Goal: Information Seeking & Learning: Check status

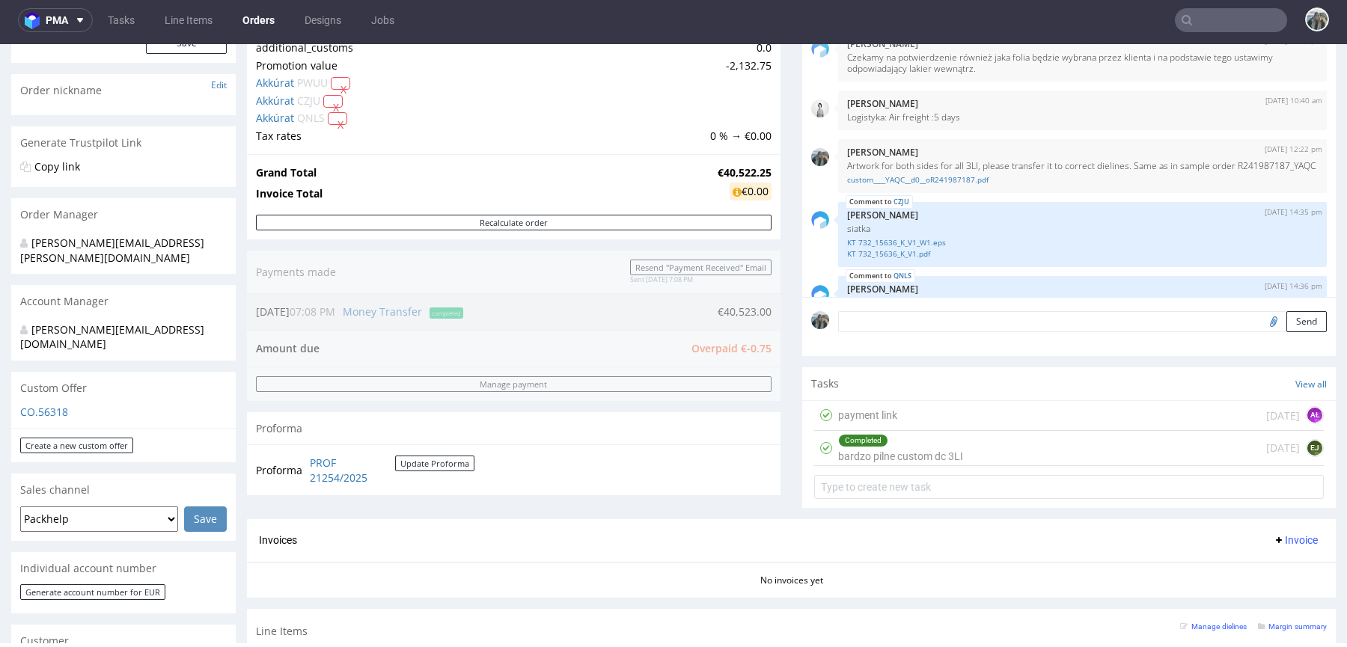
scroll to position [298, 0]
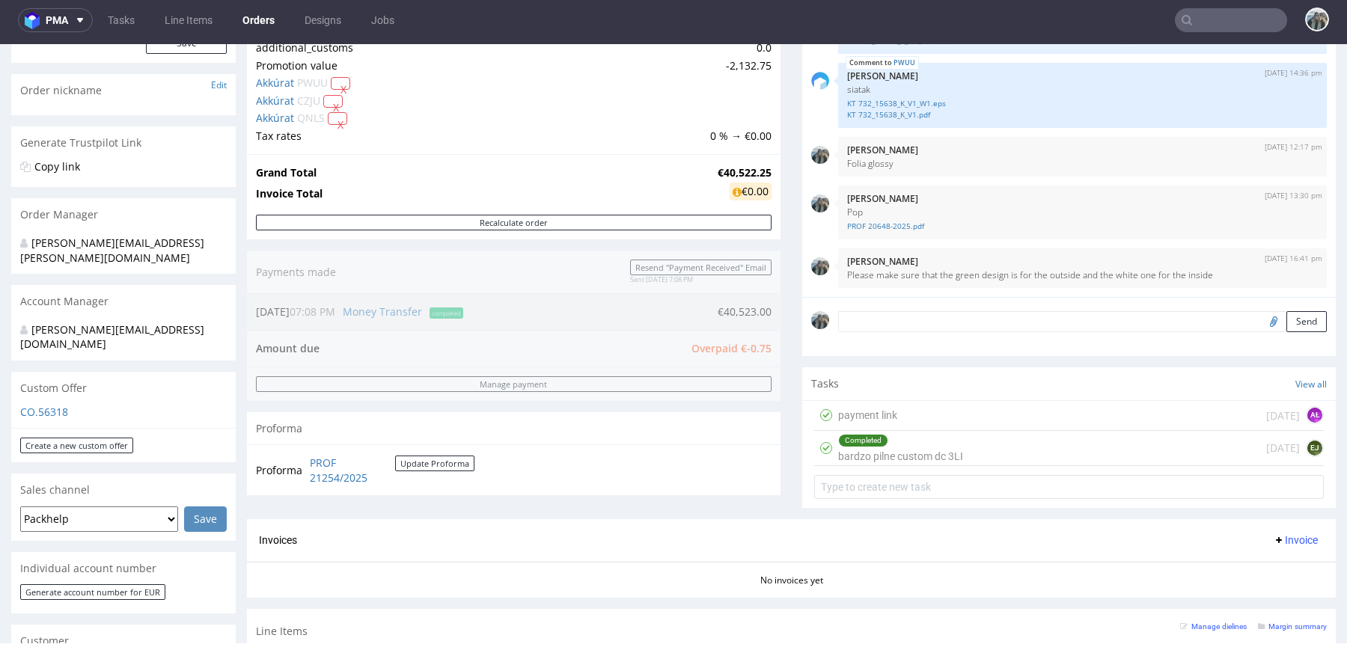
click at [1205, 14] on input "text" at bounding box center [1231, 20] width 112 height 24
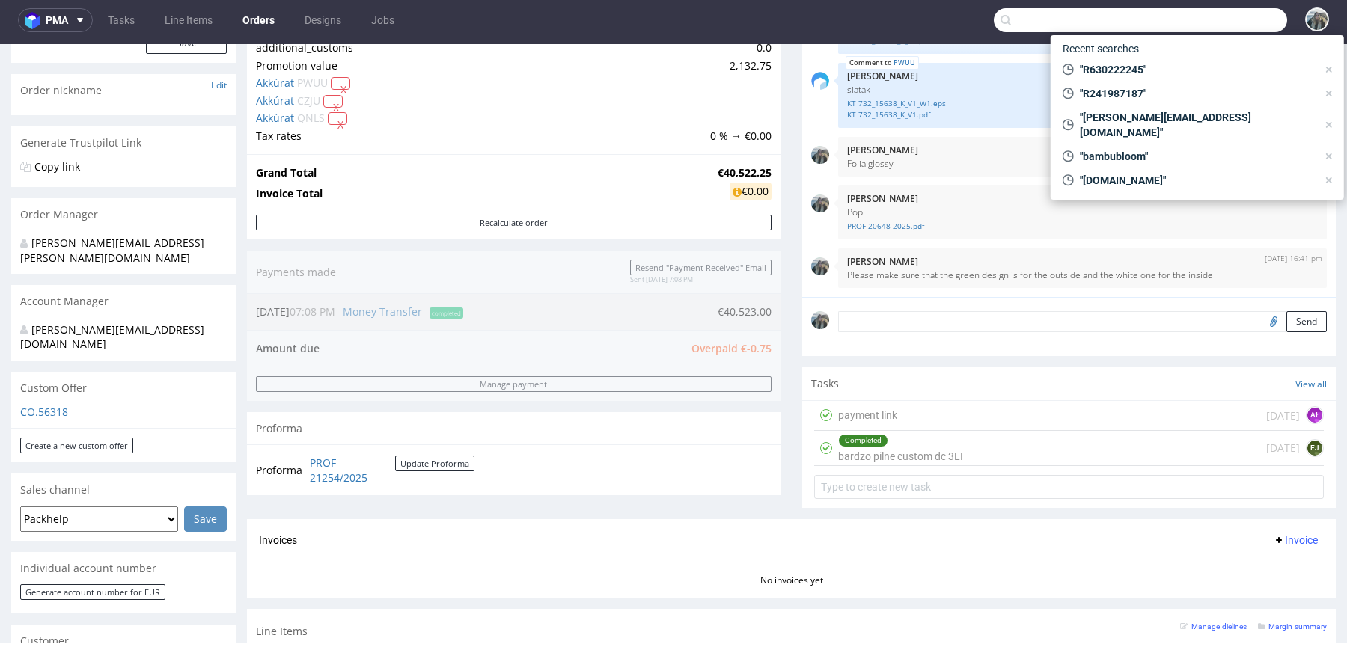
paste input "velodrom"
type input "velodrom"
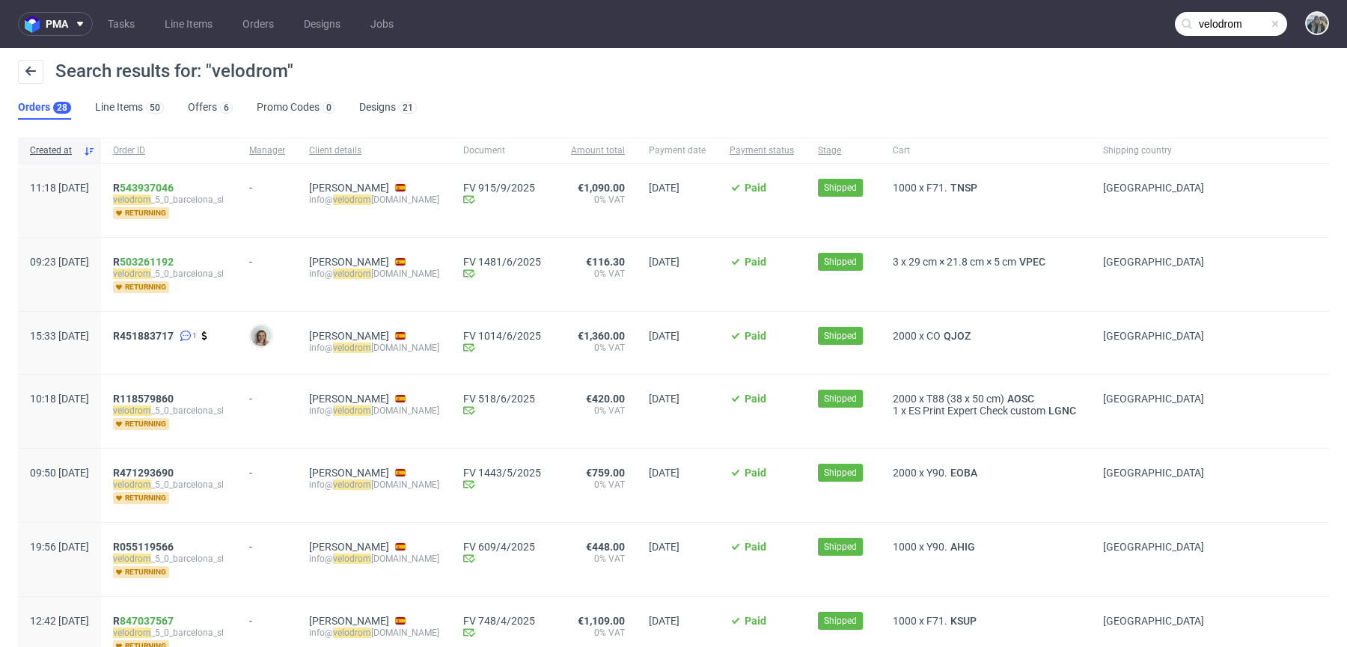
click at [165, 191] on link "543937046" at bounding box center [147, 188] width 54 height 12
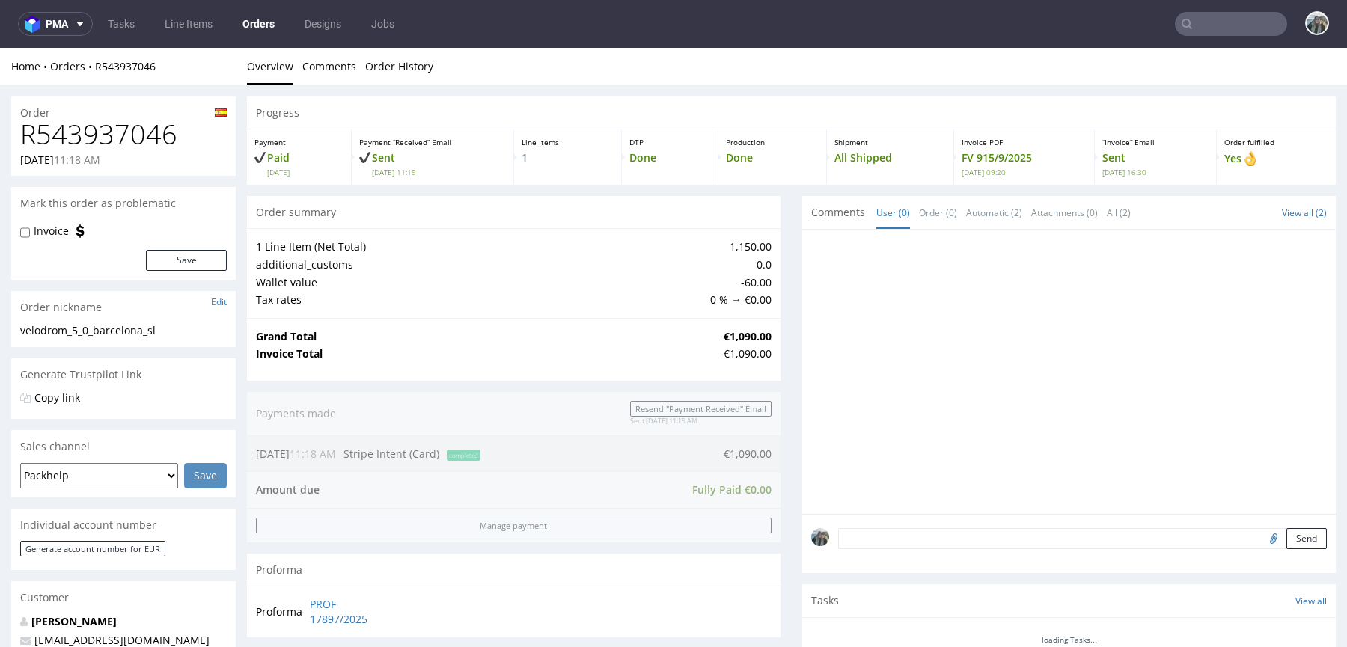
type input "velodrom"
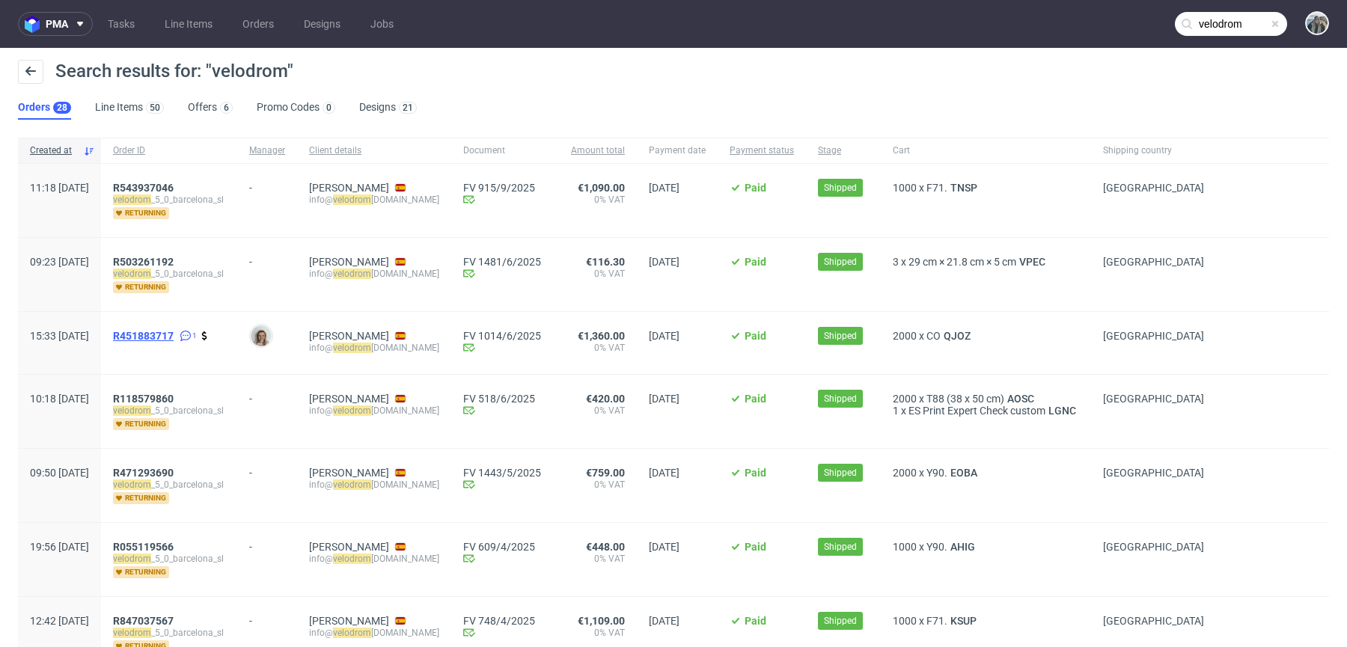
click at [174, 333] on span "R451883717" at bounding box center [143, 336] width 61 height 12
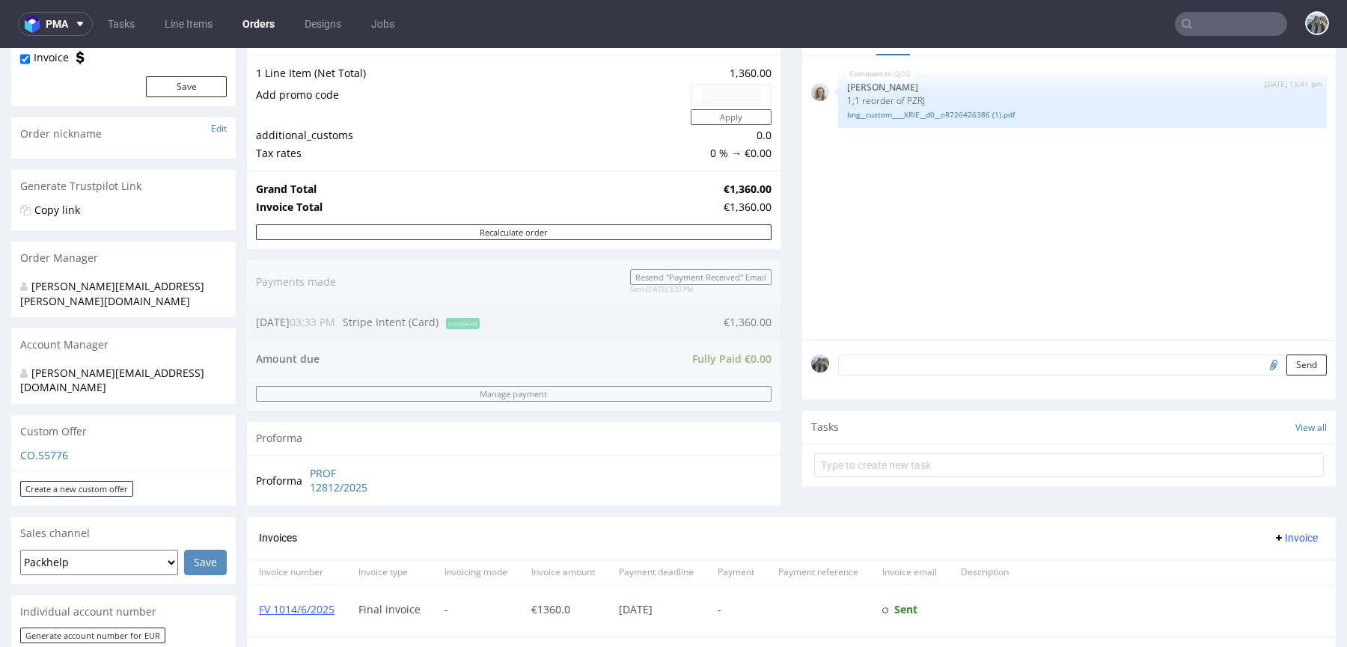
scroll to position [181, 0]
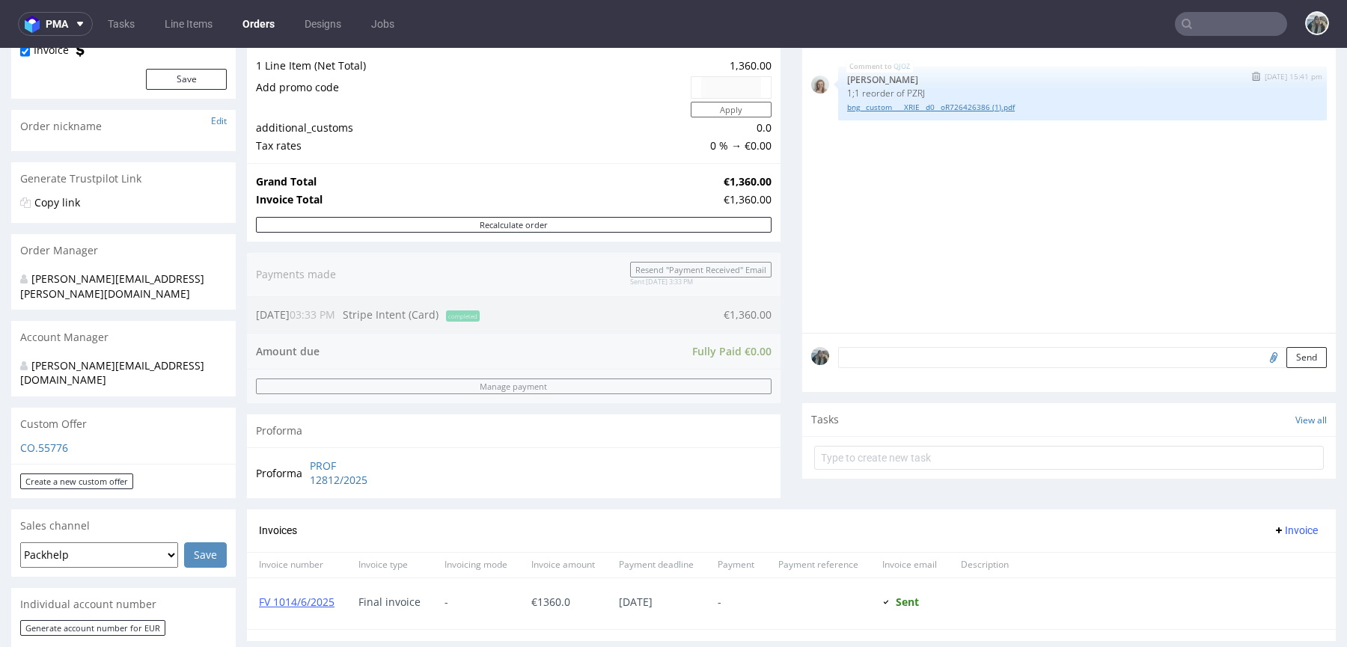
click at [924, 104] on link "bng__custom____XRIE__d0__oR726426386 (1).pdf" at bounding box center [1082, 107] width 471 height 11
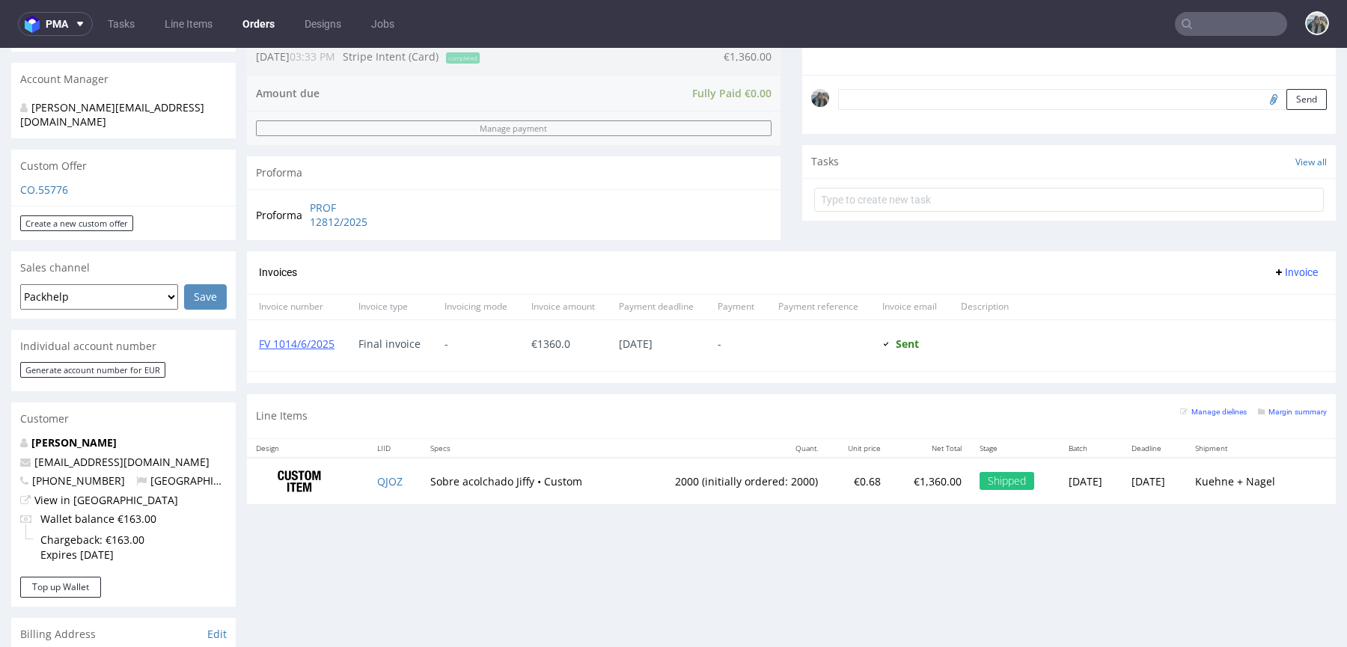
scroll to position [443, 0]
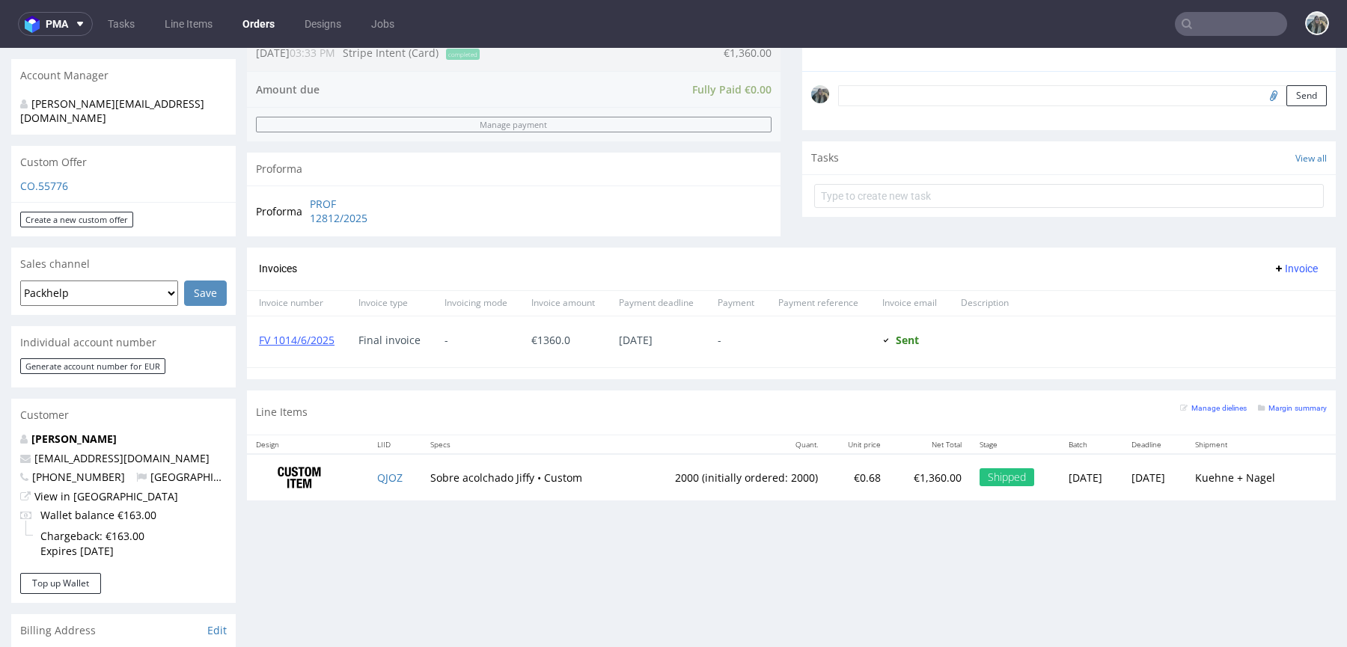
click at [656, 472] on td "2000 (initially ordered: 2000)" at bounding box center [729, 477] width 198 height 47
click at [656, 473] on td "2000 (initially ordered: 2000)" at bounding box center [729, 477] width 198 height 47
copy td "2000"
click at [412, 480] on td "QJOZ" at bounding box center [394, 477] width 53 height 47
copy link "QJOZ"
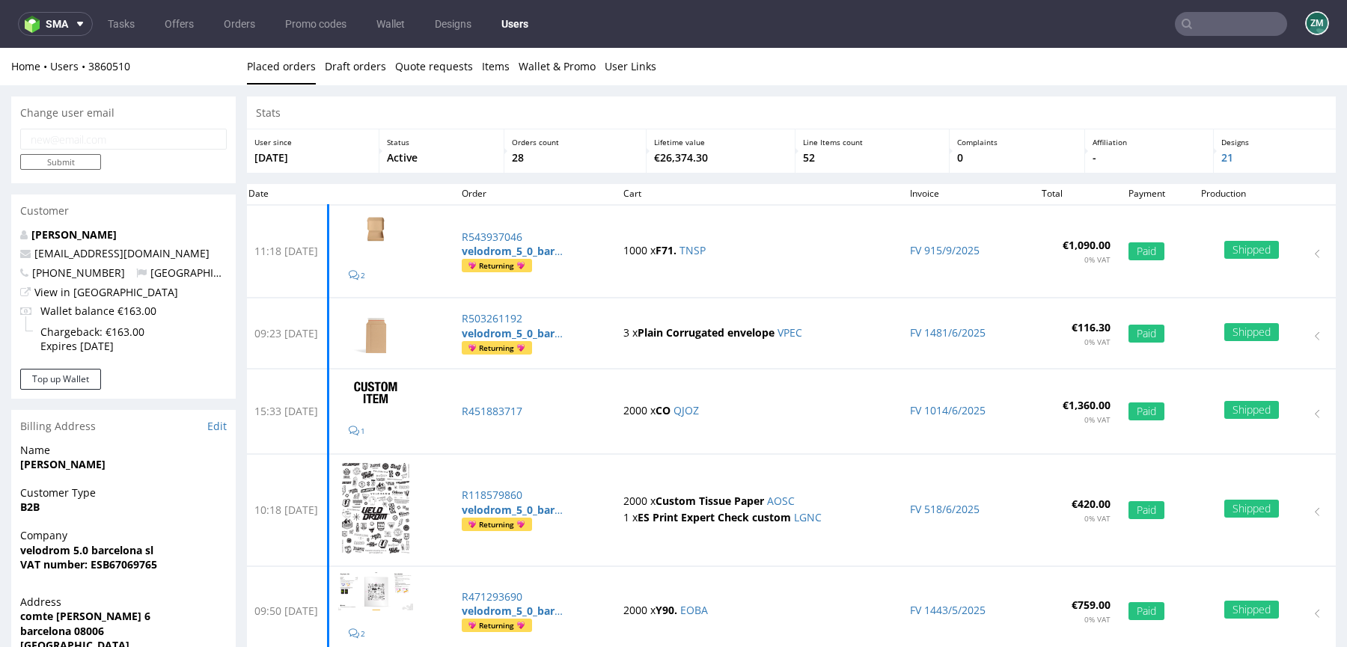
click at [1220, 28] on input "text" at bounding box center [1231, 24] width 112 height 24
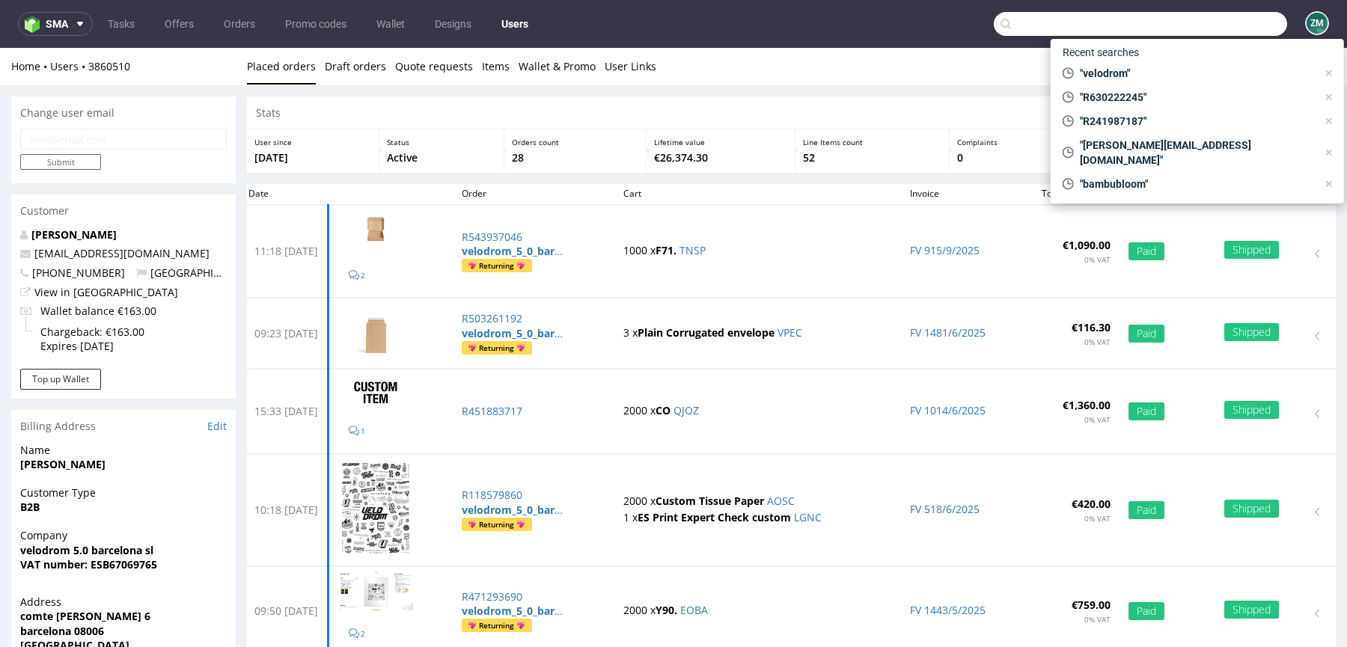
paste input "[URL][DOMAIN_NAME]"
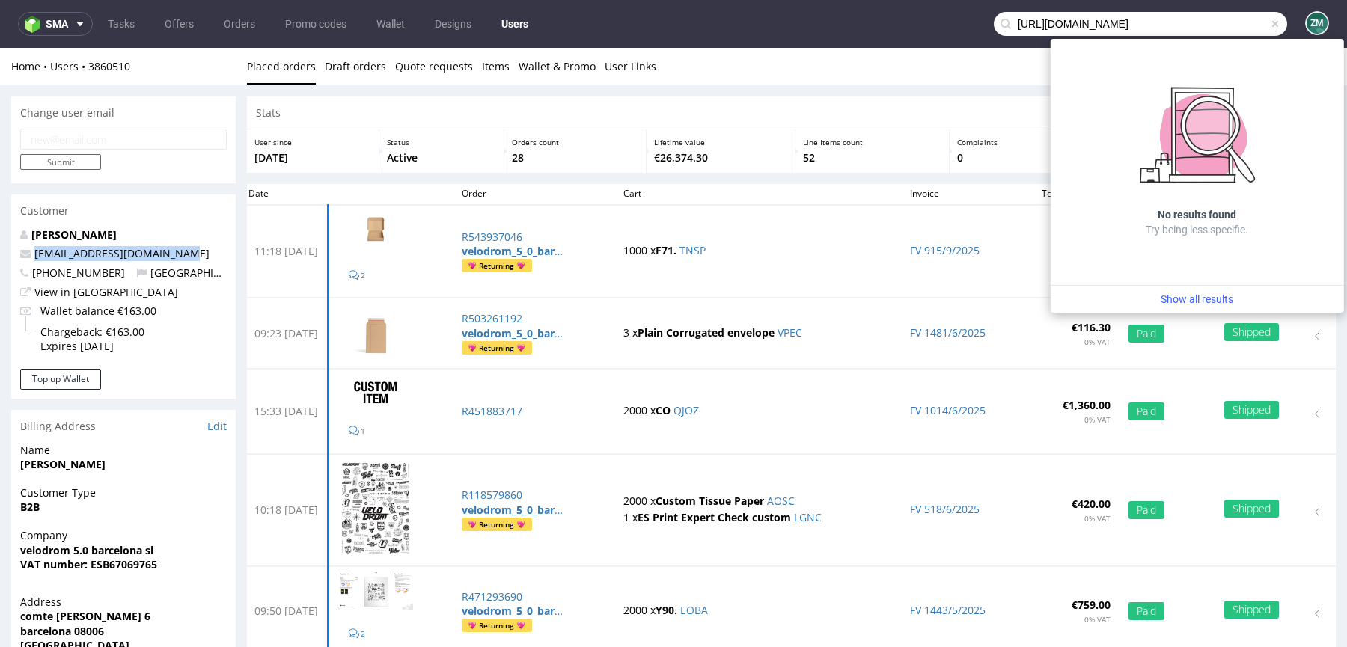
drag, startPoint x: 185, startPoint y: 255, endPoint x: 0, endPoint y: 255, distance: 184.8
copy span "[EMAIL_ADDRESS][DOMAIN_NAME]"
click at [1198, 25] on input "[URL][DOMAIN_NAME]" at bounding box center [1140, 24] width 293 height 24
paste input "[EMAIL_ADDRESS][DOMAIN_NAME]"
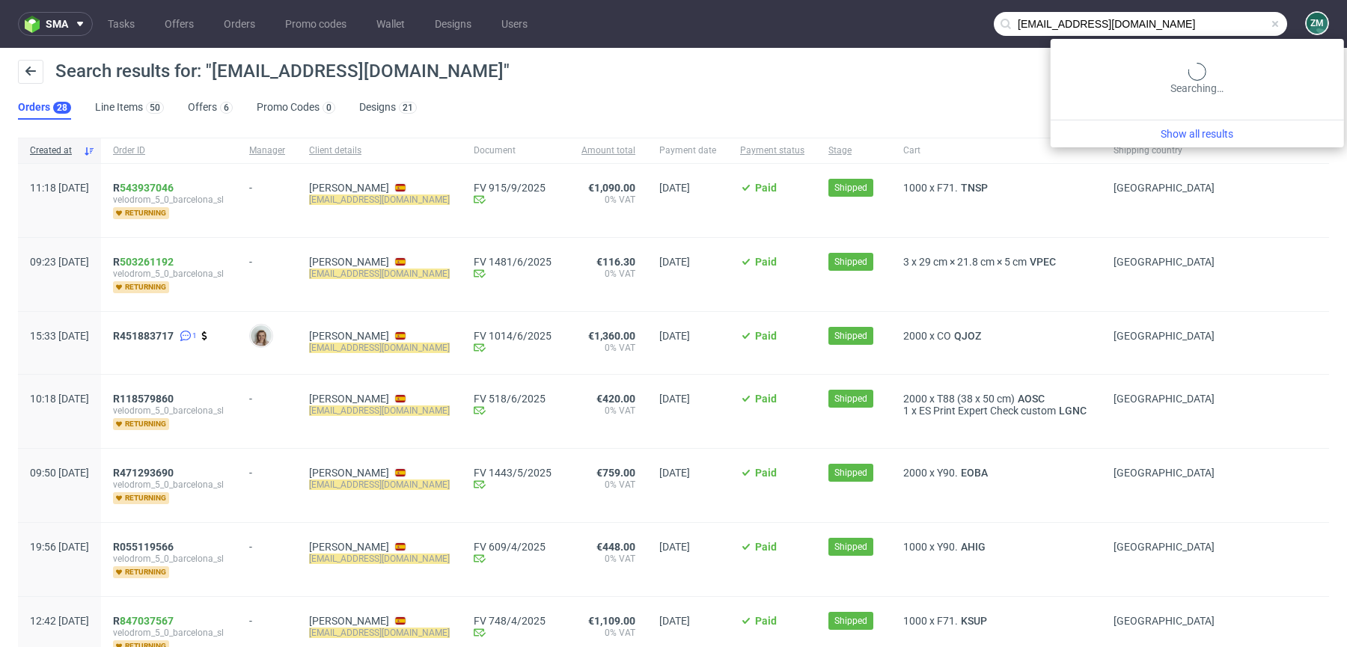
click at [1217, 28] on input "[EMAIL_ADDRESS][DOMAIN_NAME]" at bounding box center [1140, 24] width 293 height 24
paste input "motocoffee"
type input "motocoffee"
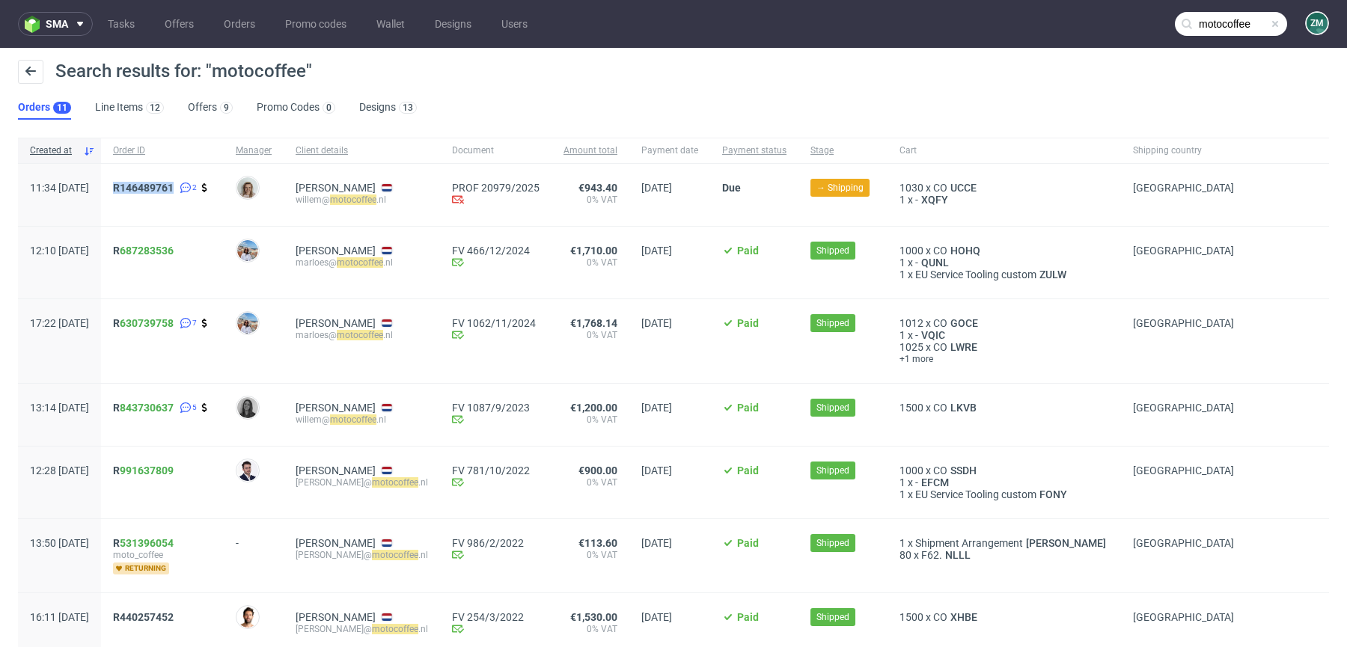
drag, startPoint x: 153, startPoint y: 204, endPoint x: 153, endPoint y: 189, distance: 15.7
click at [153, 189] on div "R146489761 2" at bounding box center [162, 195] width 123 height 62
copy span "R146489761"
click at [165, 188] on span "R146489761" at bounding box center [143, 188] width 61 height 12
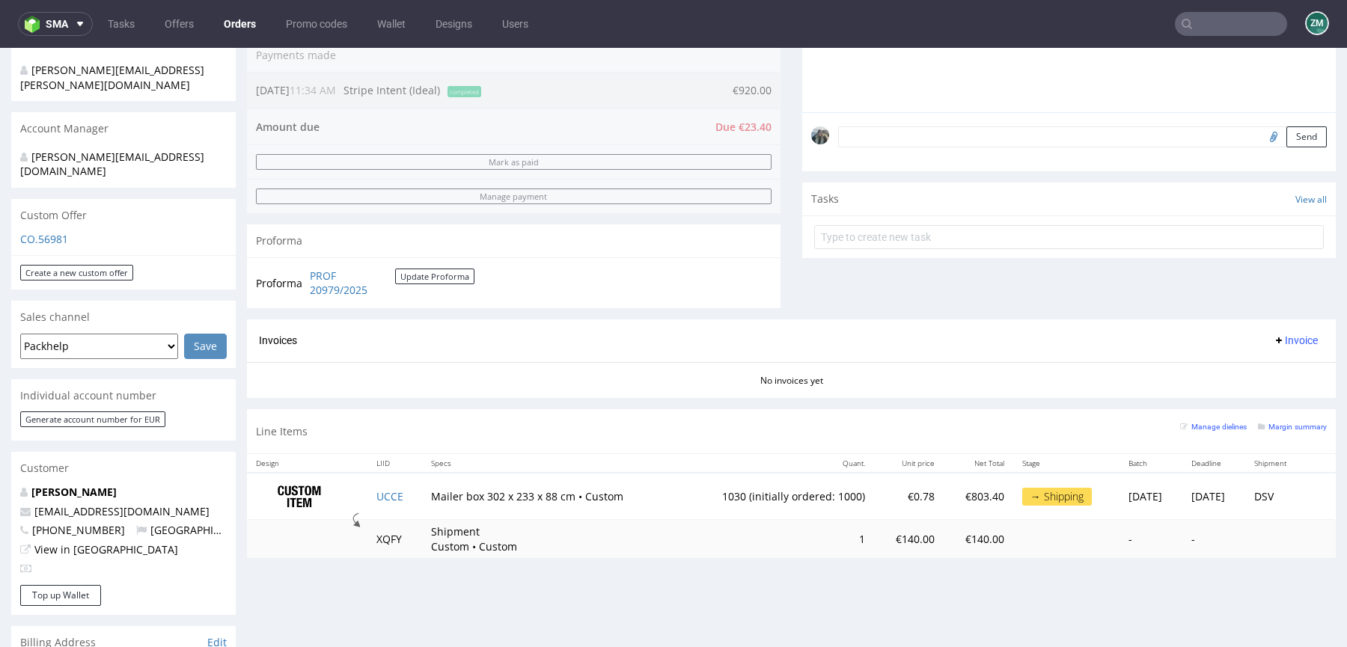
scroll to position [394, 0]
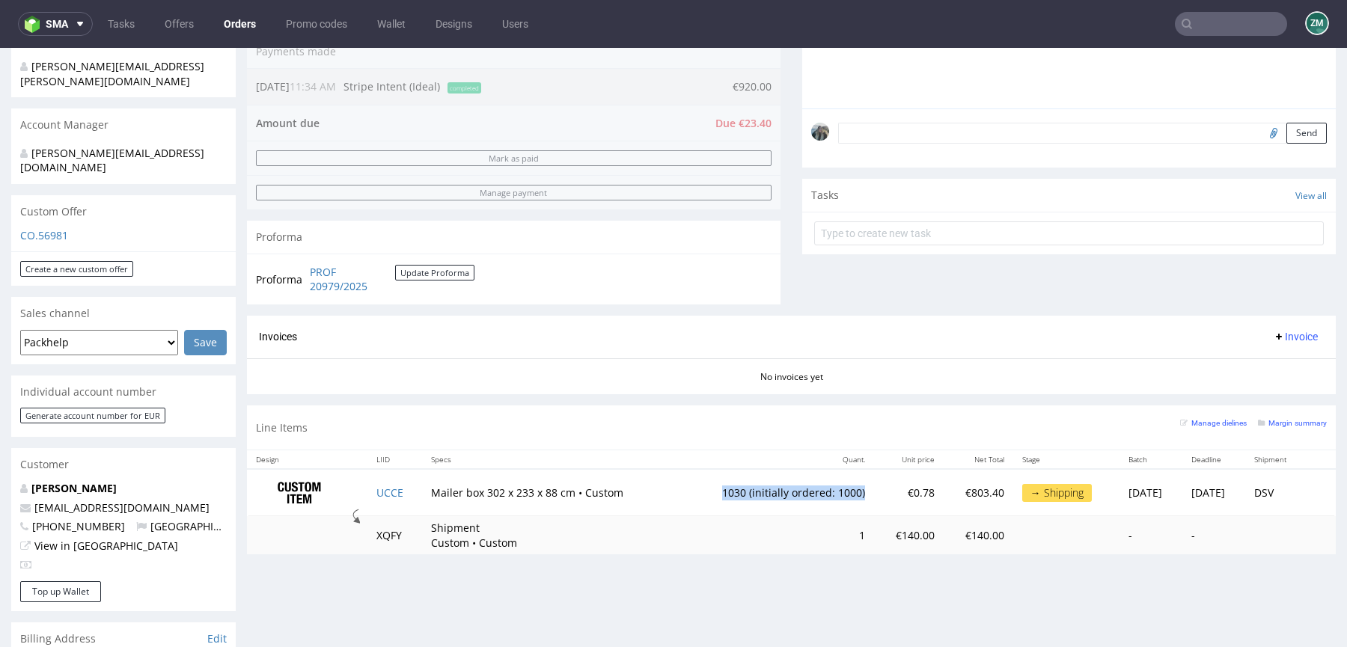
drag, startPoint x: 684, startPoint y: 489, endPoint x: 828, endPoint y: 490, distance: 144.4
click at [828, 490] on td "1030 (initially ordered: 1000)" at bounding box center [776, 492] width 196 height 47
copy td "1030 (initially ordered: 1000)"
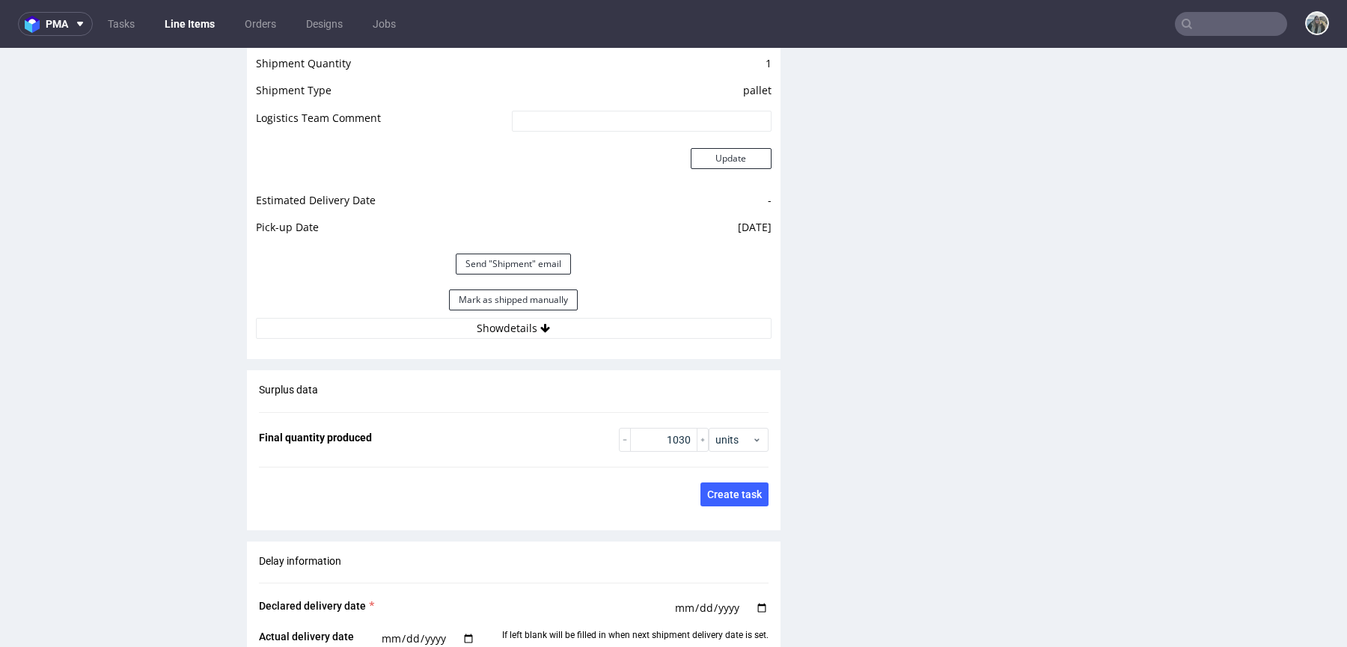
scroll to position [2173, 0]
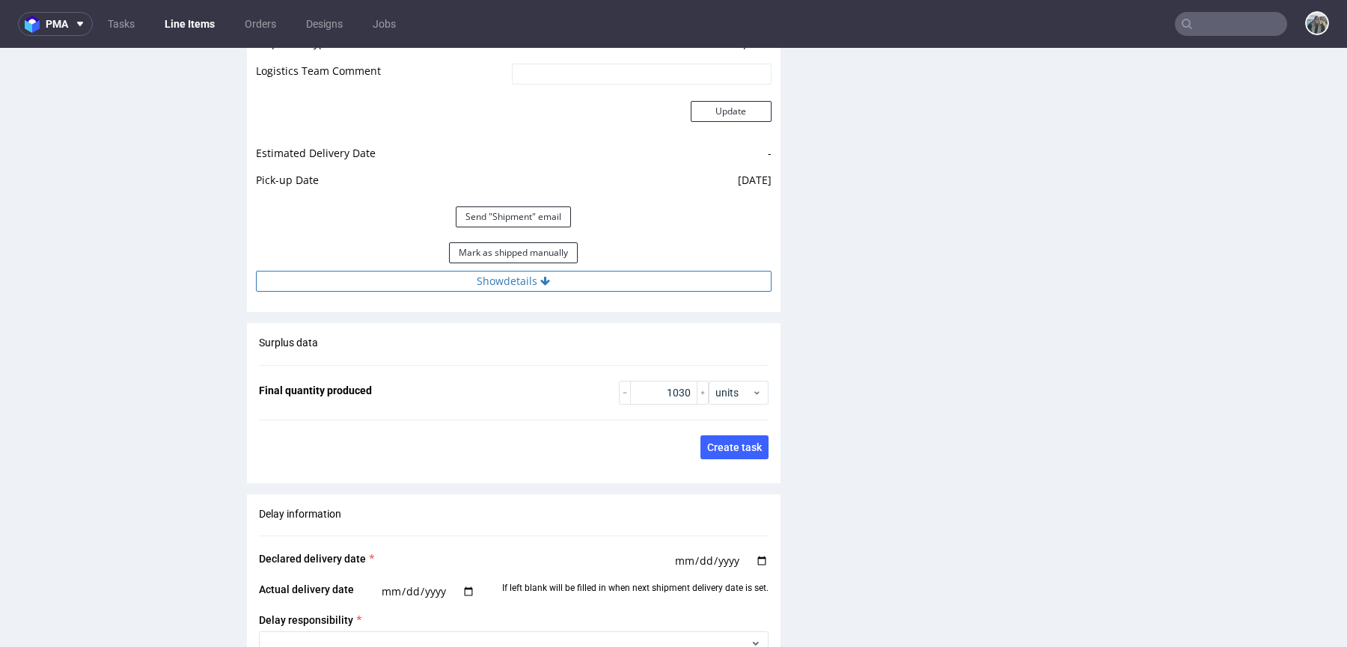
click at [526, 287] on button "Show details" at bounding box center [513, 281] width 515 height 21
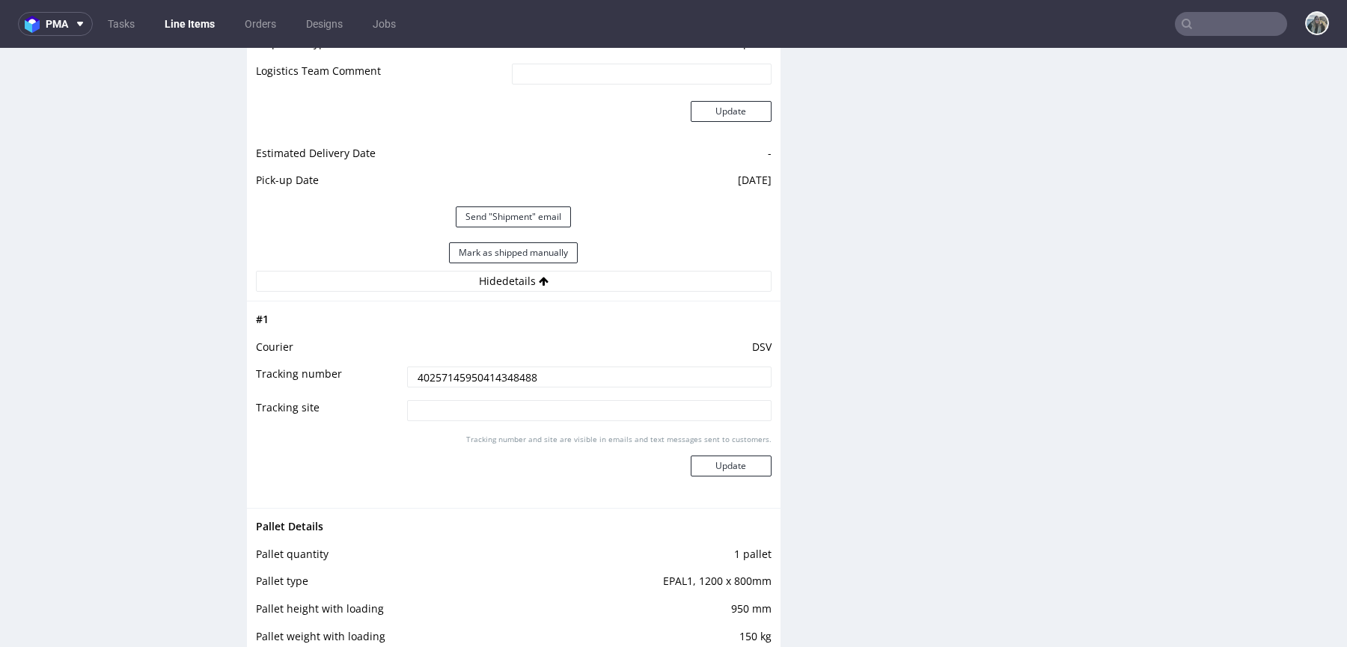
click at [498, 378] on input "40257145950414348488" at bounding box center [589, 377] width 364 height 21
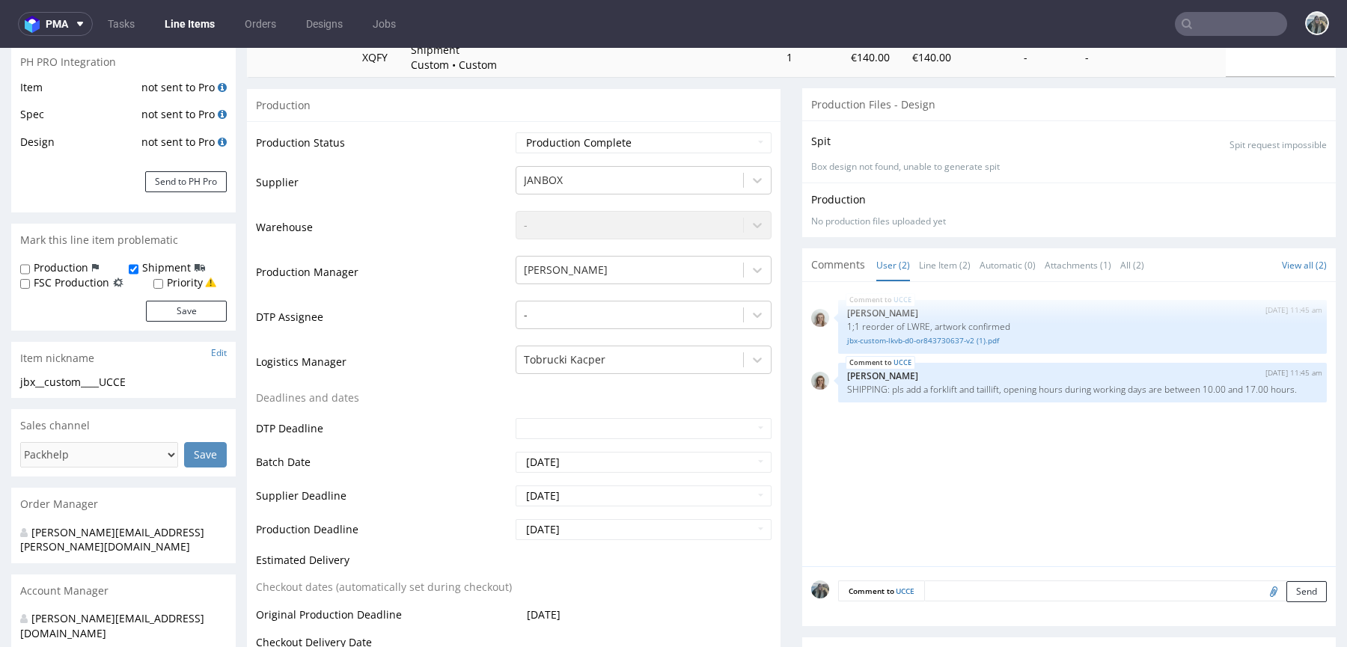
scroll to position [0, 0]
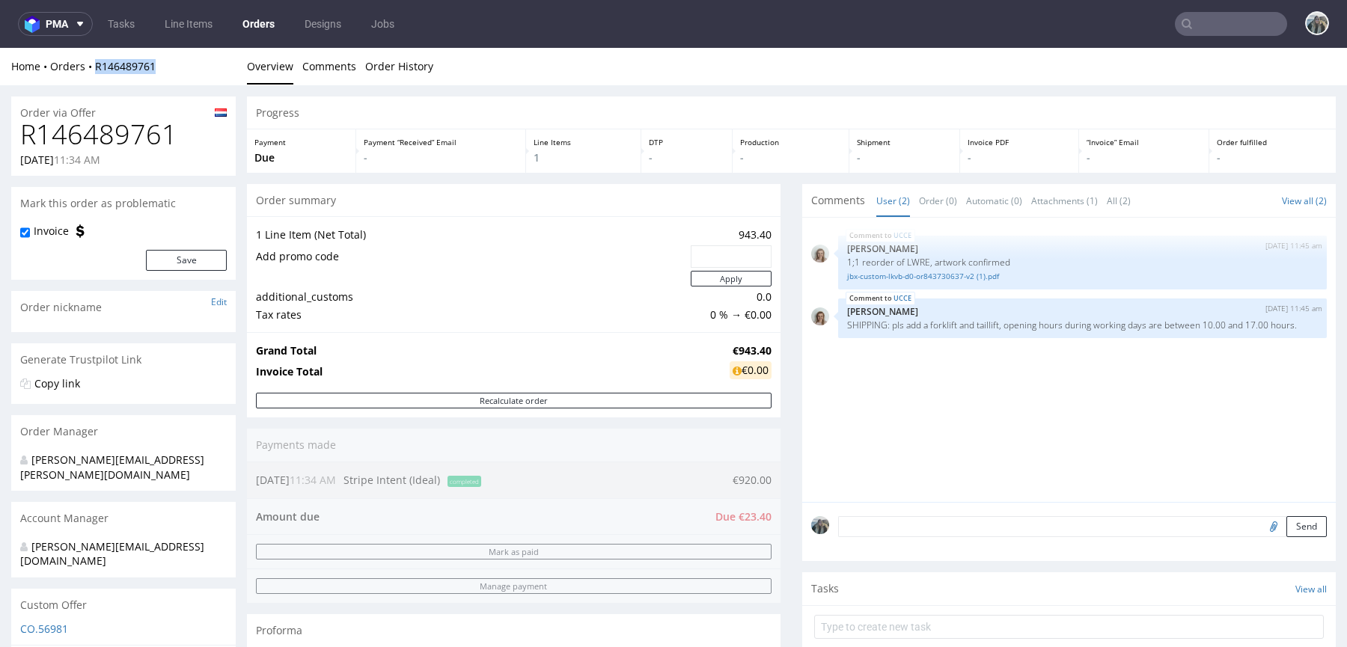
drag, startPoint x: 100, startPoint y: 81, endPoint x: 671, endPoint y: 422, distance: 665.0
click at [89, 69] on div "Home Orders R146489761 Overview Comments Order History" at bounding box center [673, 66] width 1347 height 37
copy link "R146489761"
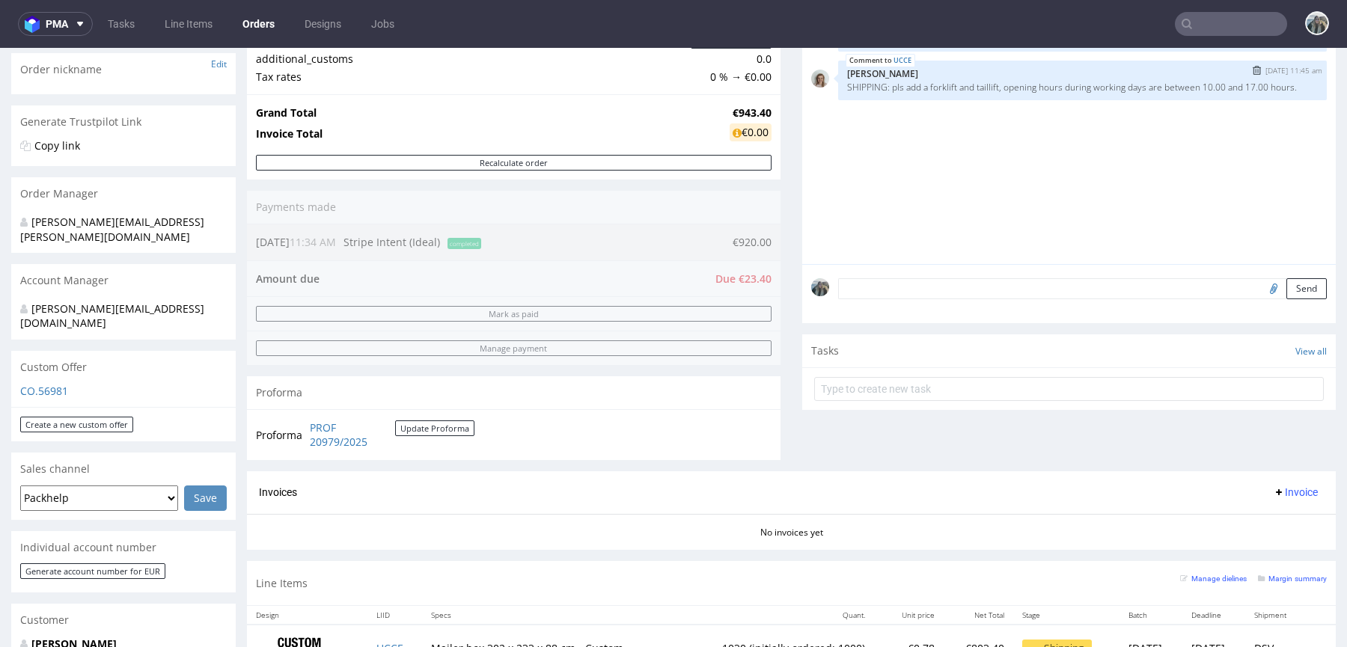
scroll to position [477, 0]
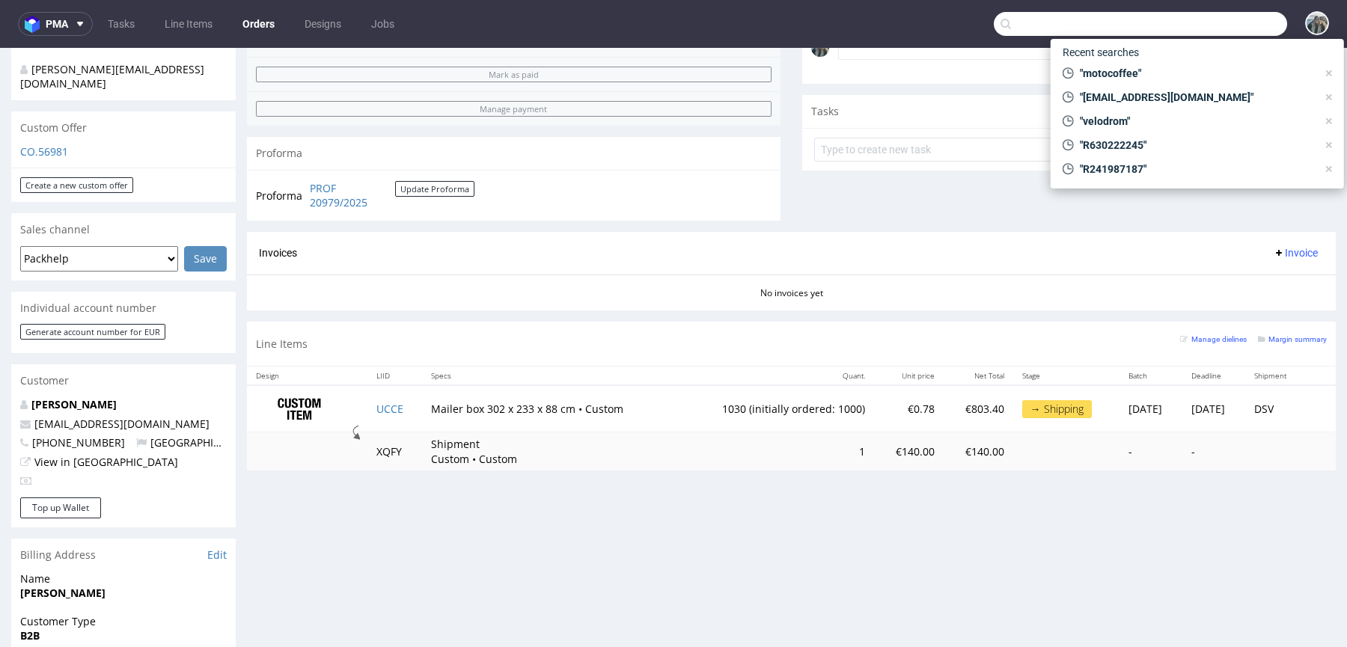
click at [1220, 32] on input "text" at bounding box center [1140, 24] width 293 height 24
paste input "R628753767"
type input "R628753767"
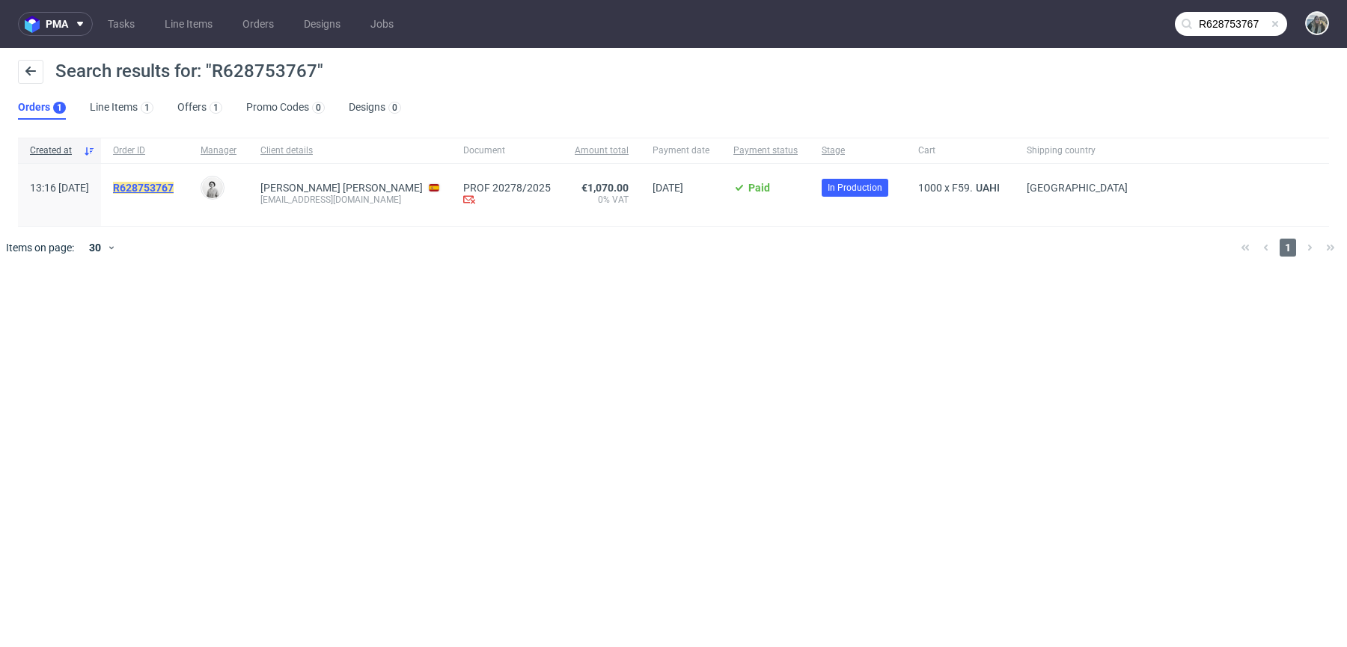
click at [174, 188] on mark "R628753767" at bounding box center [143, 188] width 61 height 12
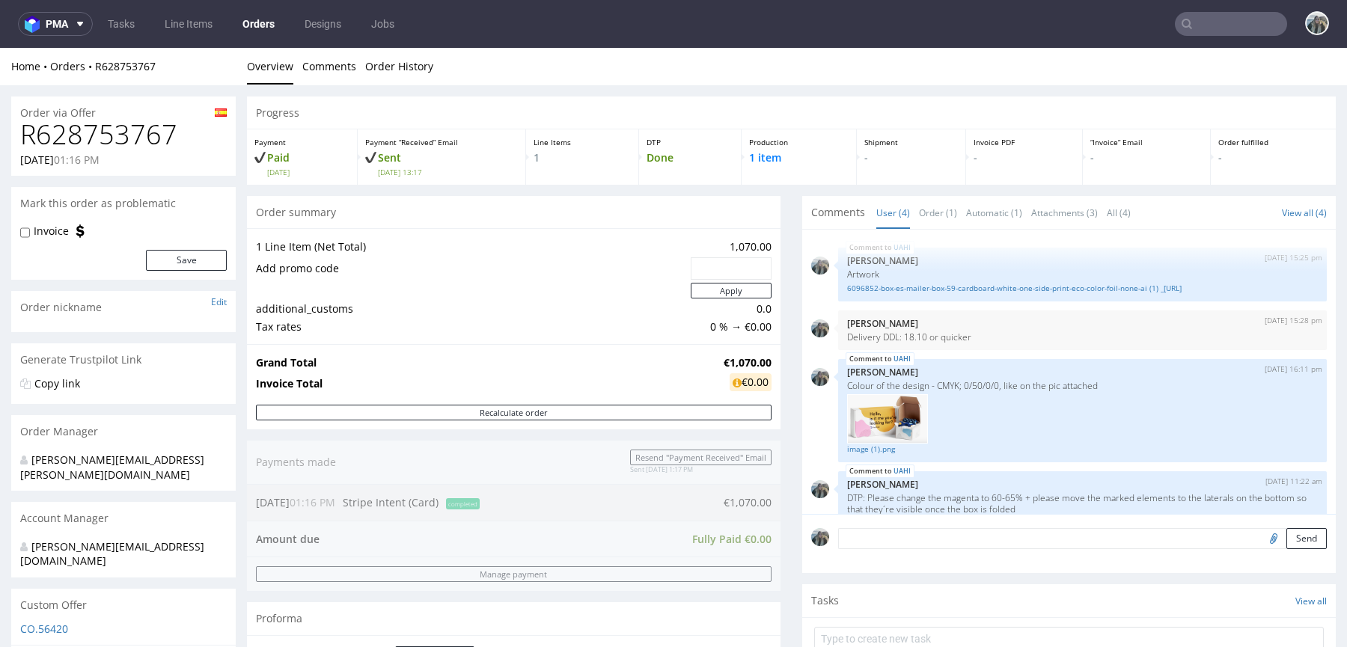
scroll to position [328, 0]
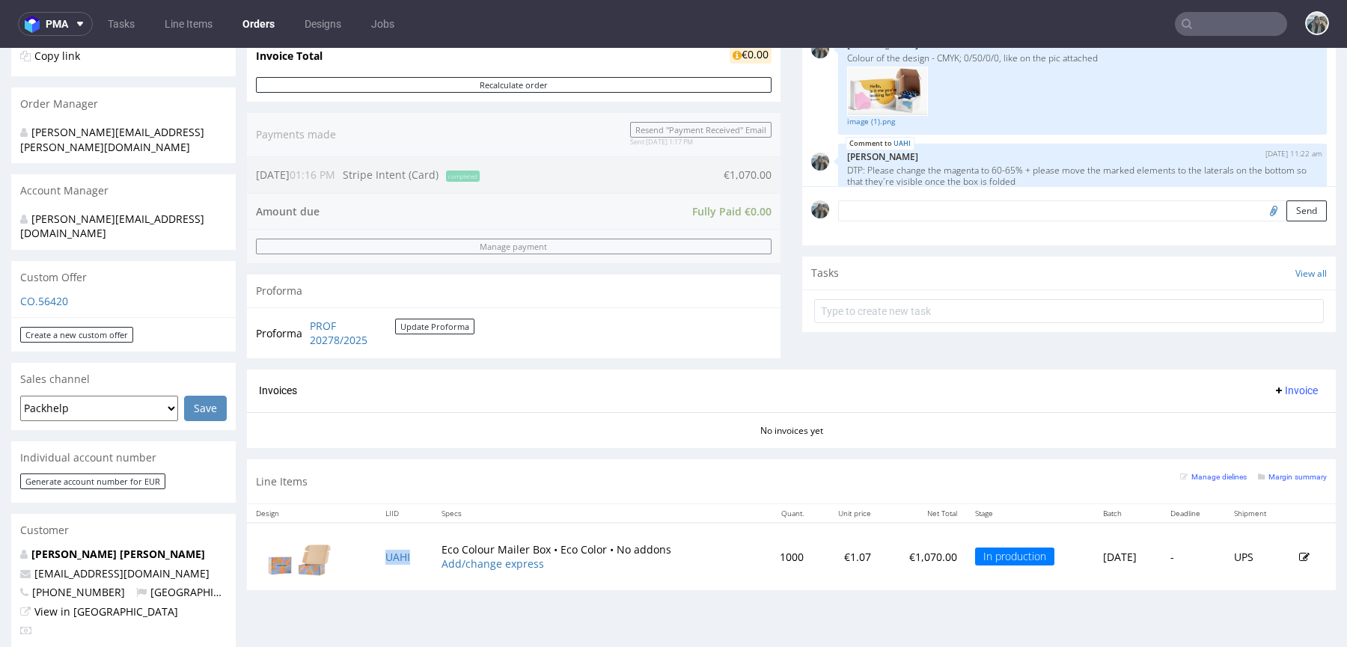
click at [408, 554] on td "UAHI" at bounding box center [404, 556] width 56 height 67
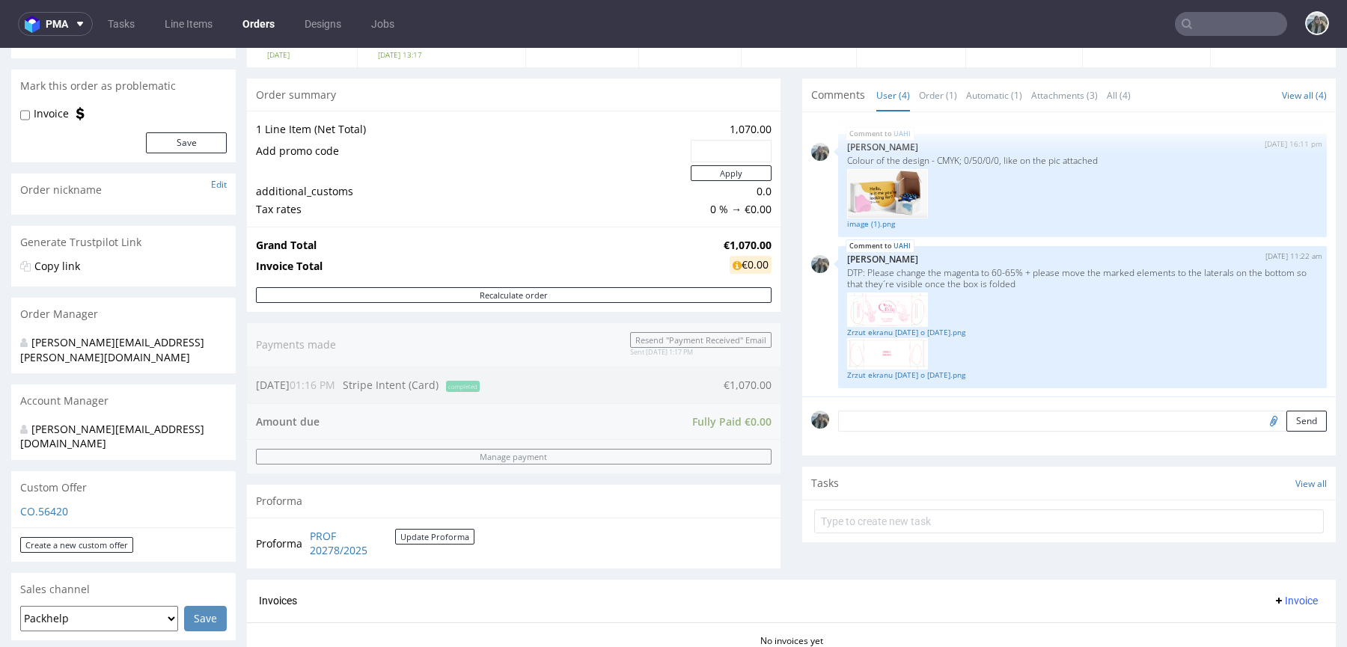
scroll to position [617, 0]
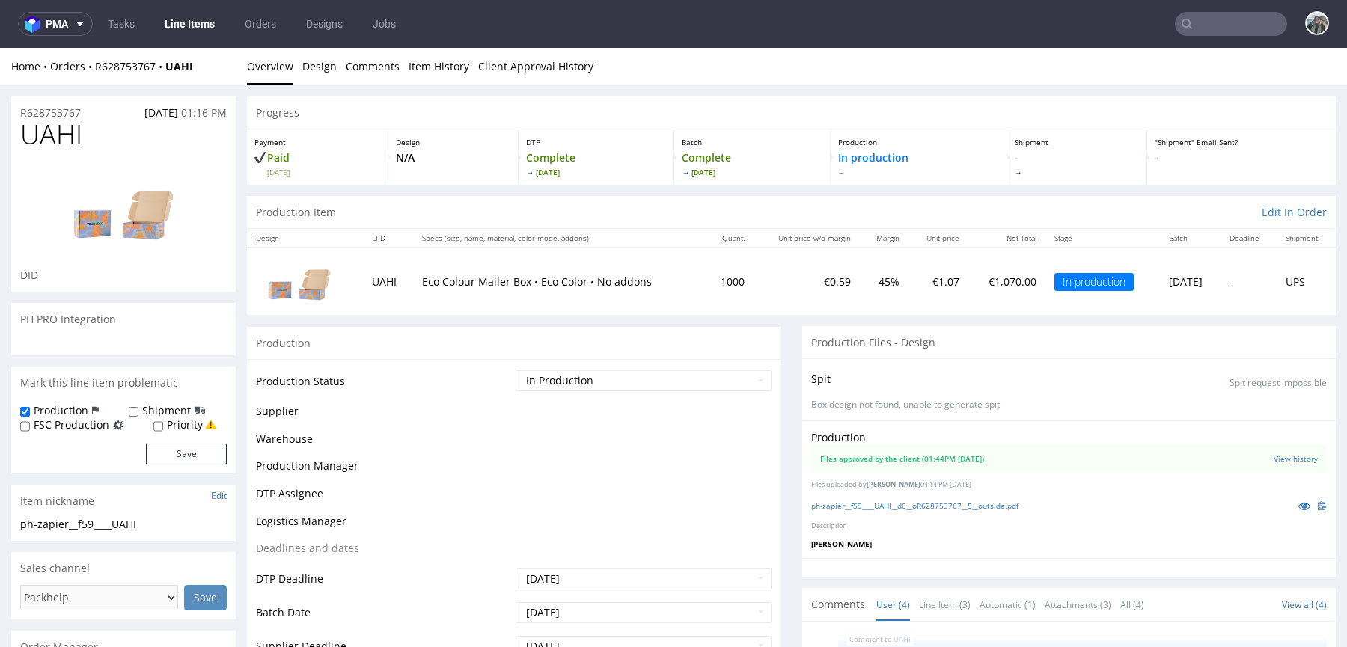
scroll to position [108, 0]
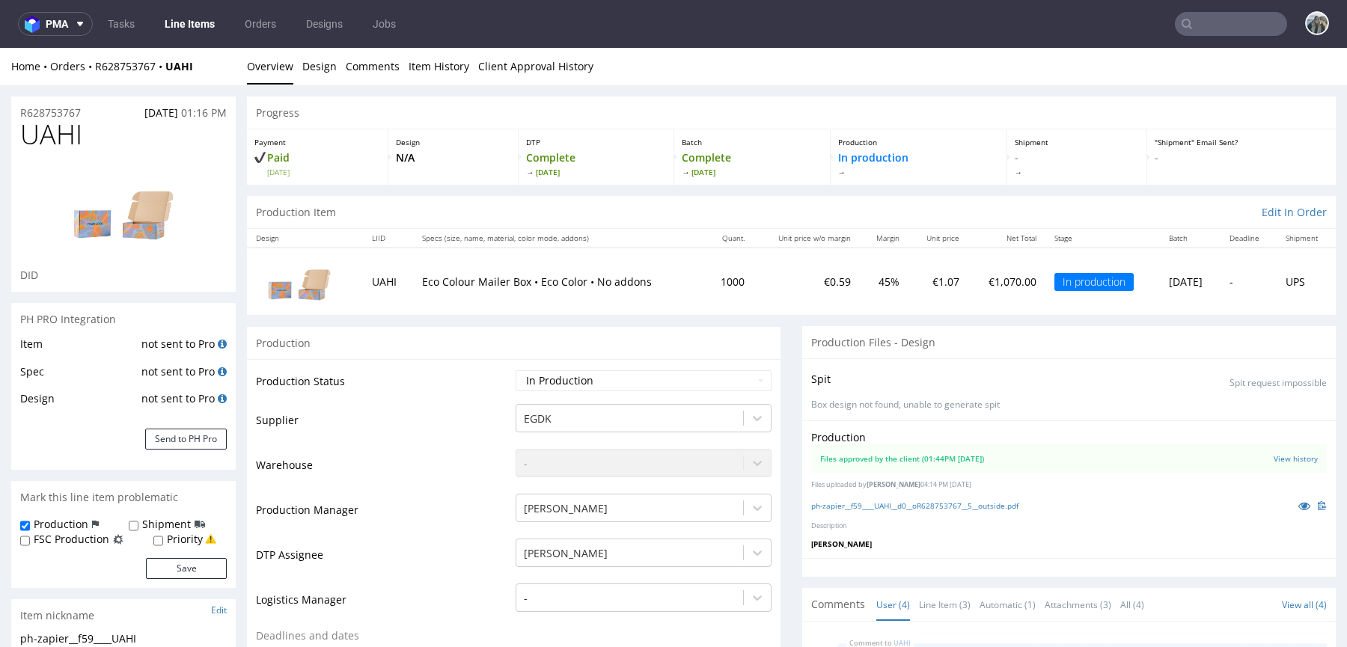
click at [61, 138] on span "UAHI" at bounding box center [51, 135] width 62 height 30
copy span "UAHI"
drag, startPoint x: 88, startPoint y: 115, endPoint x: 2, endPoint y: 115, distance: 86.0
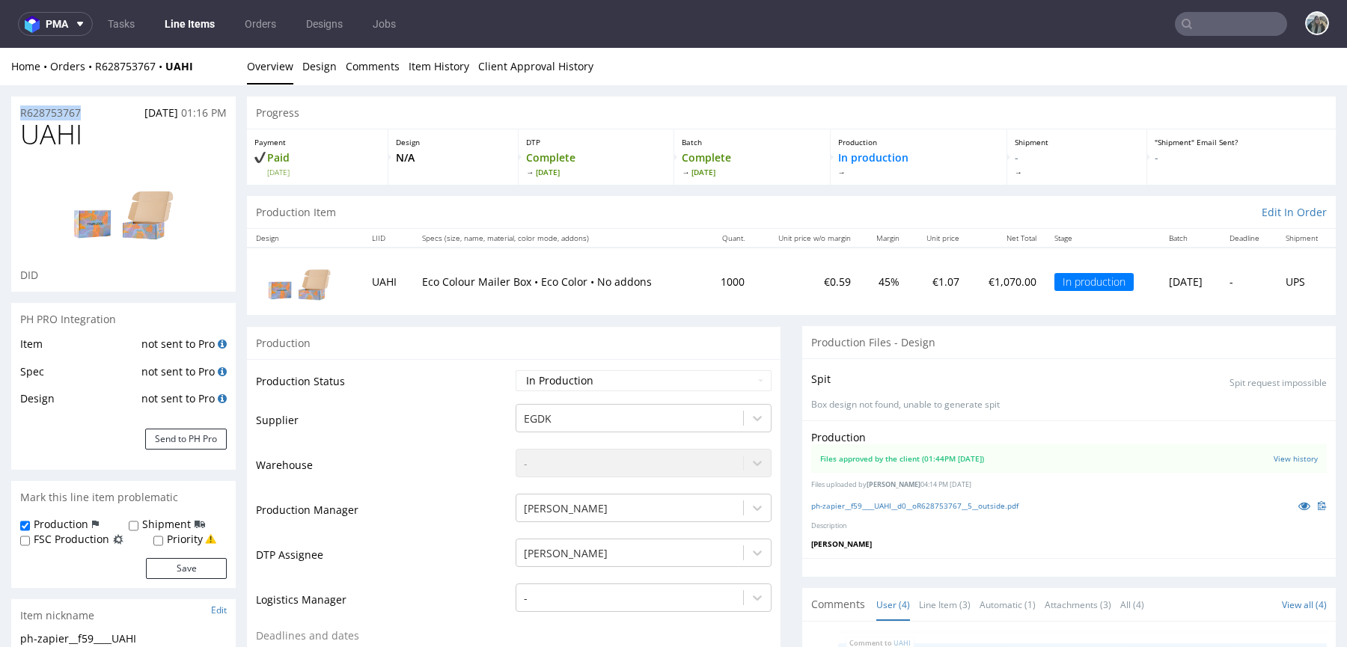
copy p "R628753767"
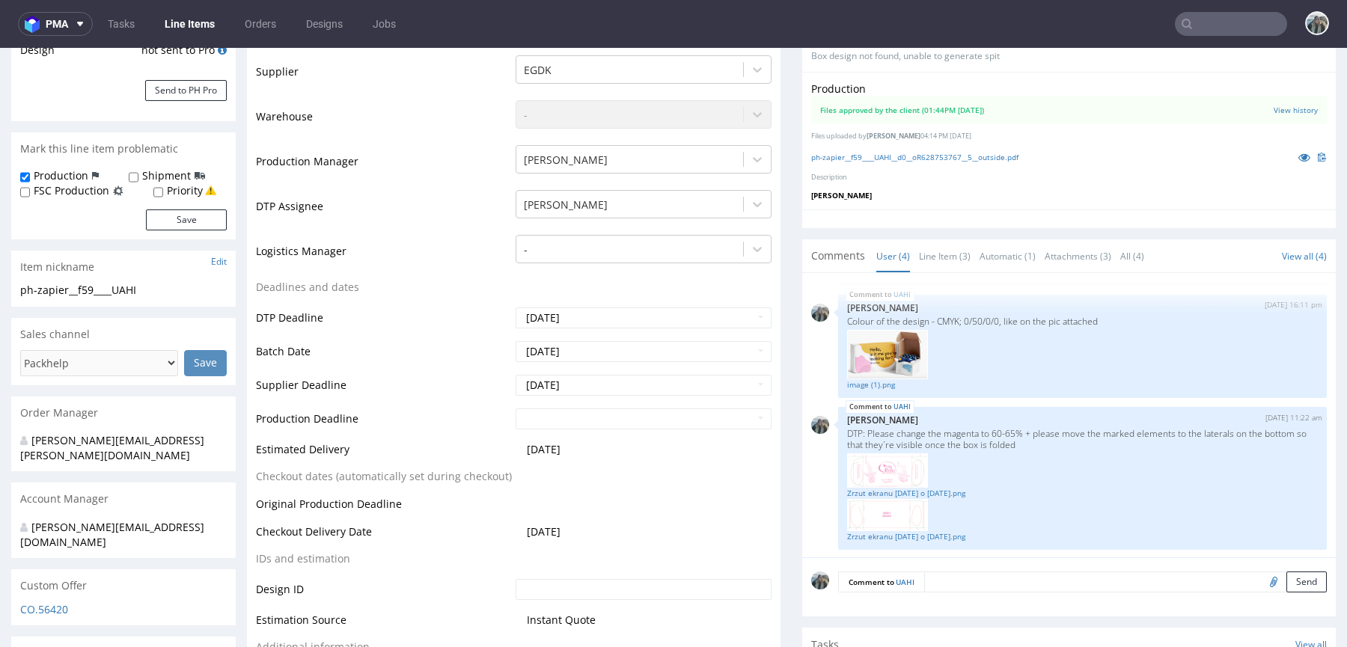
scroll to position [428, 0]
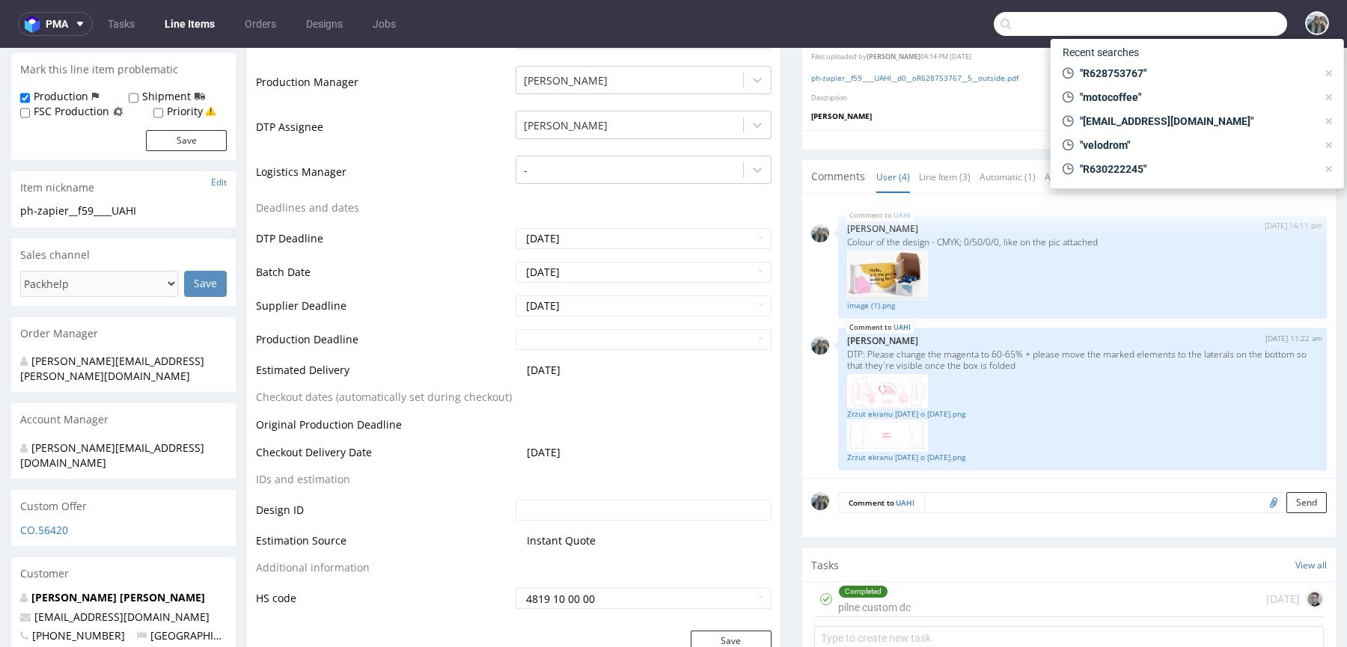
click at [1216, 16] on input "text" at bounding box center [1140, 24] width 293 height 24
paste input "hnds"
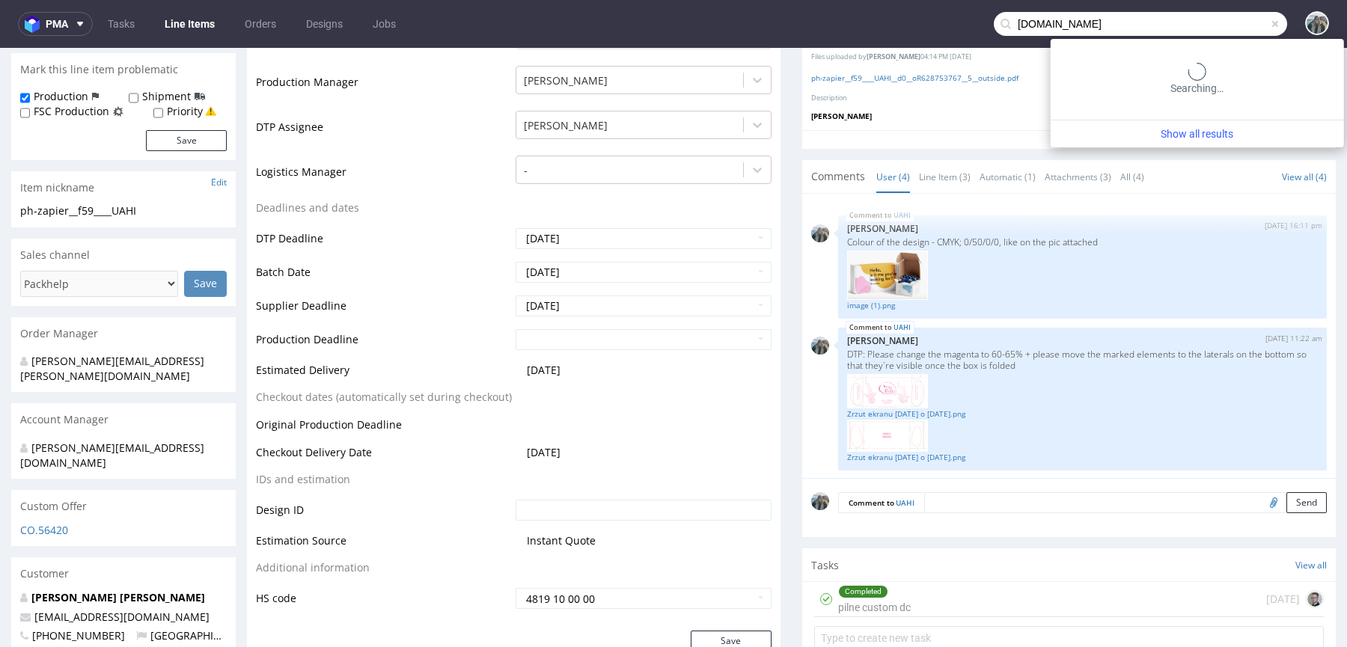
type input "[DOMAIN_NAME]"
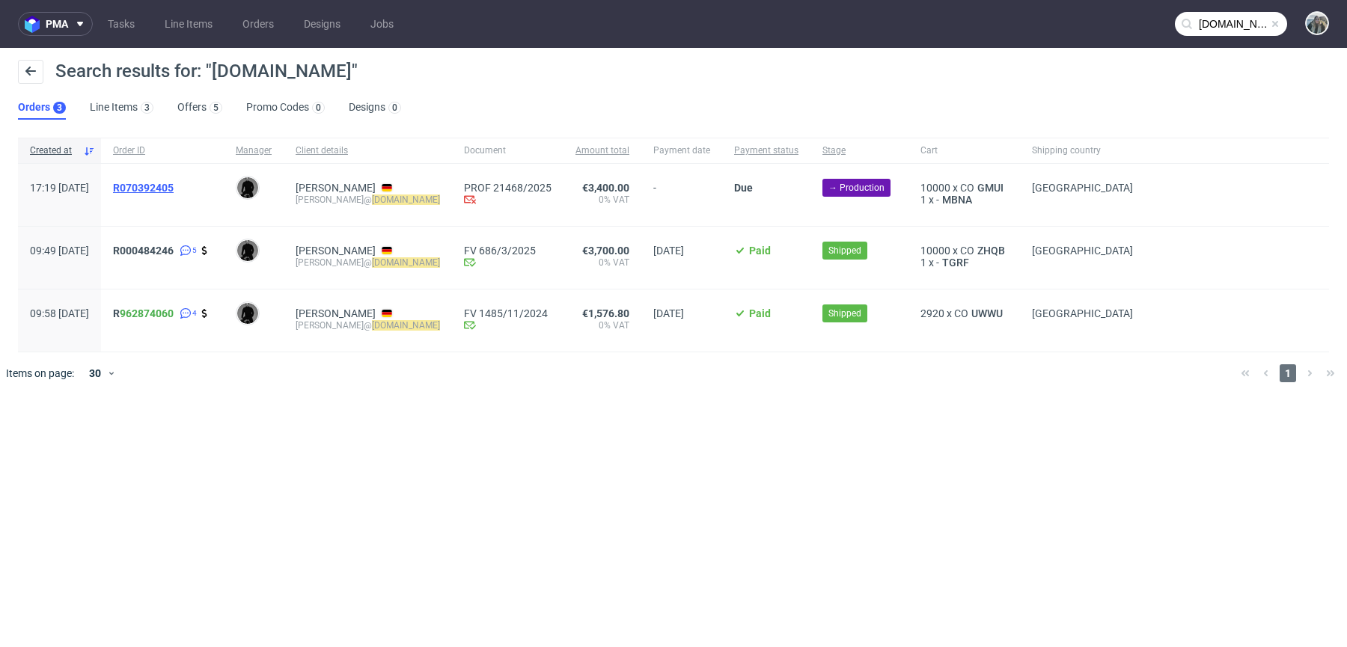
click at [174, 187] on span "R070392405" at bounding box center [143, 188] width 61 height 12
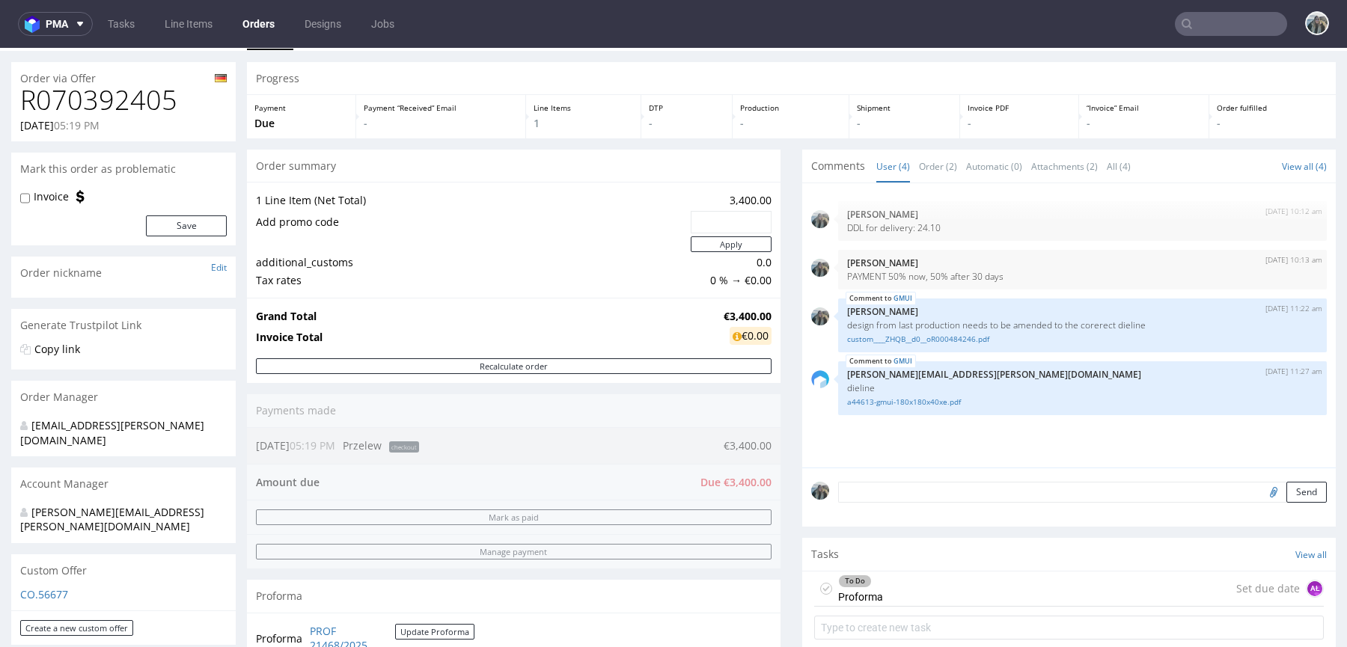
scroll to position [162, 0]
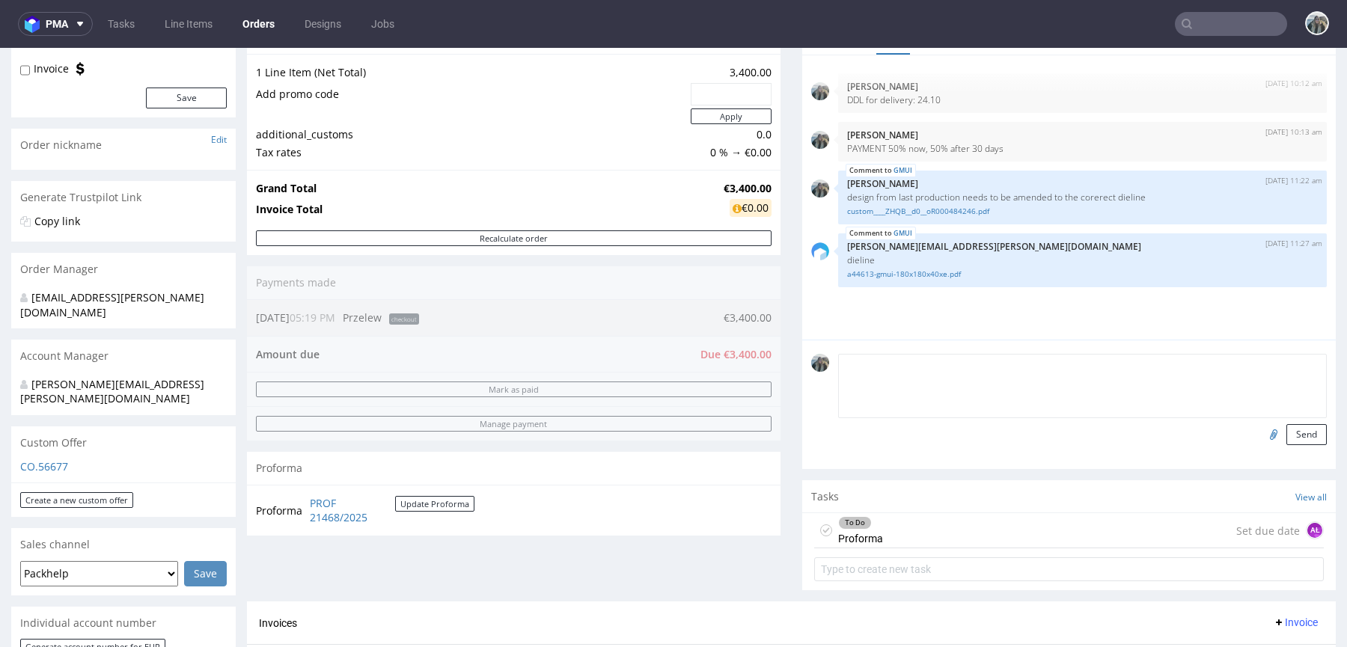
click at [1204, 360] on textarea at bounding box center [1082, 386] width 489 height 64
type textarea "Pop nb1"
click at [1261, 430] on input "file" at bounding box center [1271, 433] width 21 height 19
type input "C:\fakepath\Bildschirmfoto [DATE] um 17.27.42.png"
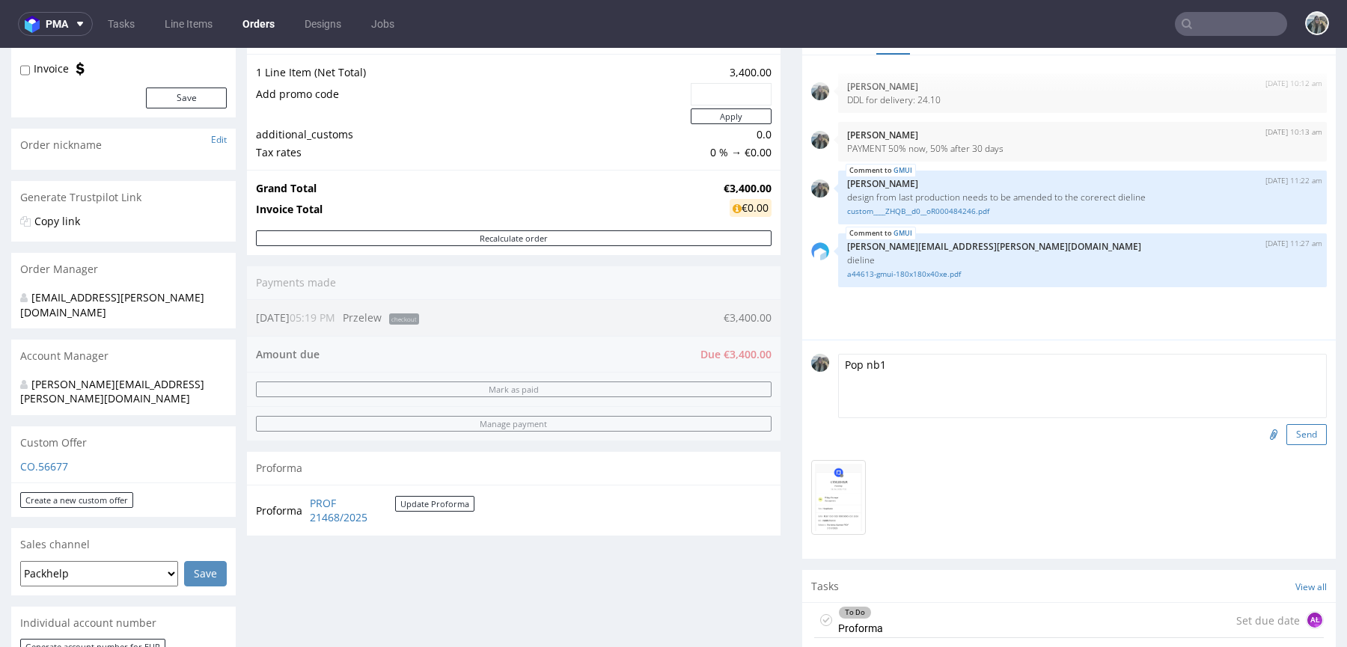
click at [1293, 431] on button "Send" at bounding box center [1306, 434] width 40 height 21
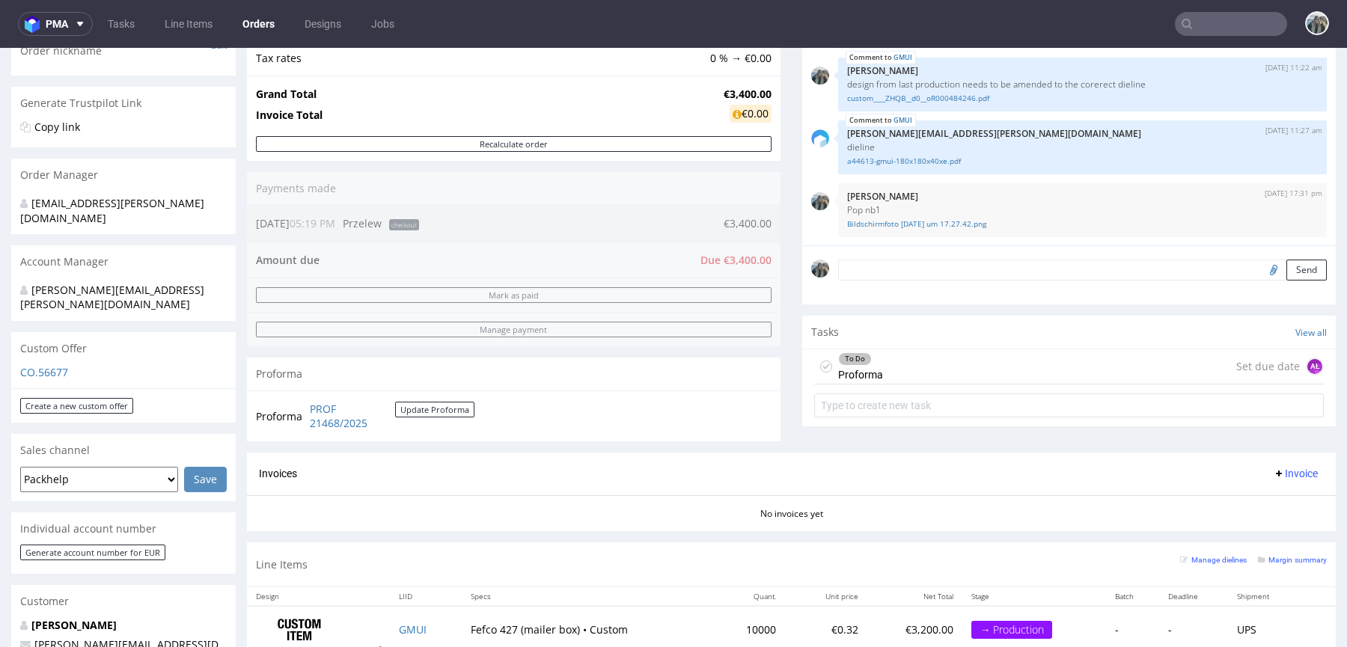
scroll to position [341, 0]
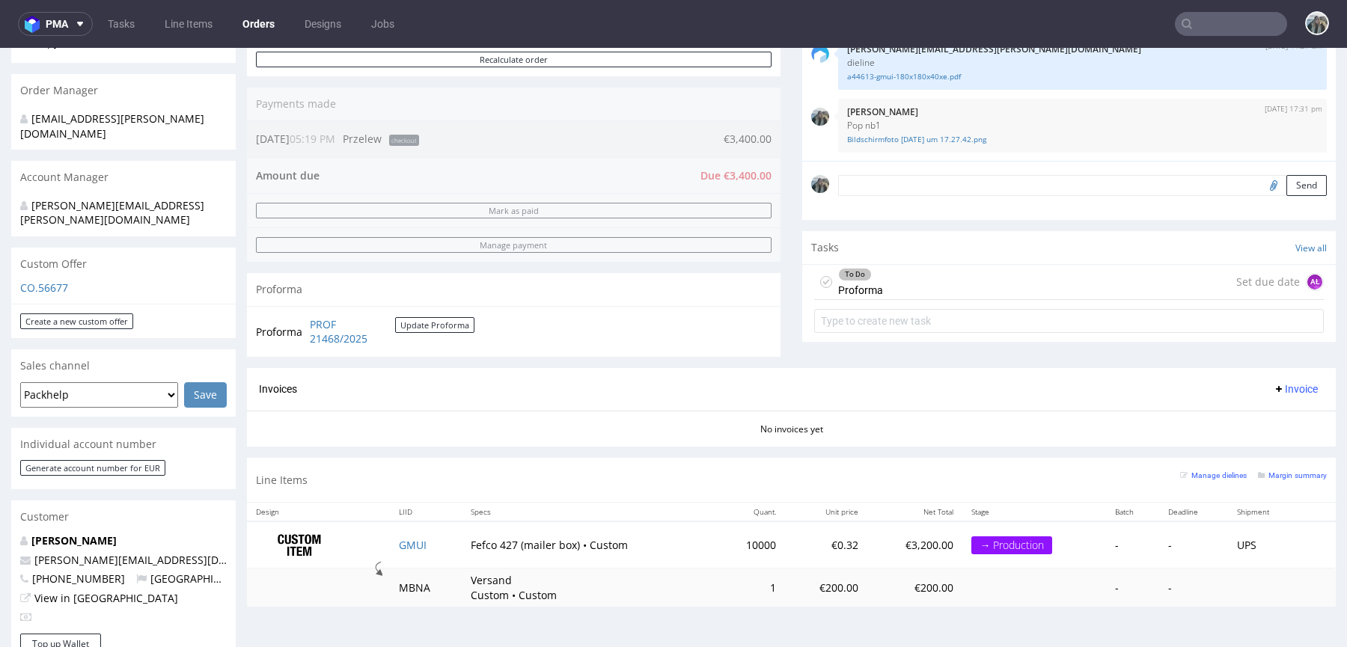
click at [429, 533] on td "GMUI" at bounding box center [426, 544] width 72 height 47
click at [429, 535] on td "GMUI" at bounding box center [426, 544] width 72 height 47
click at [429, 552] on td "GMUI" at bounding box center [426, 544] width 72 height 47
copy link "GMUI"
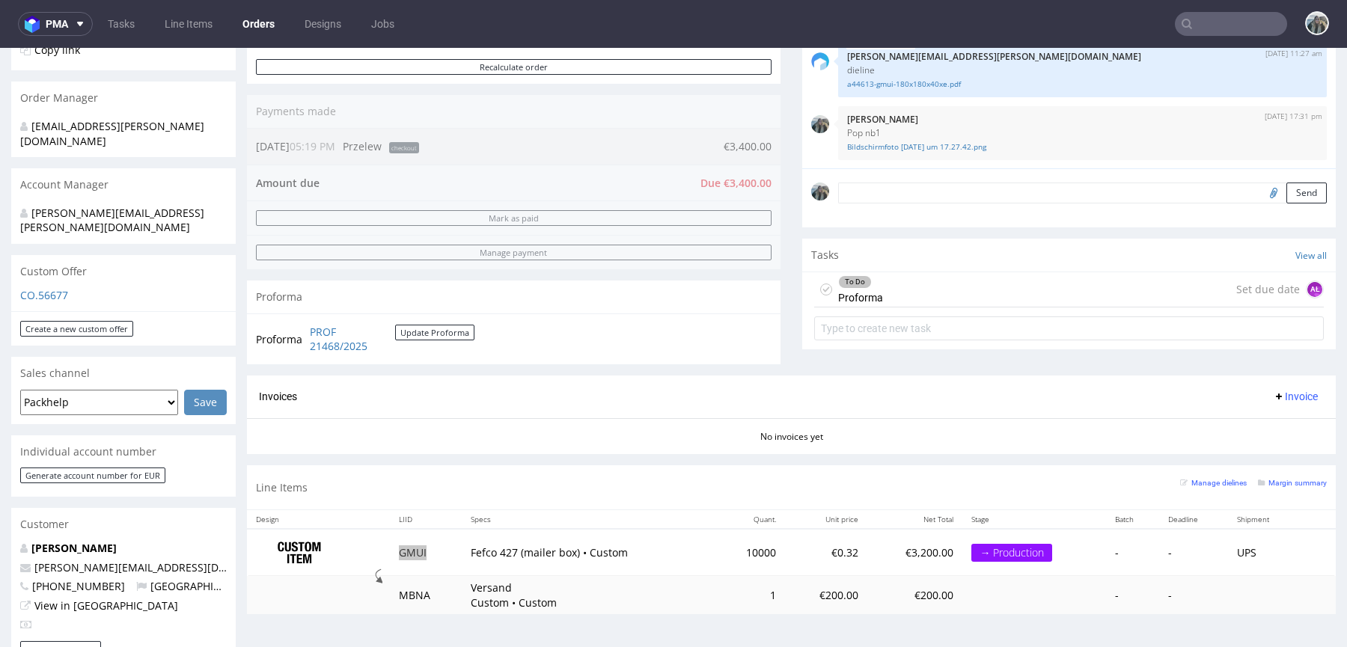
click at [1223, 15] on input "text" at bounding box center [1231, 24] width 112 height 24
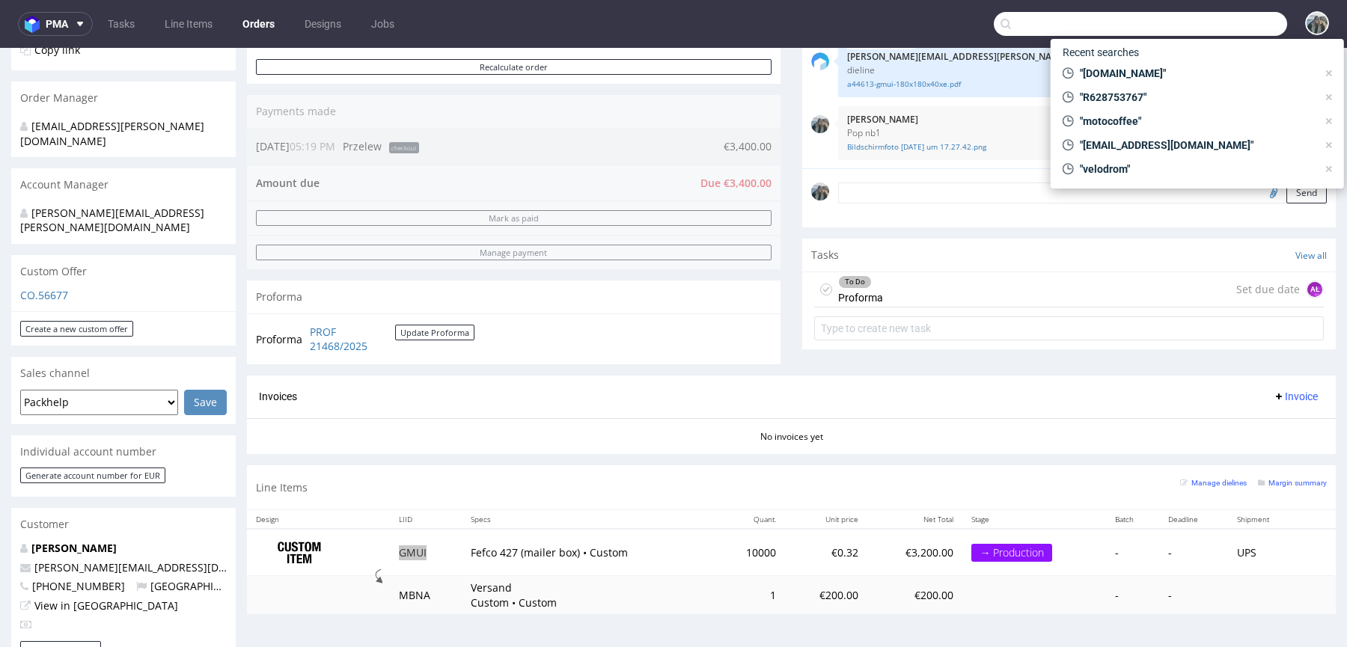
paste input "R218021318"
type input "R218021318"
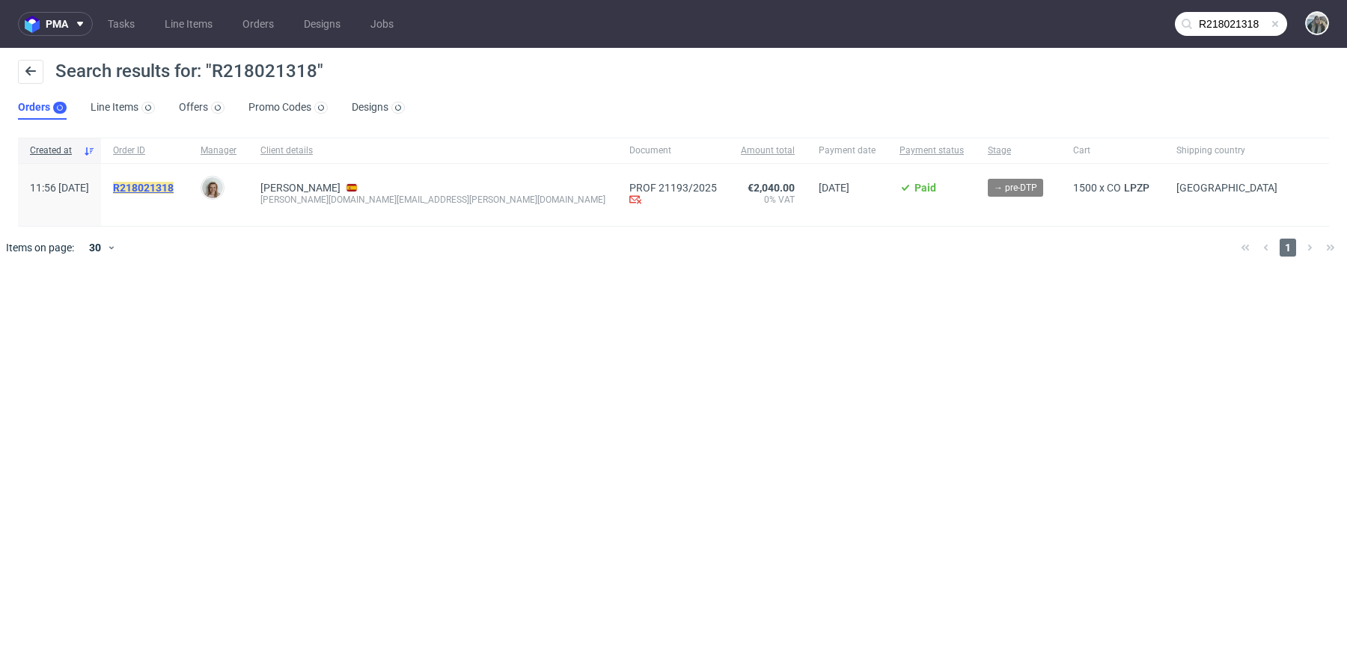
click at [174, 190] on mark "R218021318" at bounding box center [143, 188] width 61 height 12
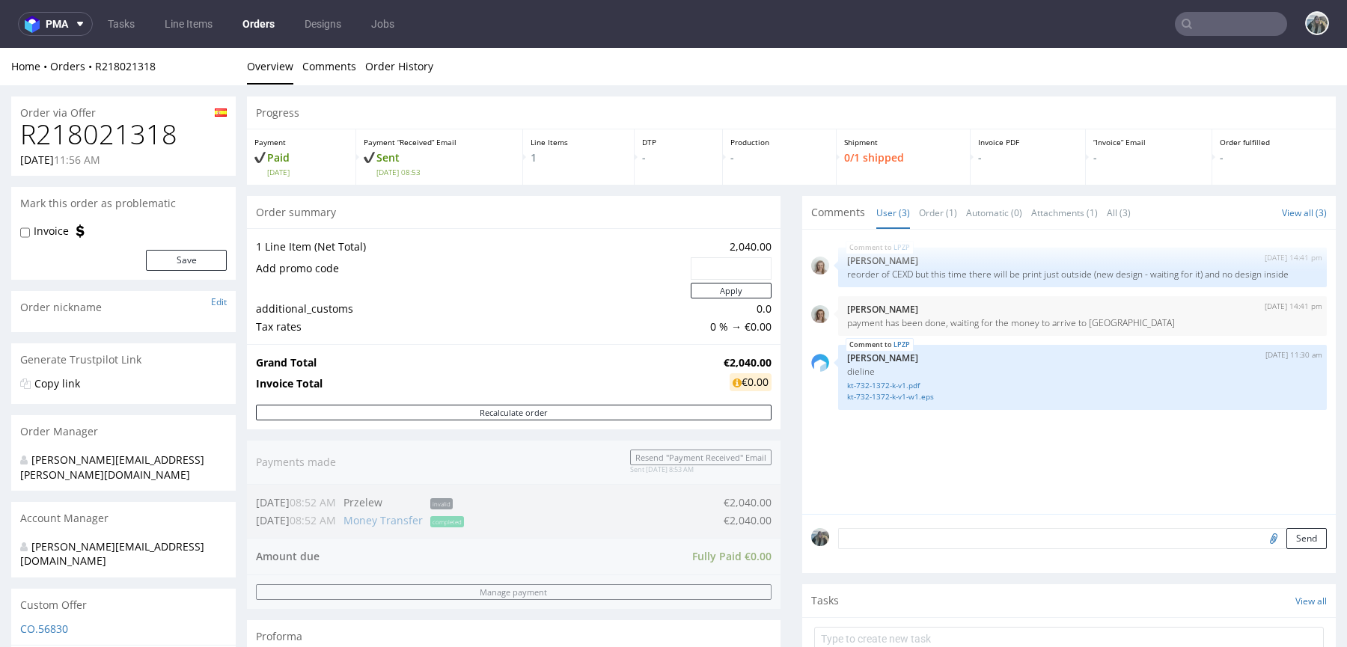
click at [1214, 16] on input "text" at bounding box center [1231, 24] width 112 height 24
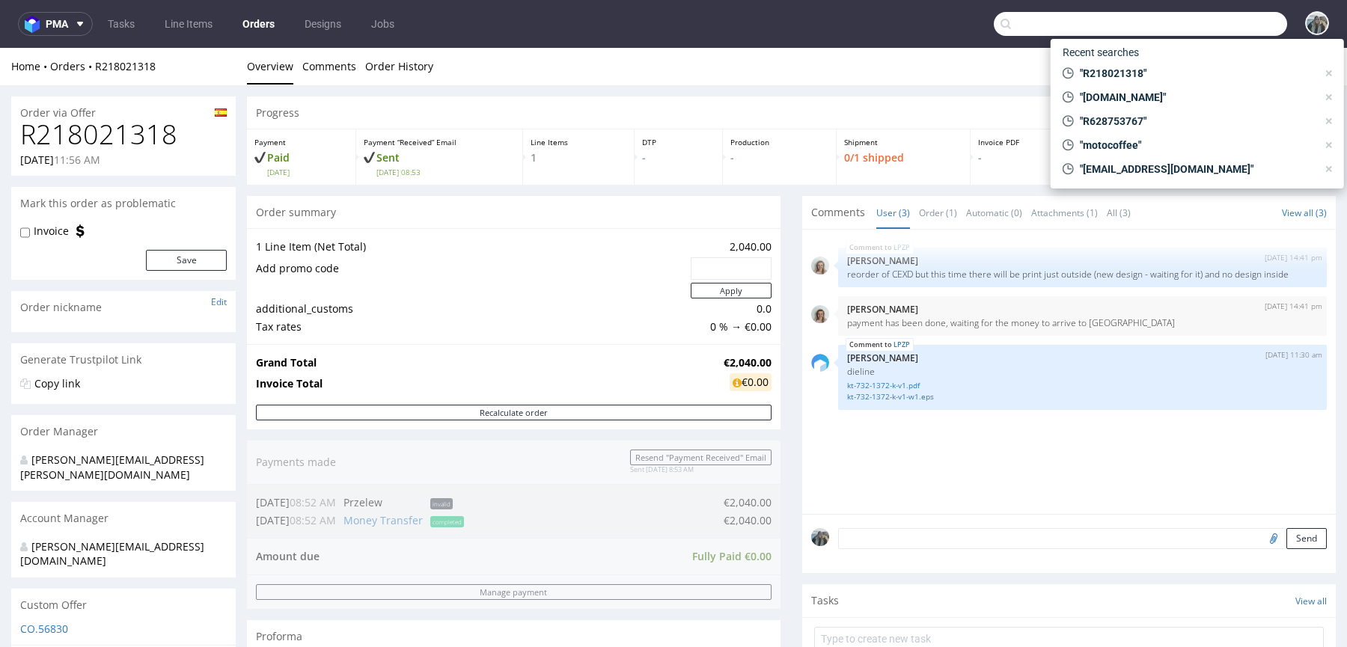
paste input "R760671698"
type input "R760671698"
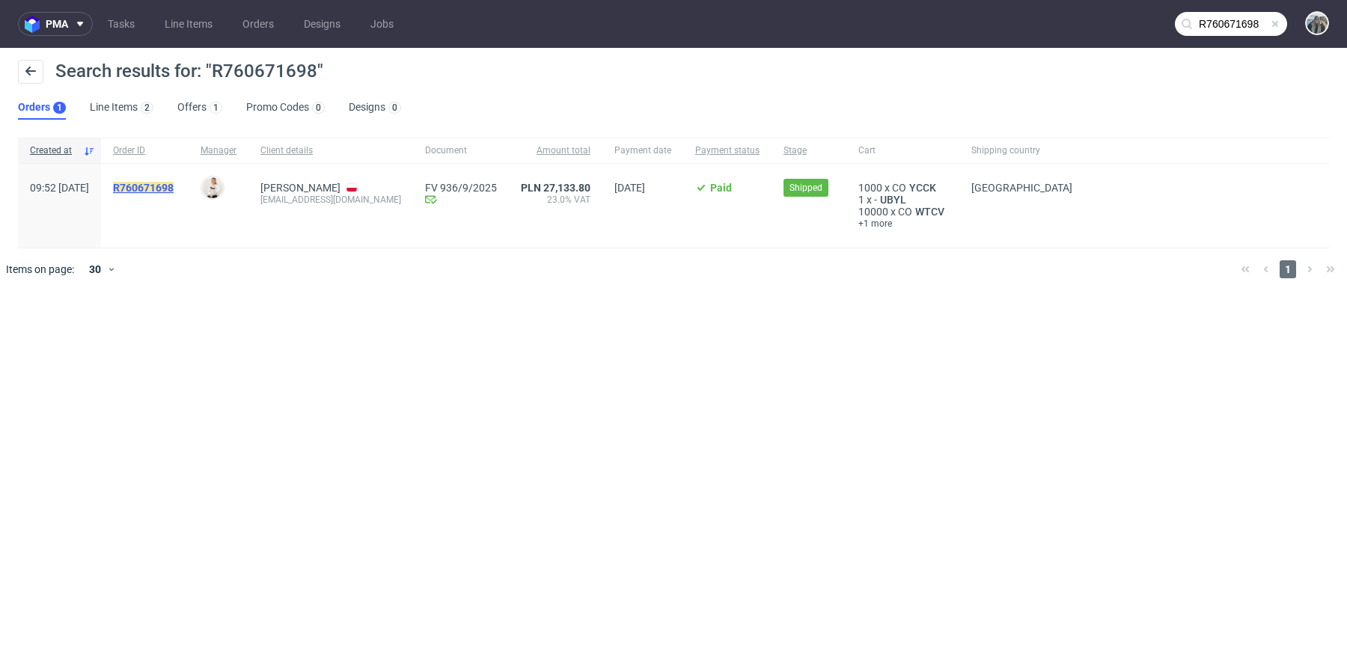
click at [170, 186] on mark "R760671698" at bounding box center [143, 188] width 61 height 12
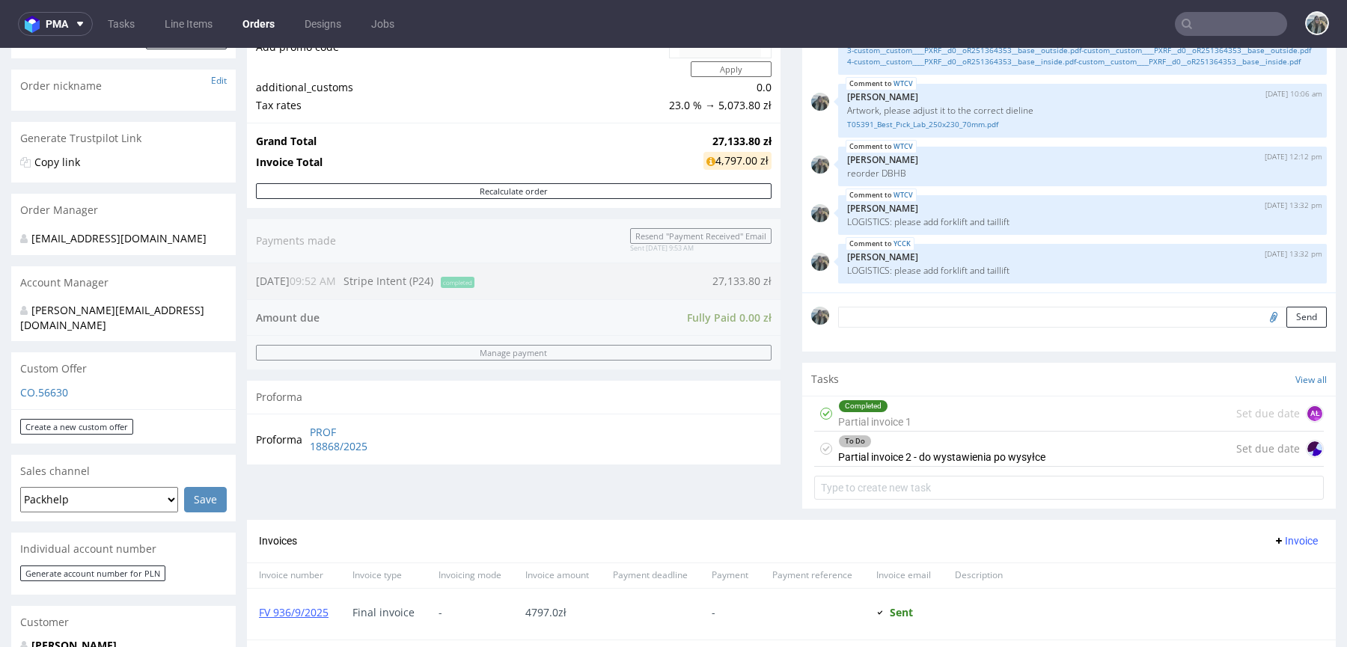
scroll to position [399, 0]
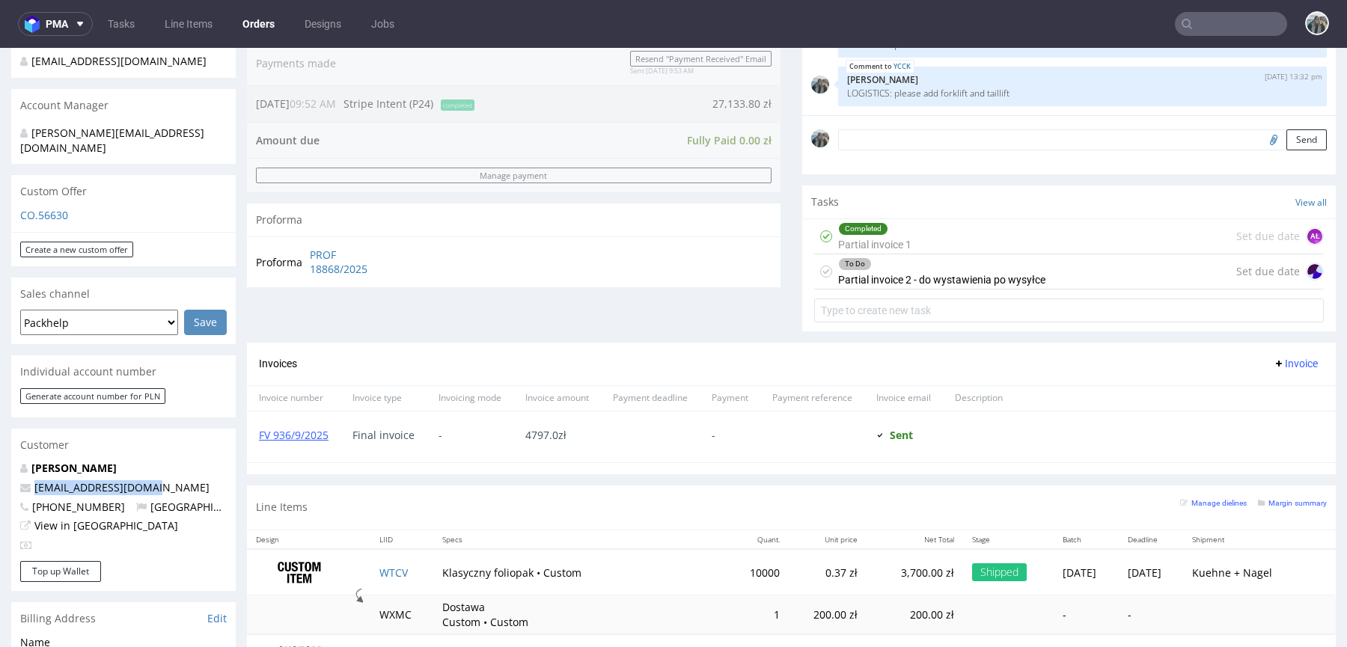
drag, startPoint x: 162, startPoint y: 476, endPoint x: 0, endPoint y: 476, distance: 161.6
click at [0, 476] on div "Order via Offer R760671698 [DATE] 09:52 AM Mark this order as problematic Invoi…" at bounding box center [673, 396] width 1347 height 1419
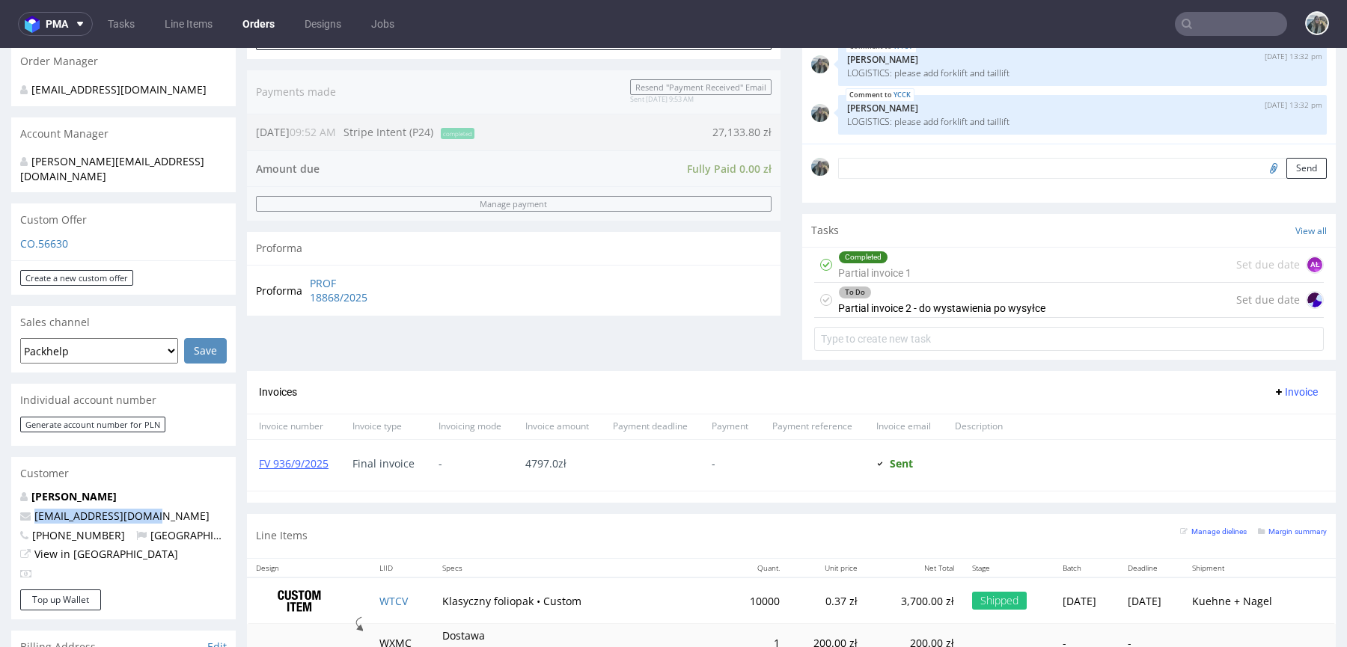
scroll to position [756, 0]
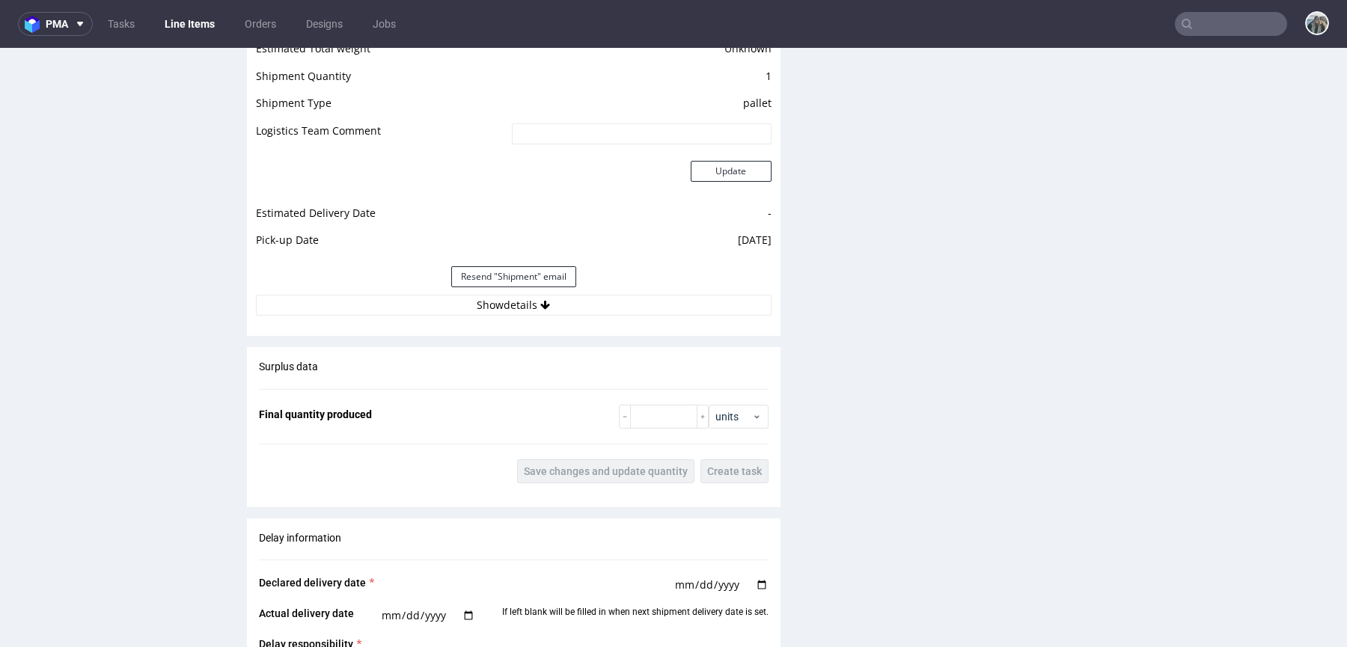
scroll to position [2312, 0]
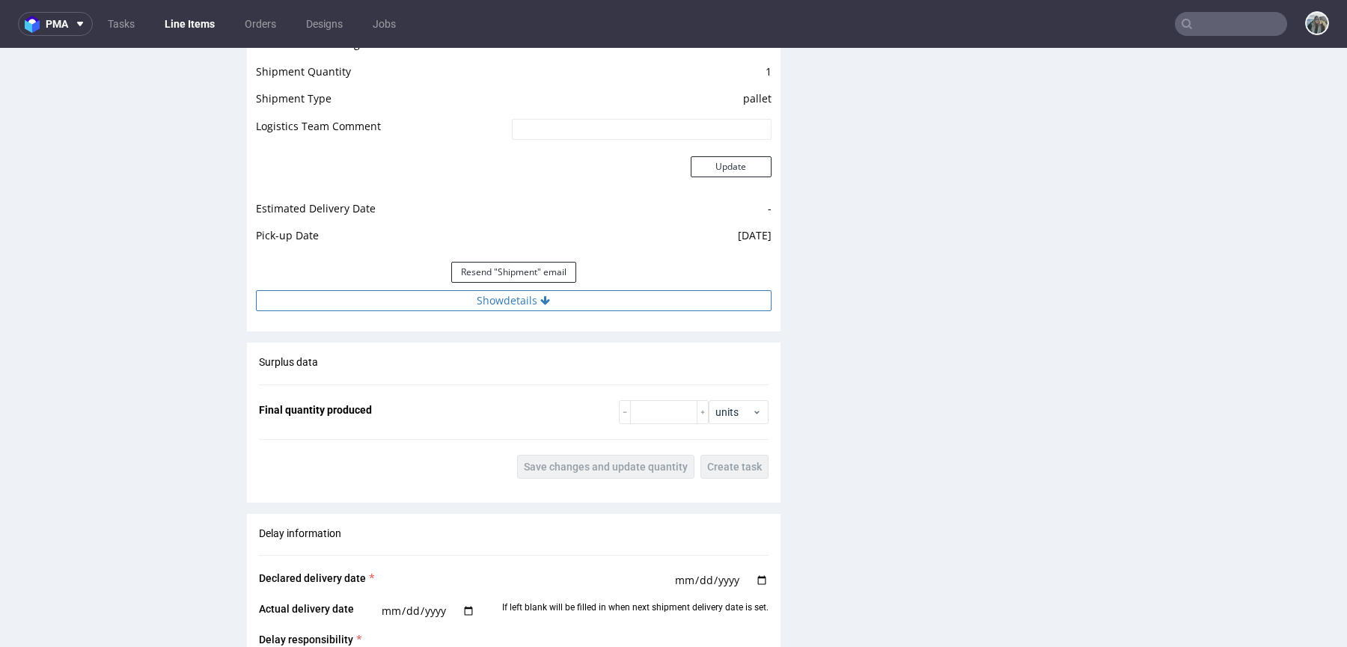
click at [501, 295] on button "Show details" at bounding box center [513, 300] width 515 height 21
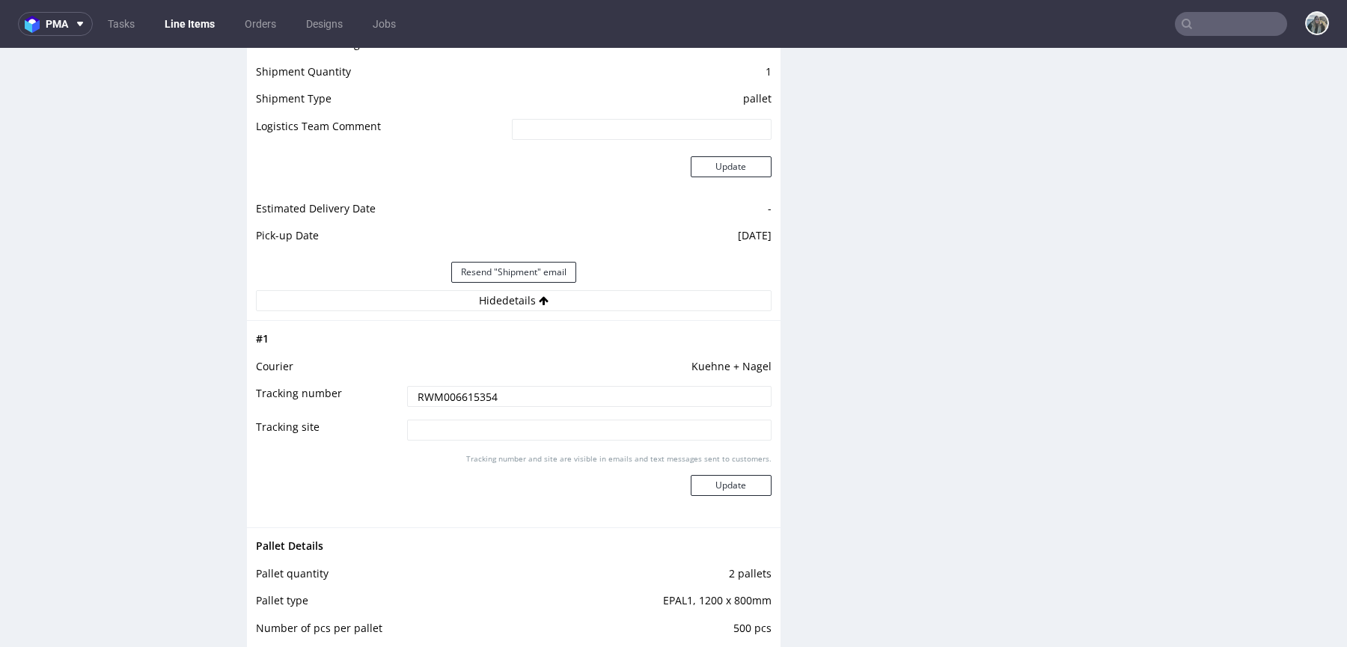
click at [483, 391] on input "RWM006615354" at bounding box center [589, 396] width 364 height 21
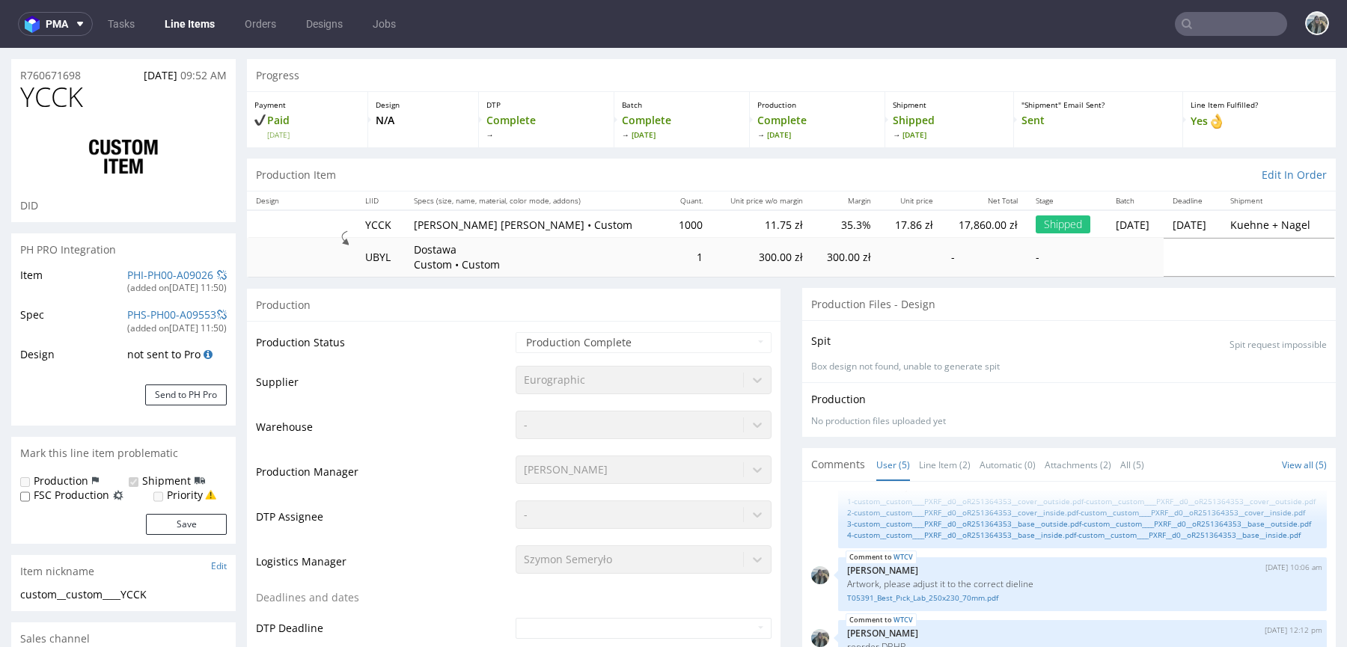
scroll to position [0, 0]
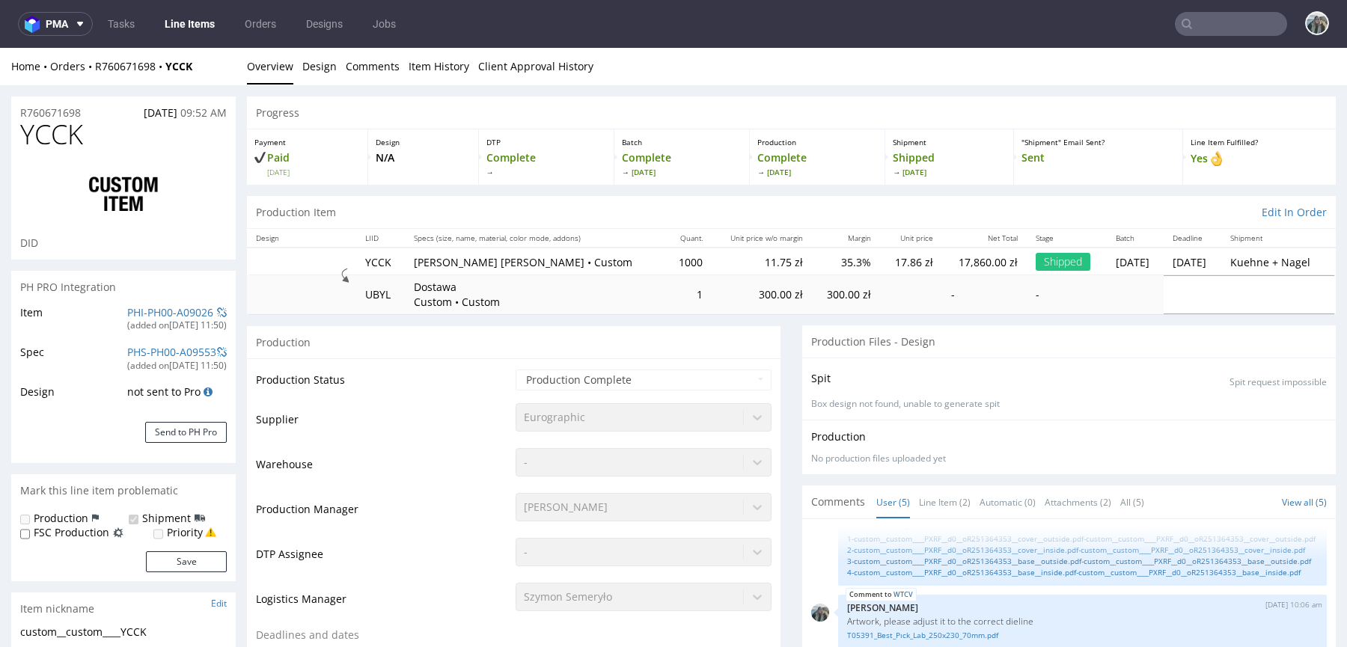
click at [67, 120] on span "YCCK" at bounding box center [51, 135] width 63 height 30
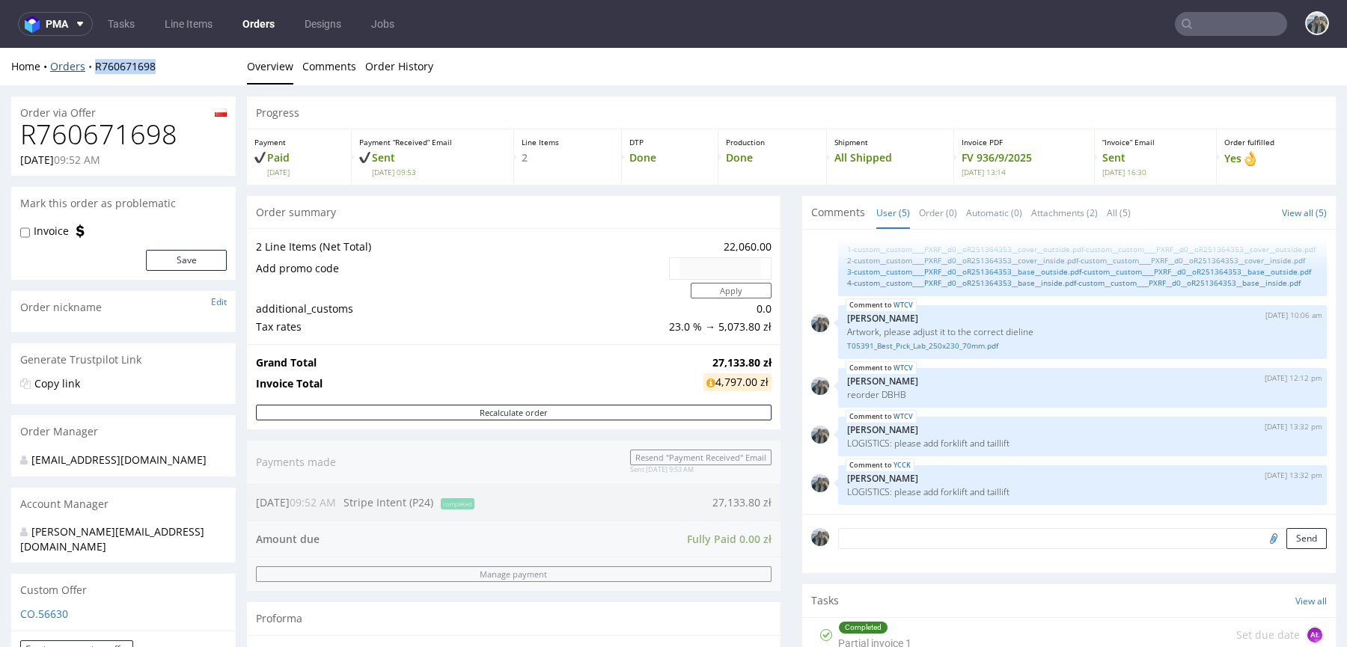
drag, startPoint x: 91, startPoint y: 76, endPoint x: 91, endPoint y: 64, distance: 12.0
click at [91, 64] on div "Home Orders R760671698 Overview Comments Order History" at bounding box center [673, 66] width 1347 height 37
click at [1210, 22] on input "text" at bounding box center [1231, 24] width 112 height 24
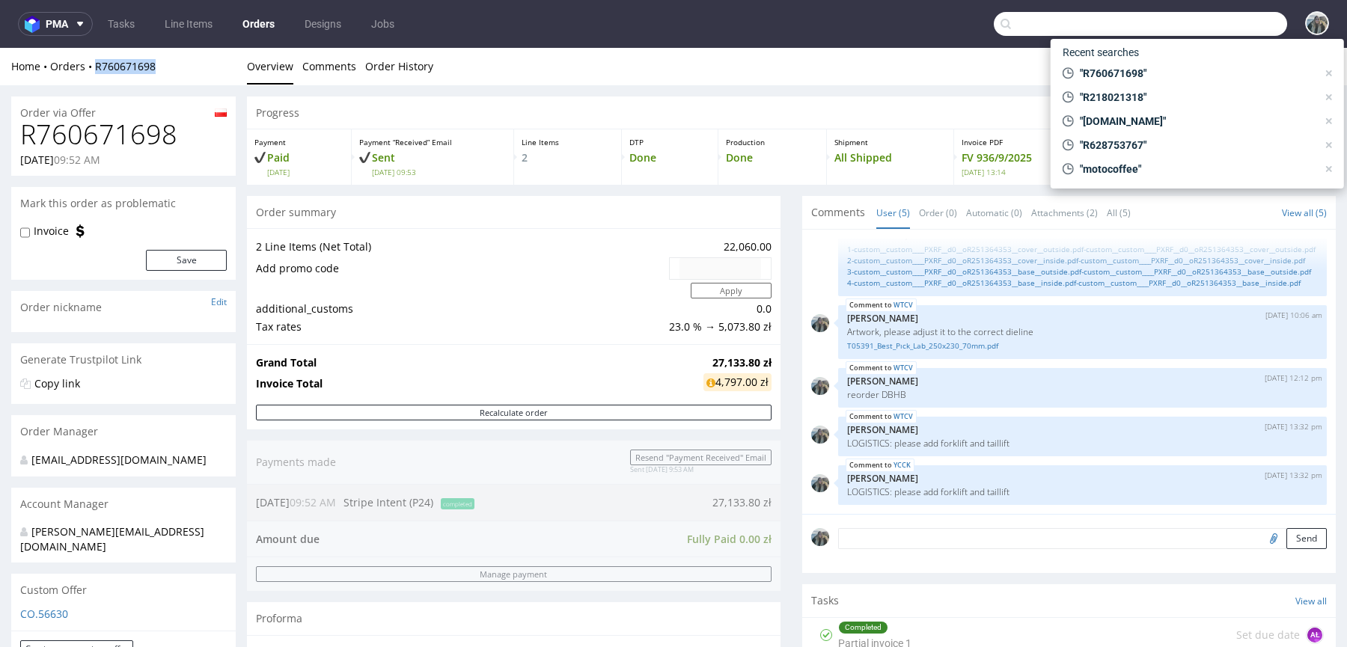
paste input "R907729164"
type input "R907729164"
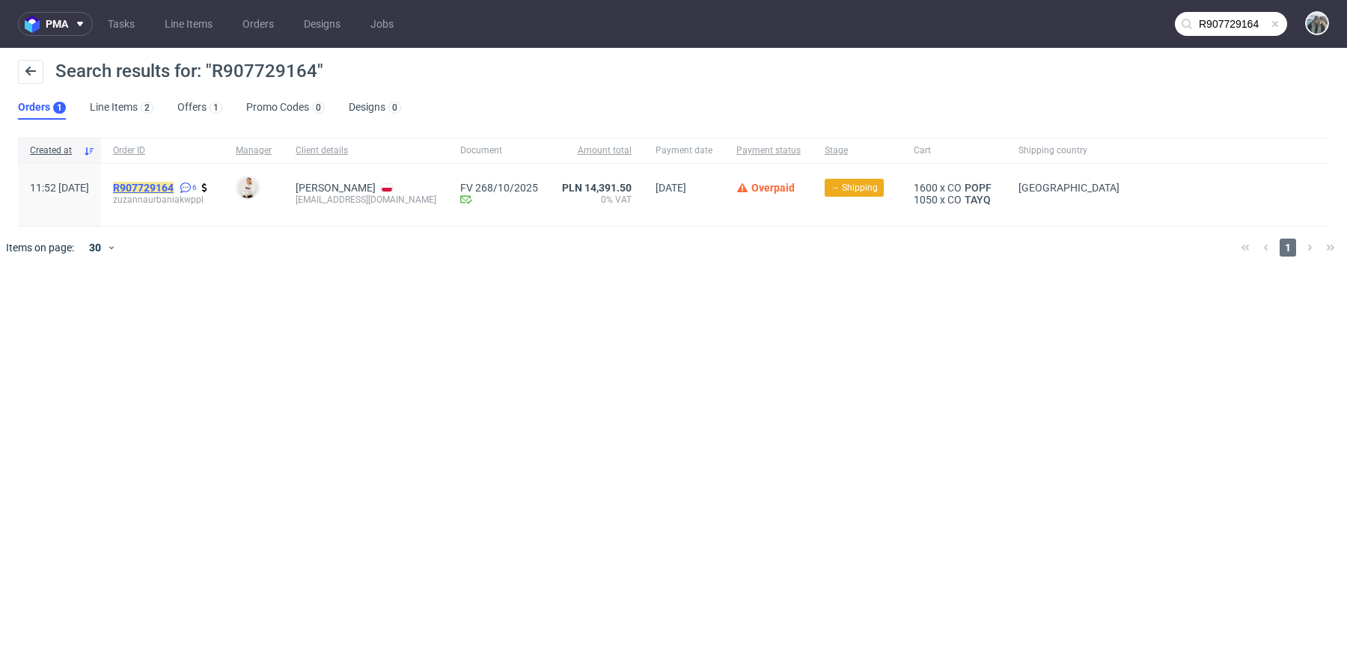
click at [174, 185] on mark "R907729164" at bounding box center [143, 188] width 61 height 12
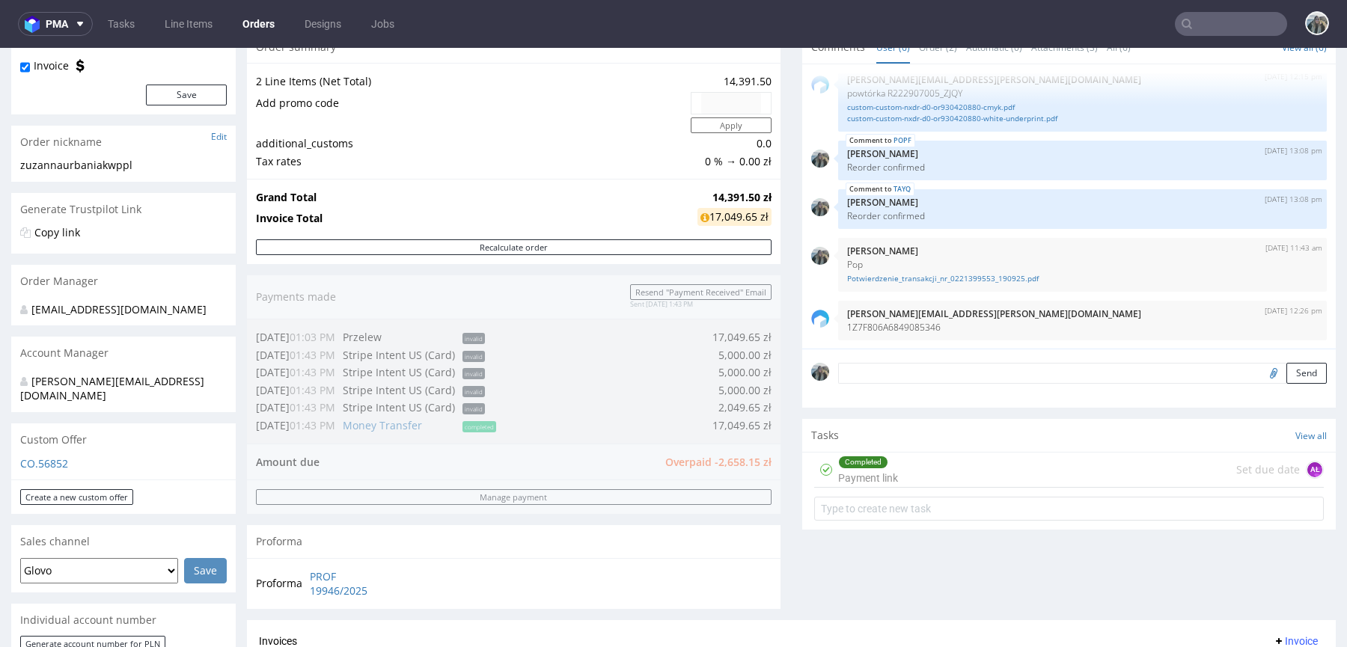
scroll to position [296, 0]
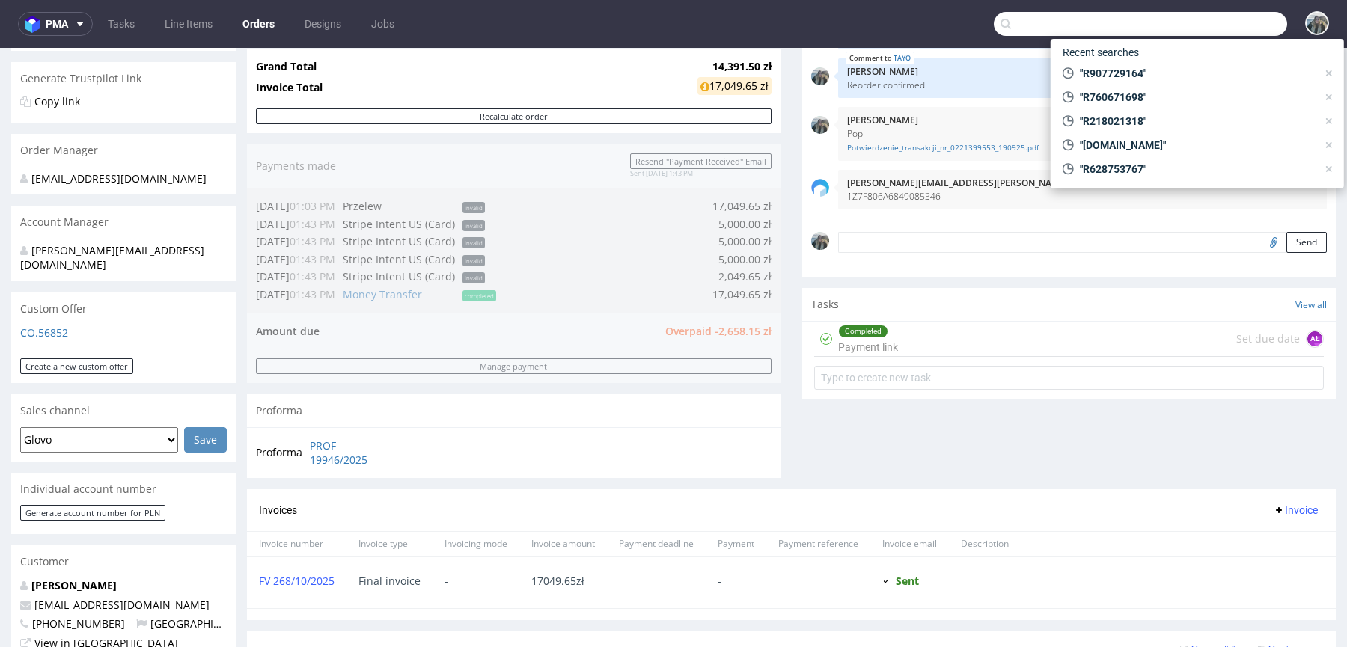
click at [1184, 19] on input "text" at bounding box center [1140, 24] width 293 height 24
paste input "TMDH"
type input "TMDH"
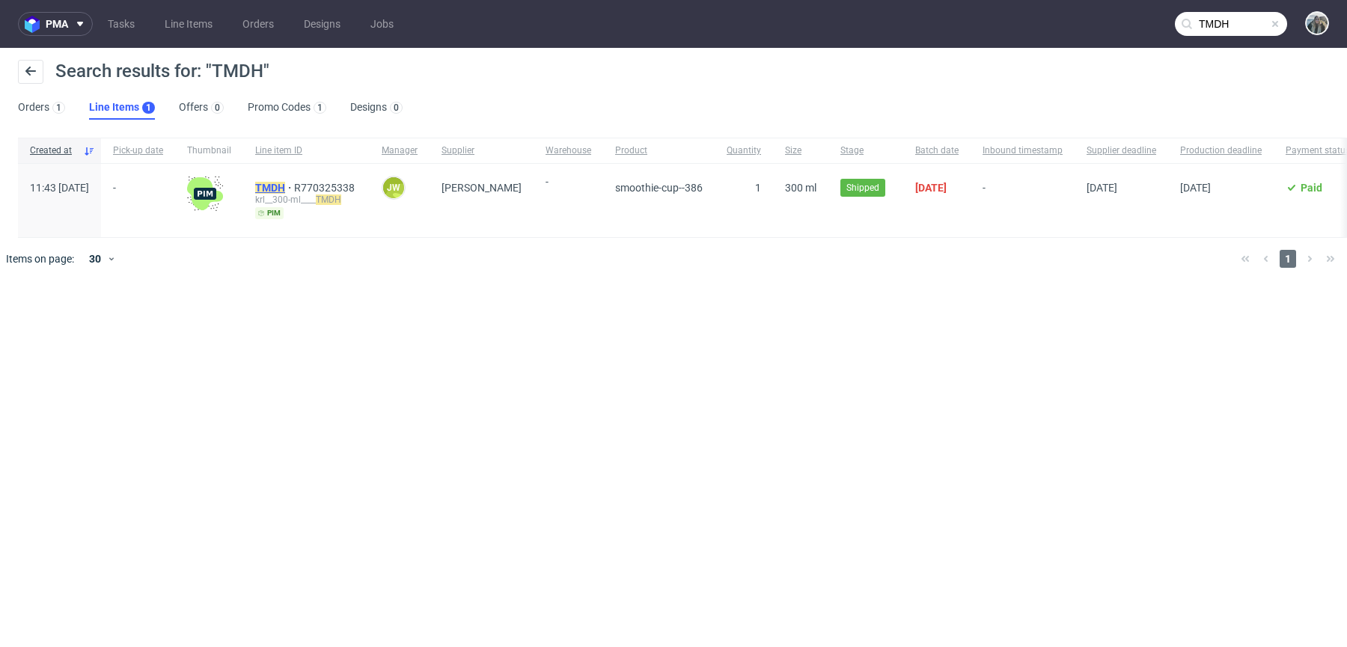
click at [285, 187] on mark "TMDH" at bounding box center [270, 188] width 30 height 12
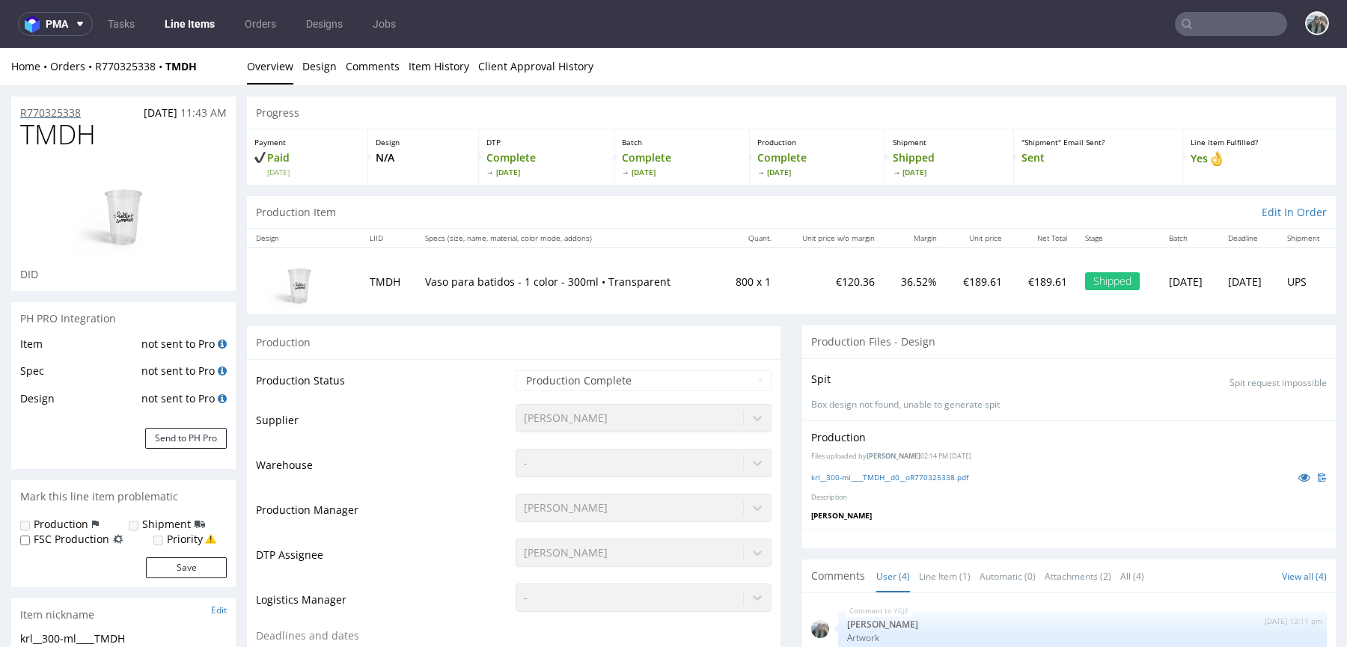
click at [70, 111] on p "R770325338" at bounding box center [50, 112] width 61 height 15
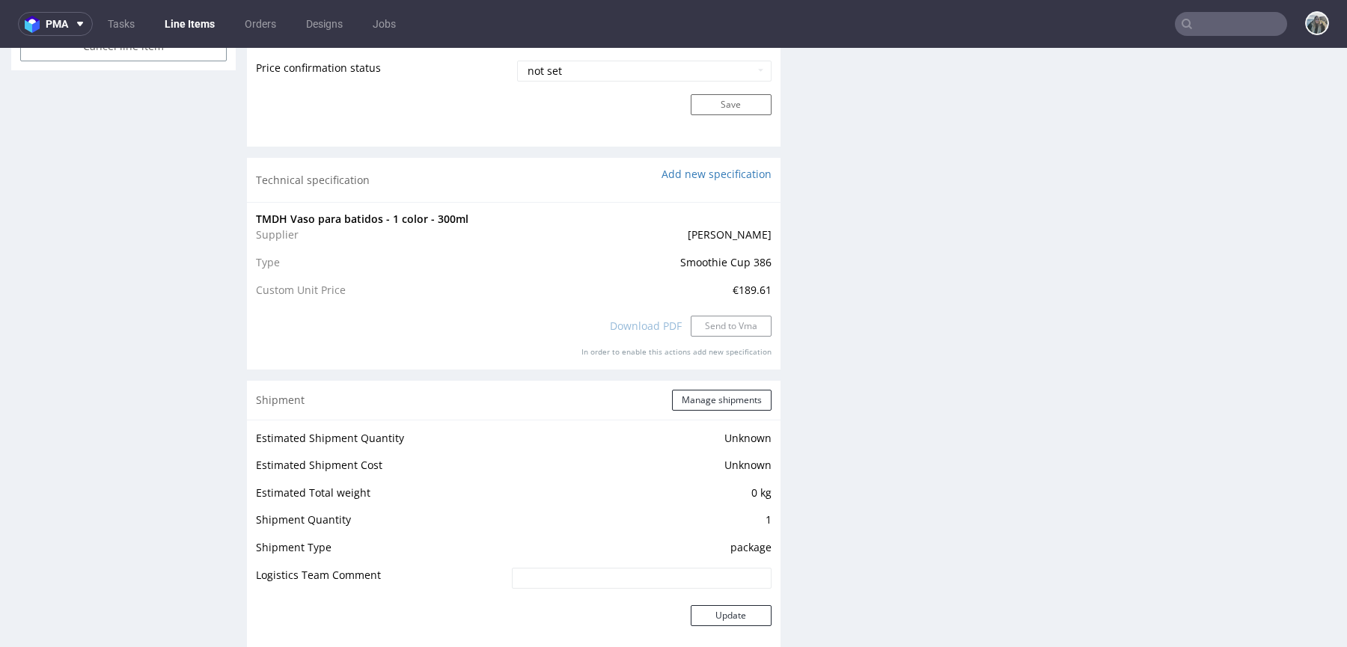
scroll to position [1650, 0]
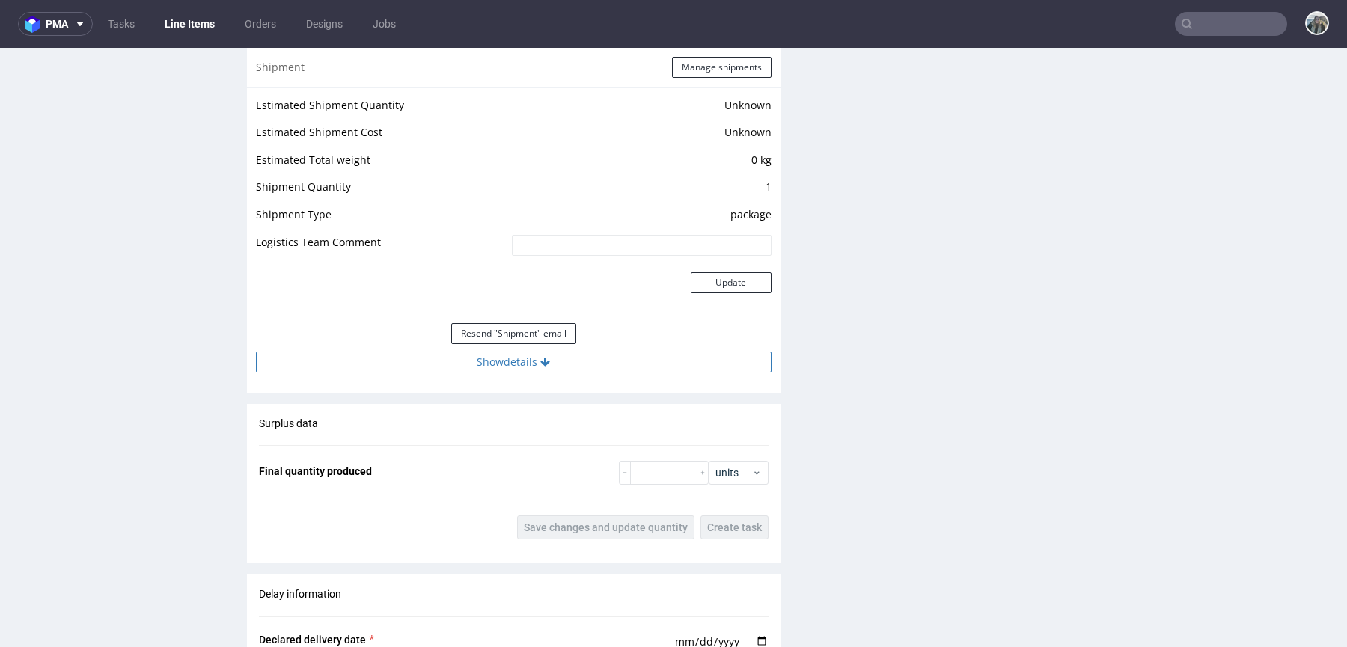
click at [594, 352] on button "Show details" at bounding box center [513, 362] width 515 height 21
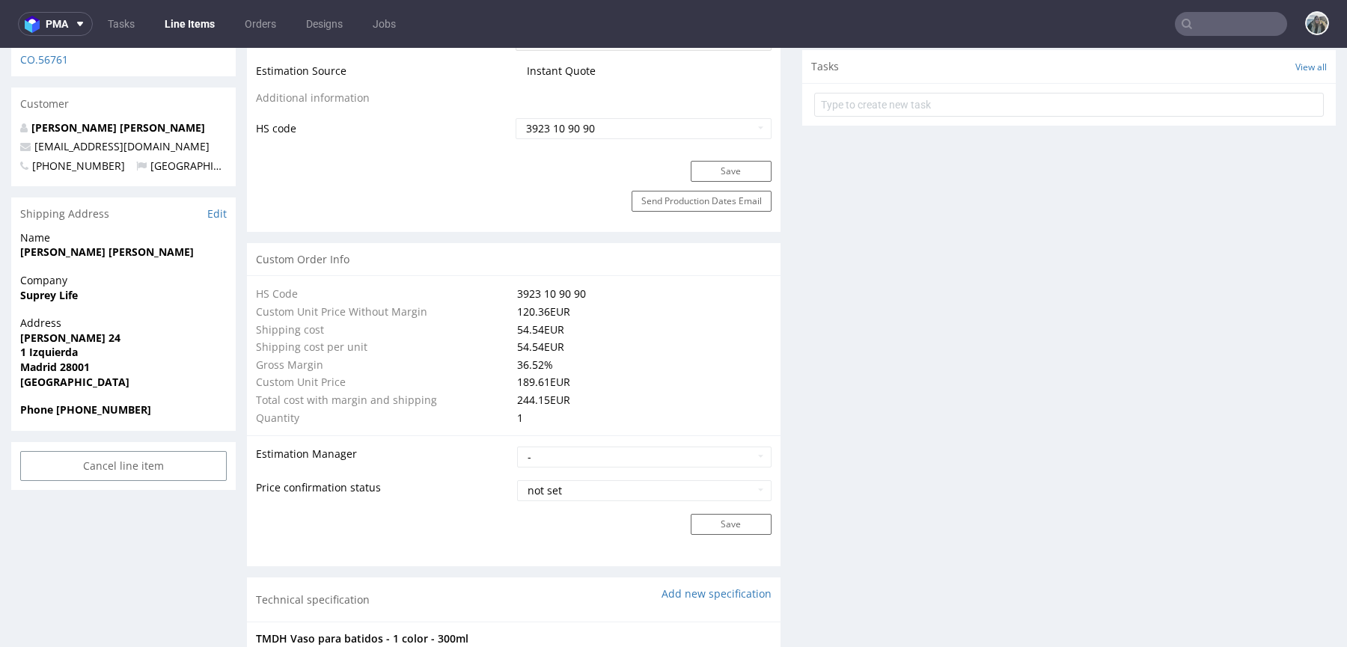
scroll to position [705, 0]
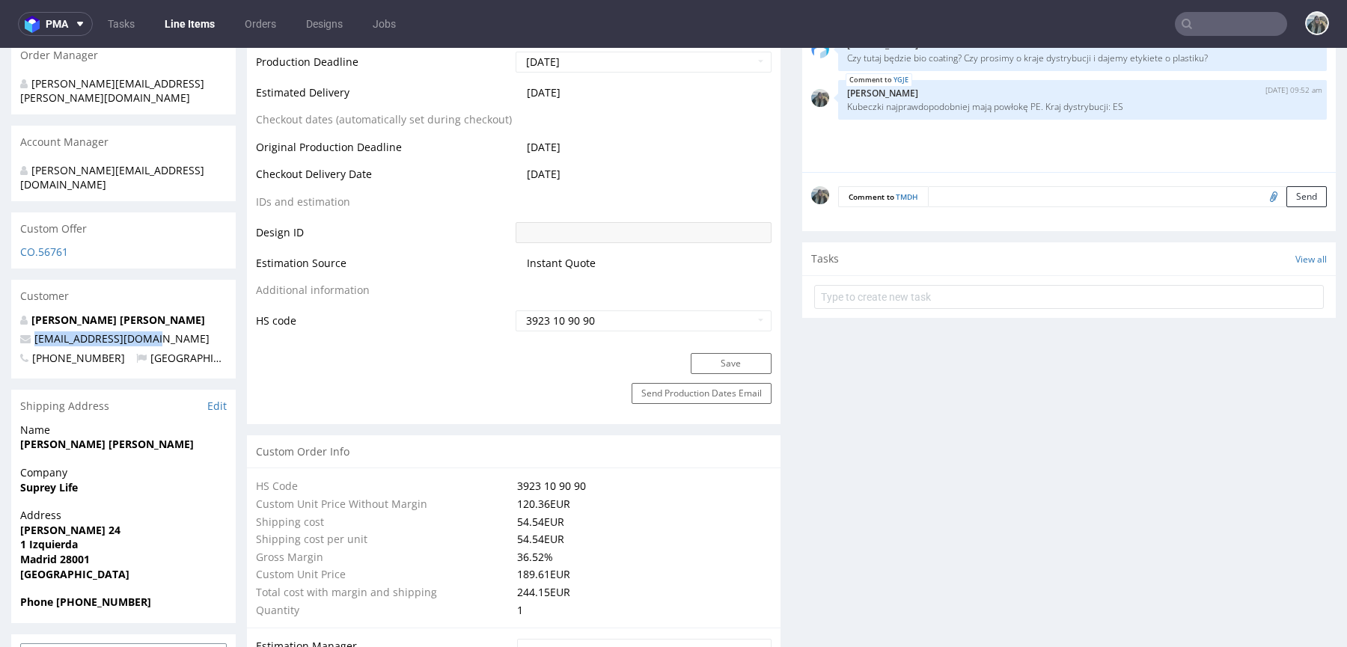
drag, startPoint x: 150, startPoint y: 307, endPoint x: 0, endPoint y: 307, distance: 150.4
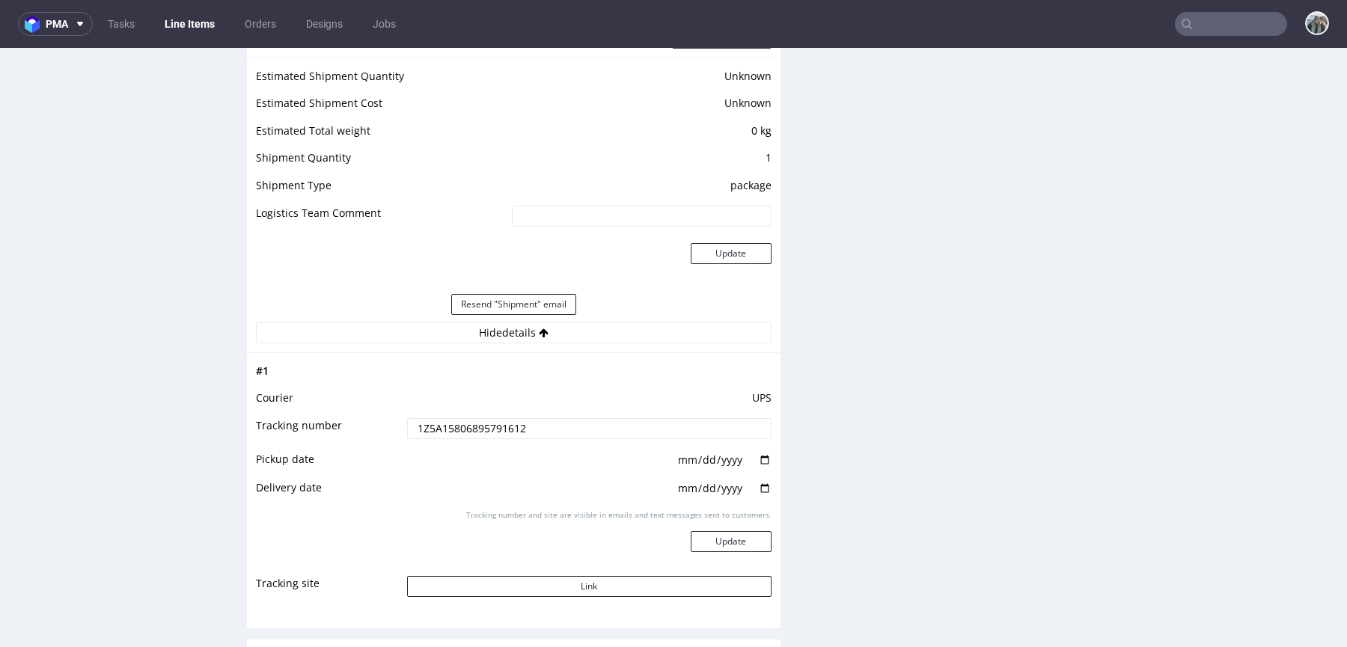
scroll to position [1692, 0]
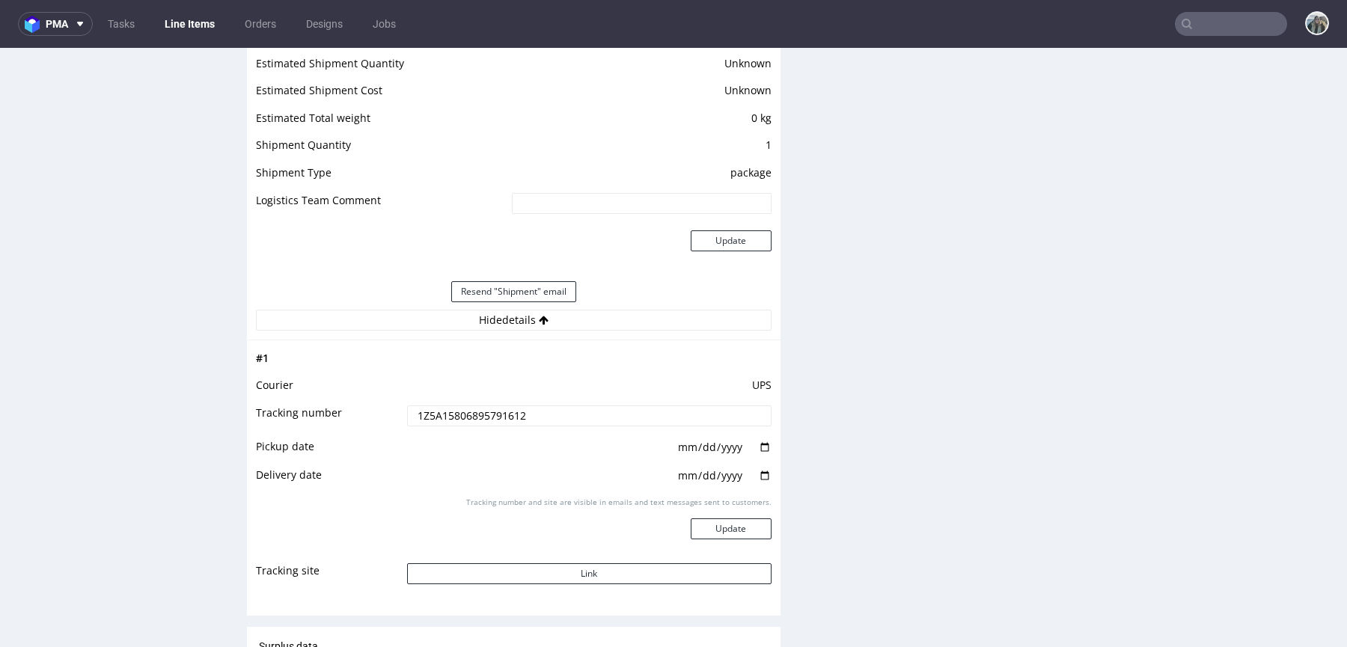
click at [605, 404] on td "1Z5A15806895791612" at bounding box center [587, 421] width 368 height 34
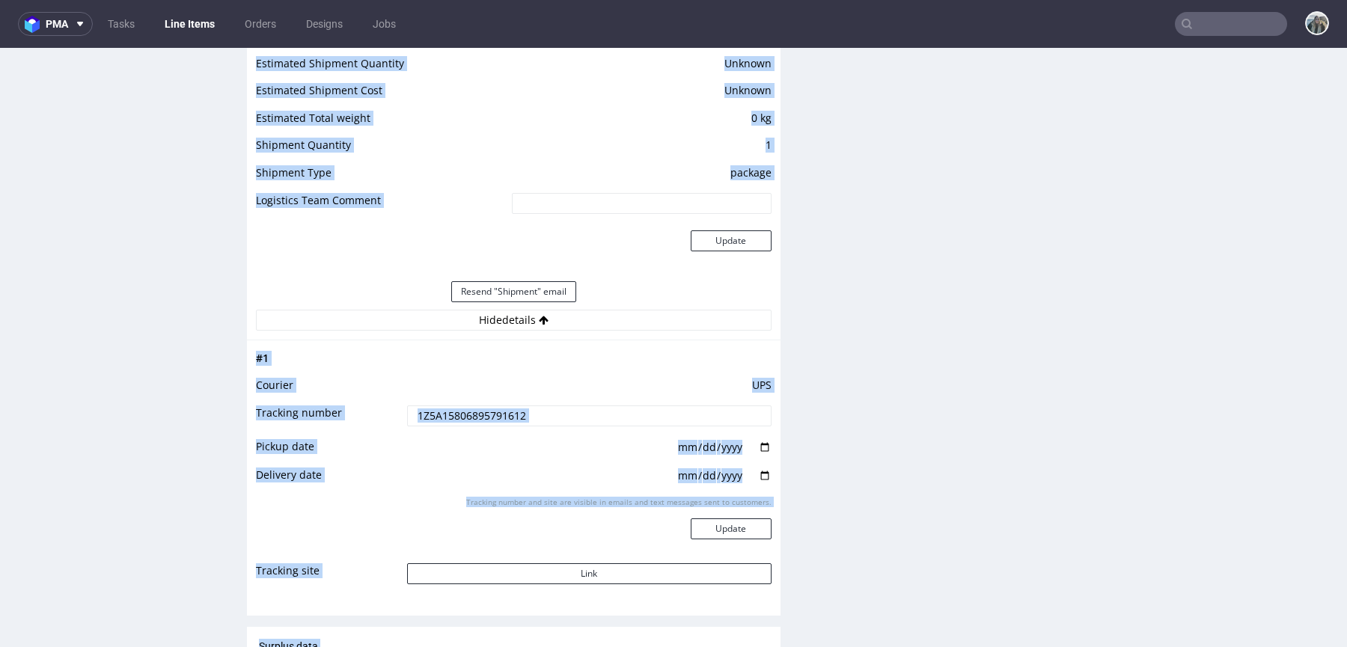
click at [606, 405] on input "1Z5A15806895791612" at bounding box center [589, 415] width 364 height 21
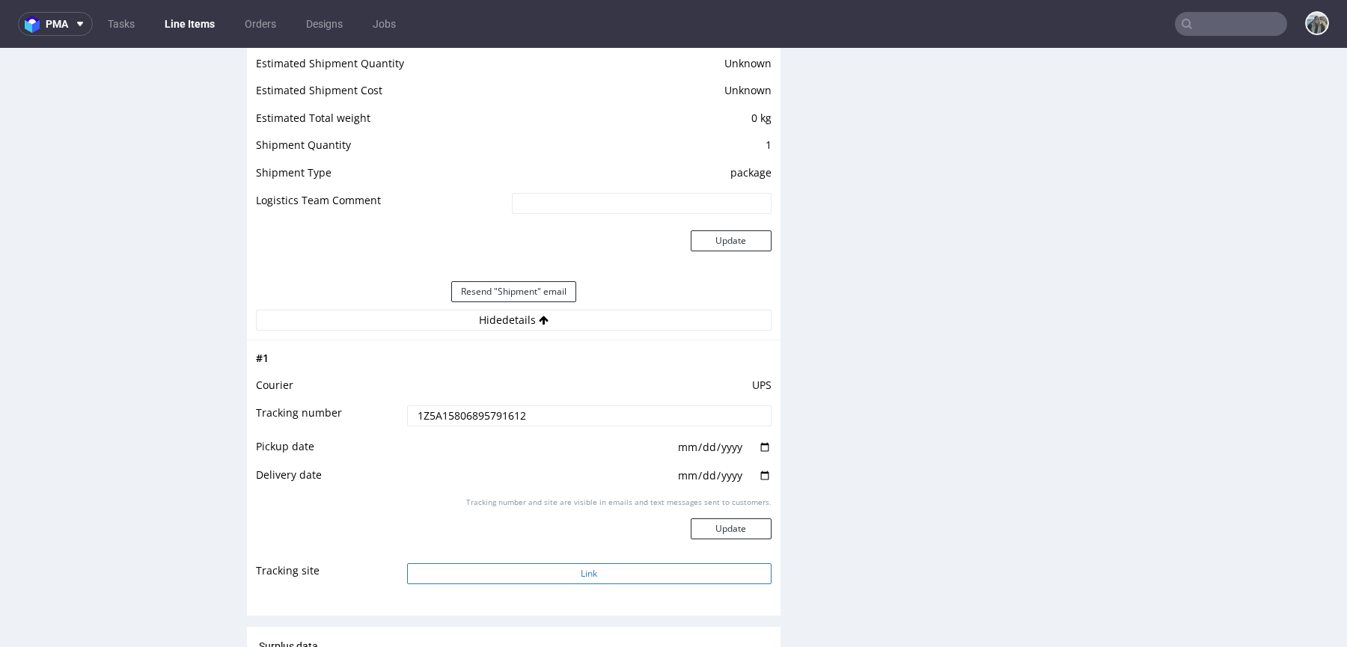
click at [649, 575] on button "Link" at bounding box center [589, 573] width 364 height 21
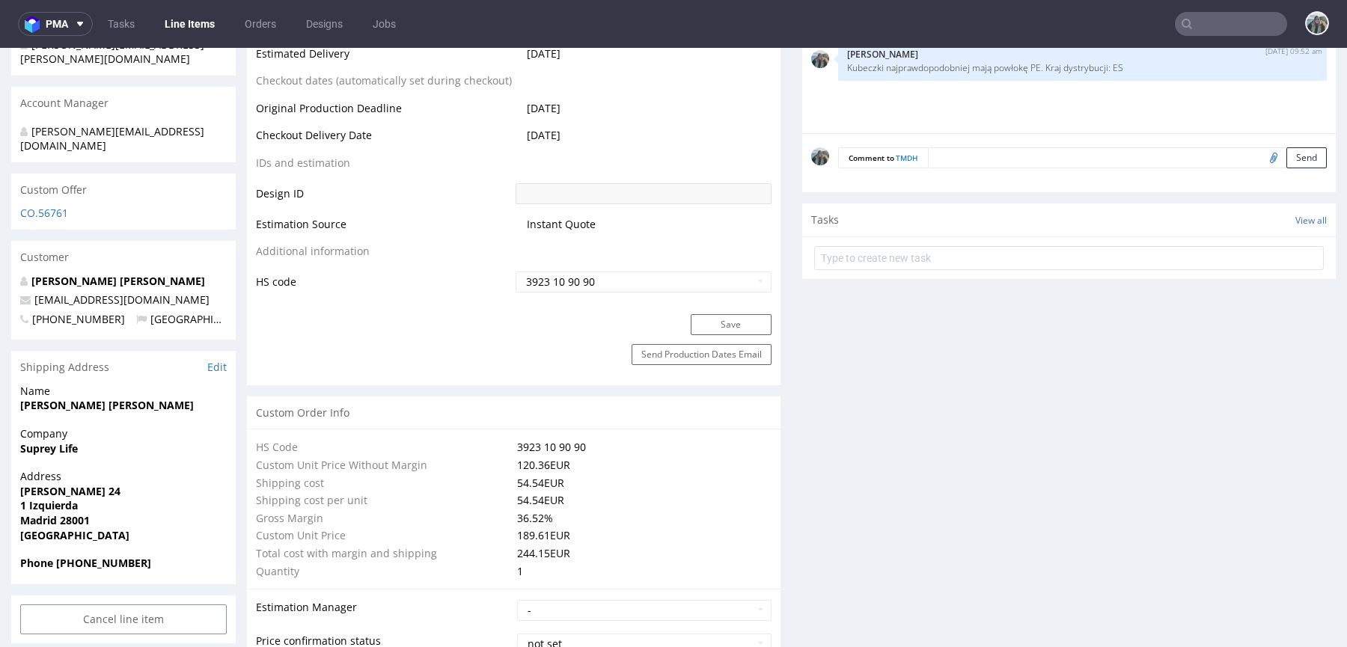
scroll to position [0, 0]
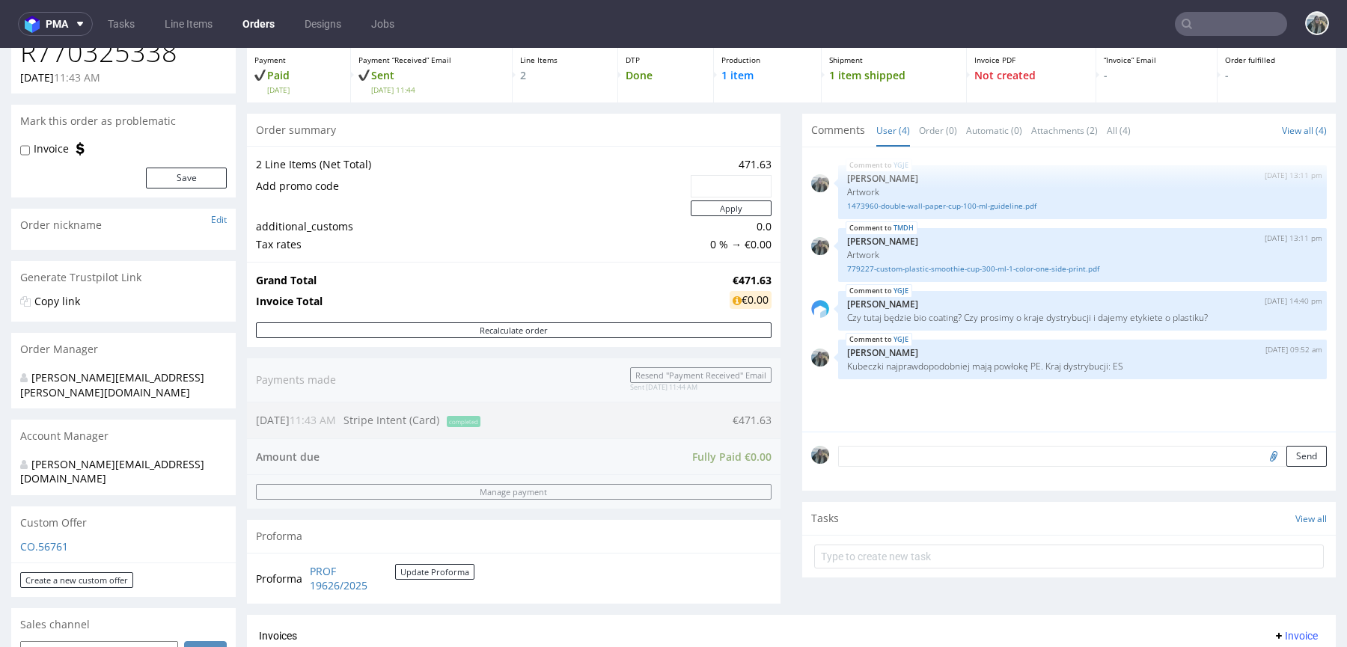
scroll to position [584, 0]
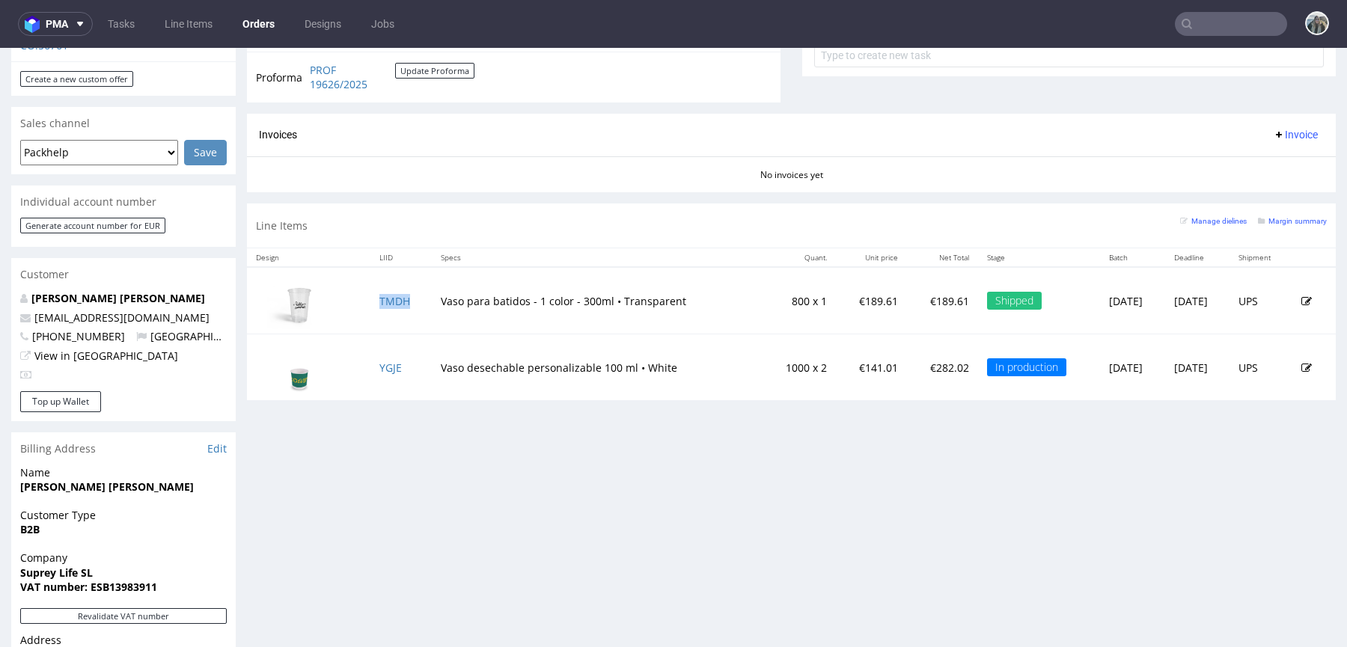
click at [413, 293] on td "TMDH" at bounding box center [400, 300] width 61 height 67
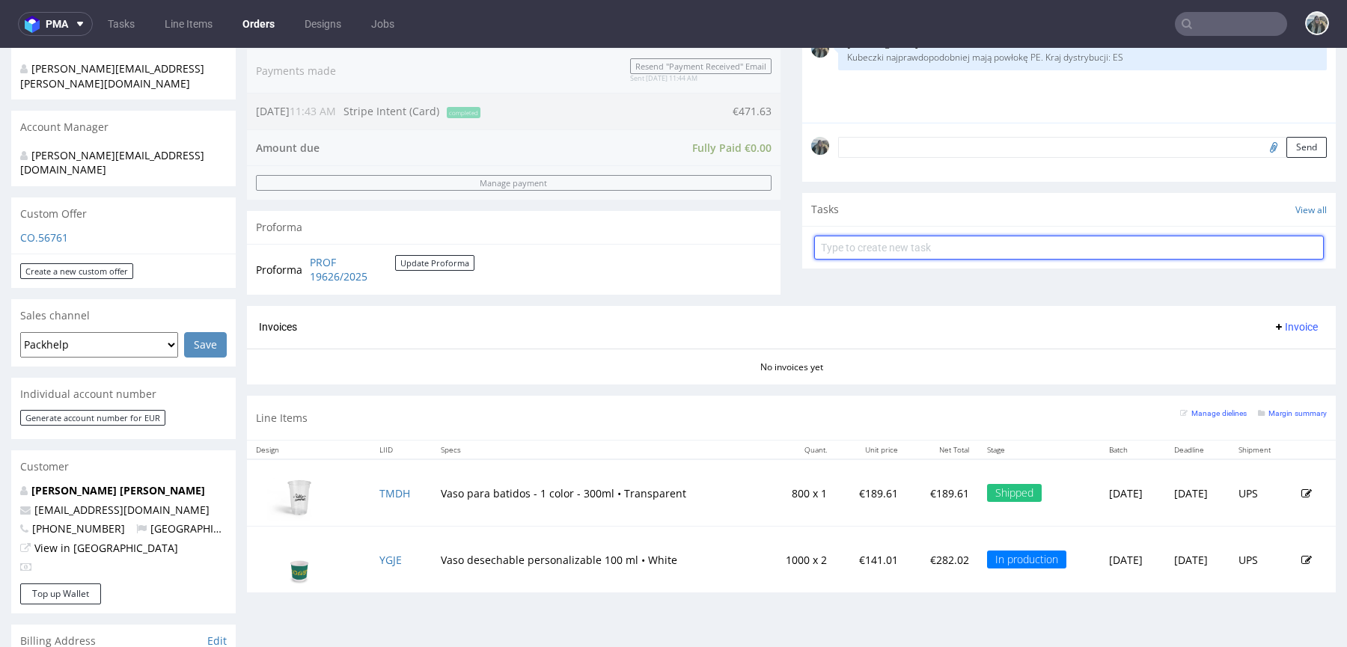
click at [910, 239] on input "text" at bounding box center [1068, 248] width 509 height 24
type input "Partial invoi"
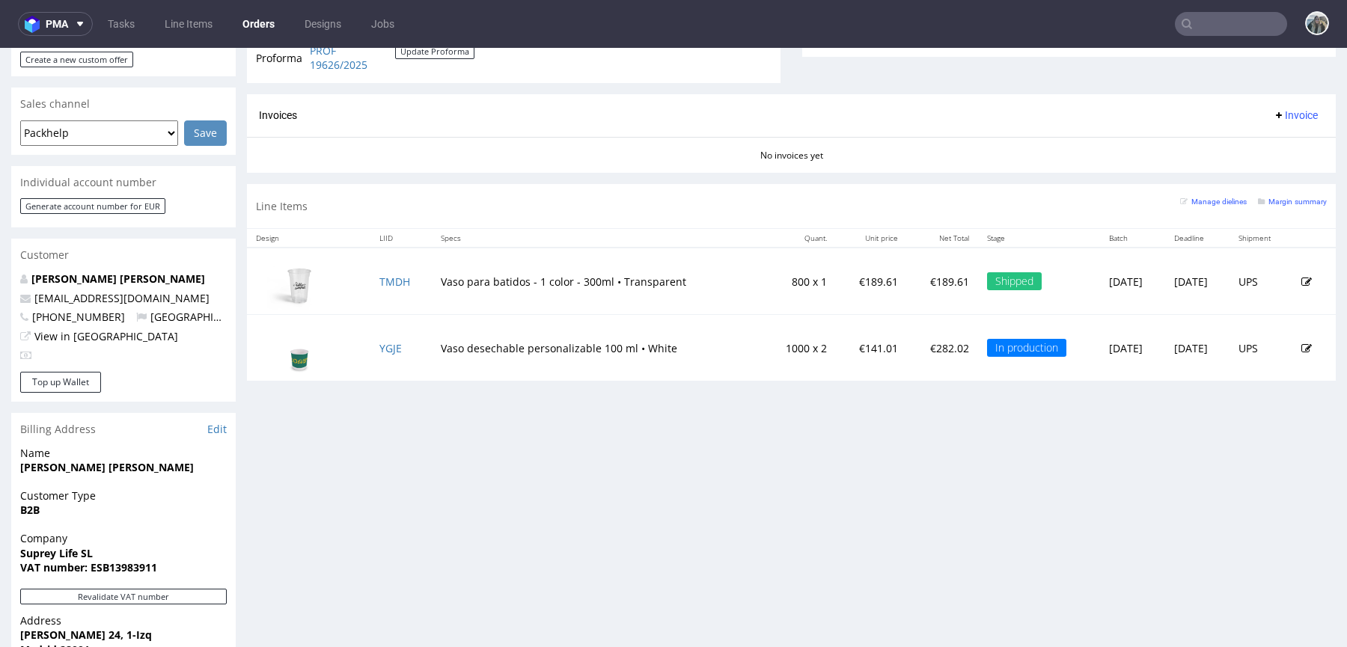
scroll to position [606, 0]
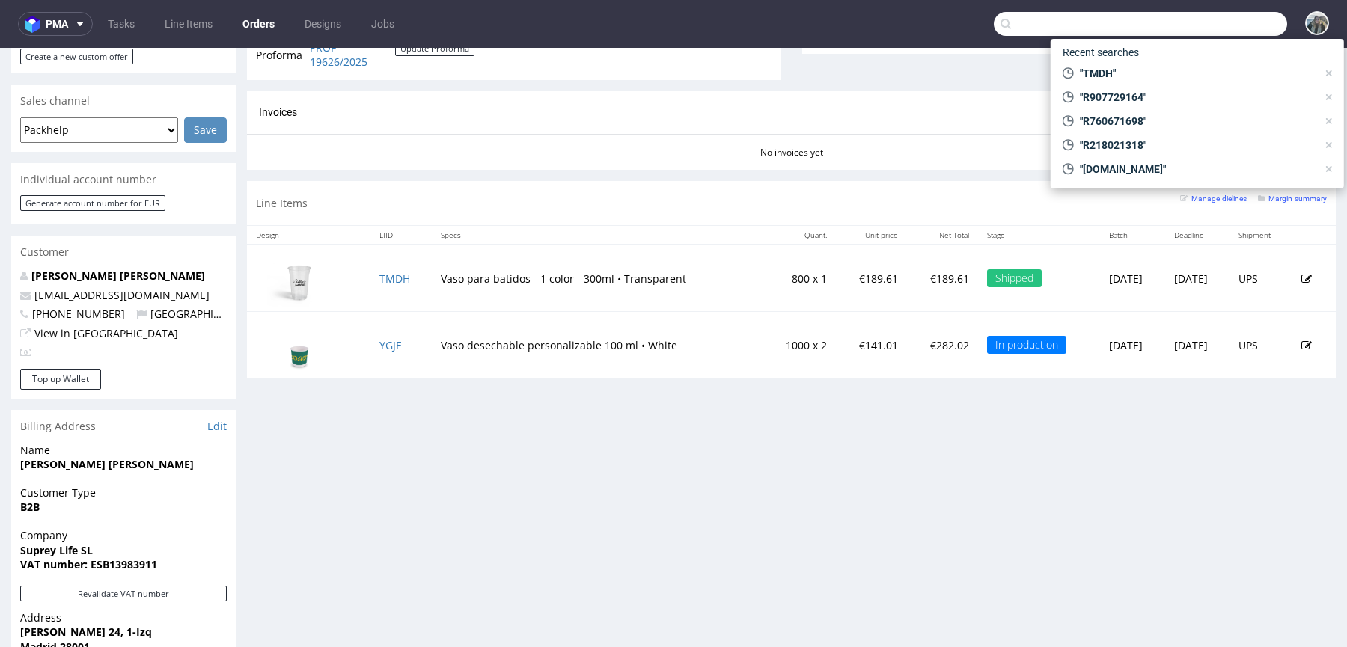
click at [1202, 28] on input "text" at bounding box center [1140, 24] width 293 height 24
paste input "R556473804"
type input "R556473804"
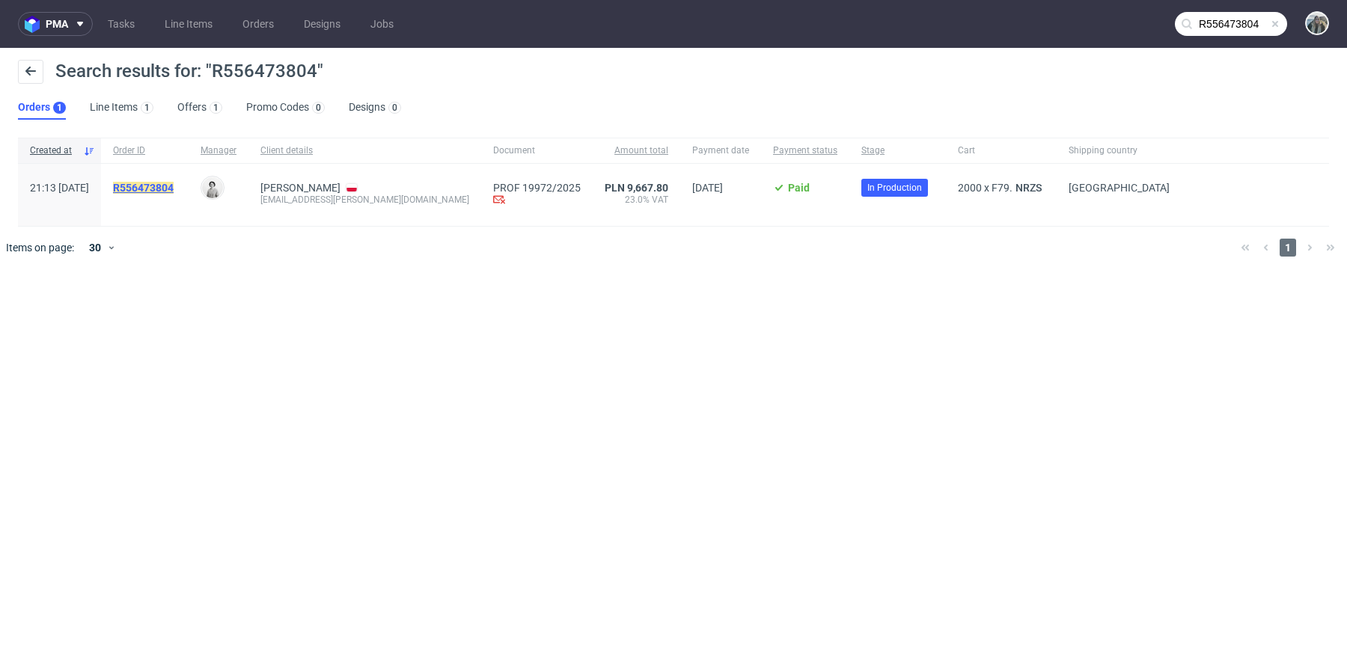
drag, startPoint x: 198, startPoint y: 201, endPoint x: 189, endPoint y: 191, distance: 13.2
click at [177, 201] on span "R556473804" at bounding box center [145, 195] width 64 height 26
click at [174, 191] on mark "R556473804" at bounding box center [143, 188] width 61 height 12
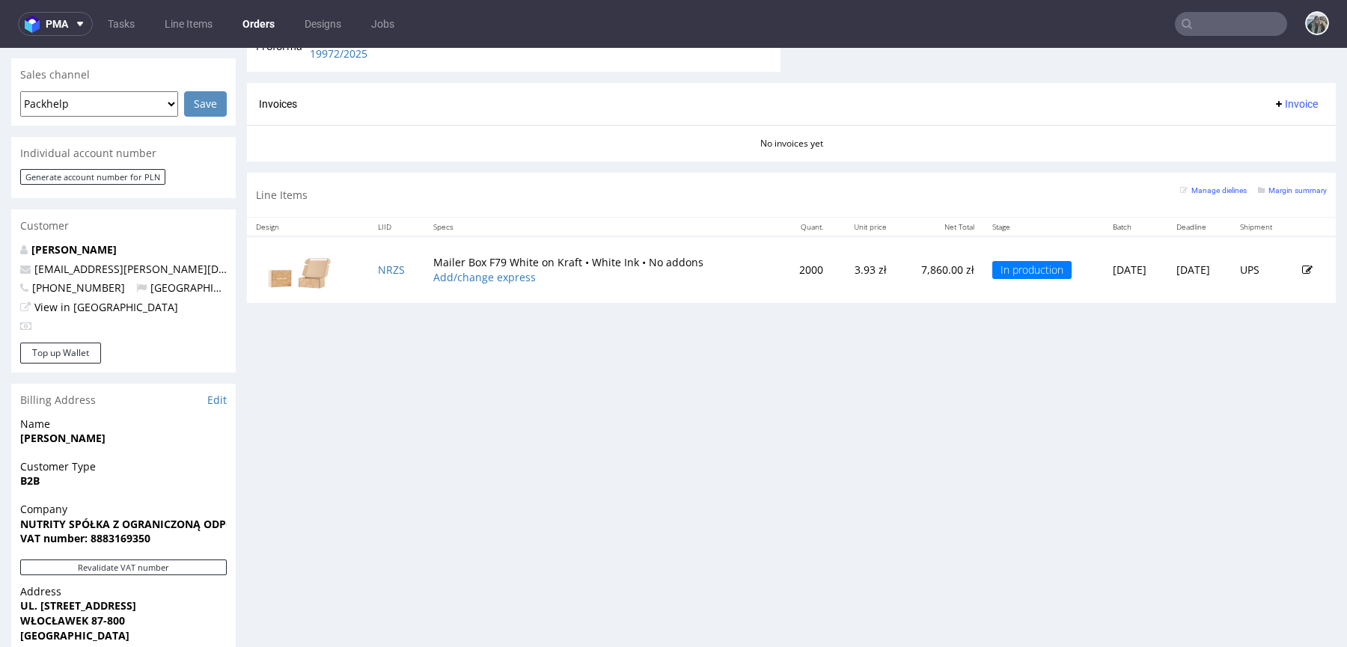
scroll to position [637, 0]
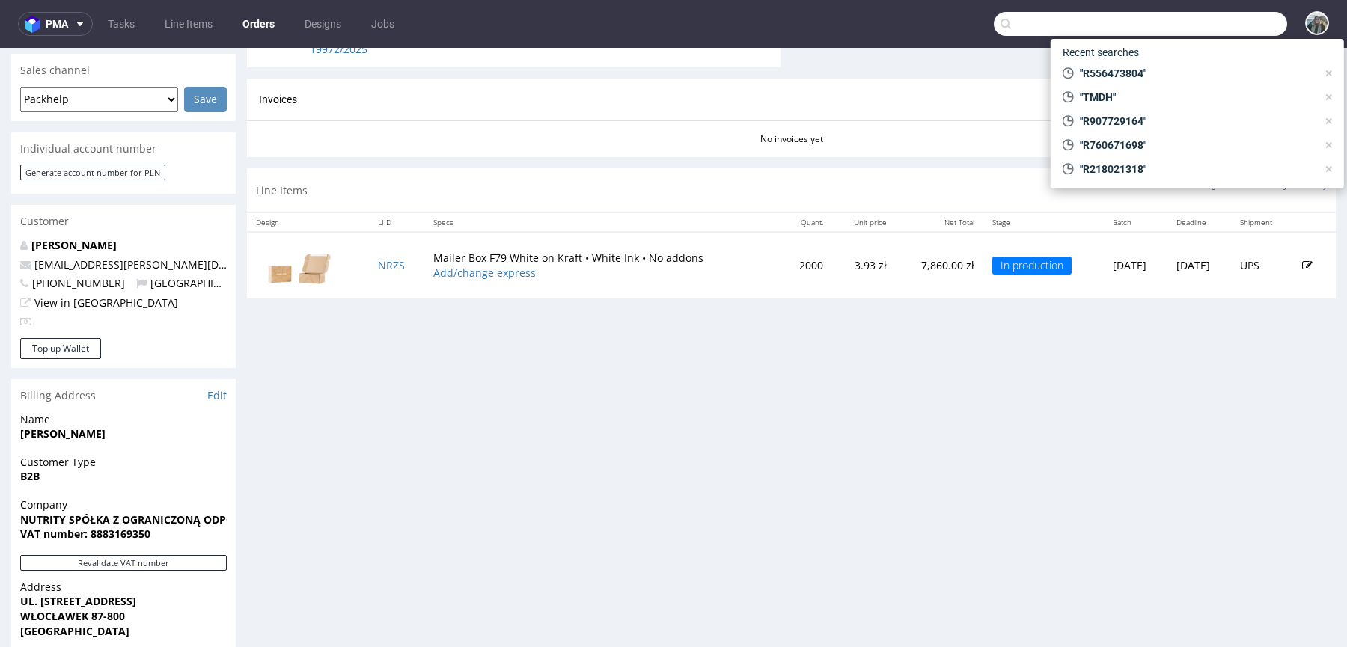
click at [1201, 35] on input "text" at bounding box center [1140, 24] width 293 height 24
paste input "R038892667"
type input "R038892667"
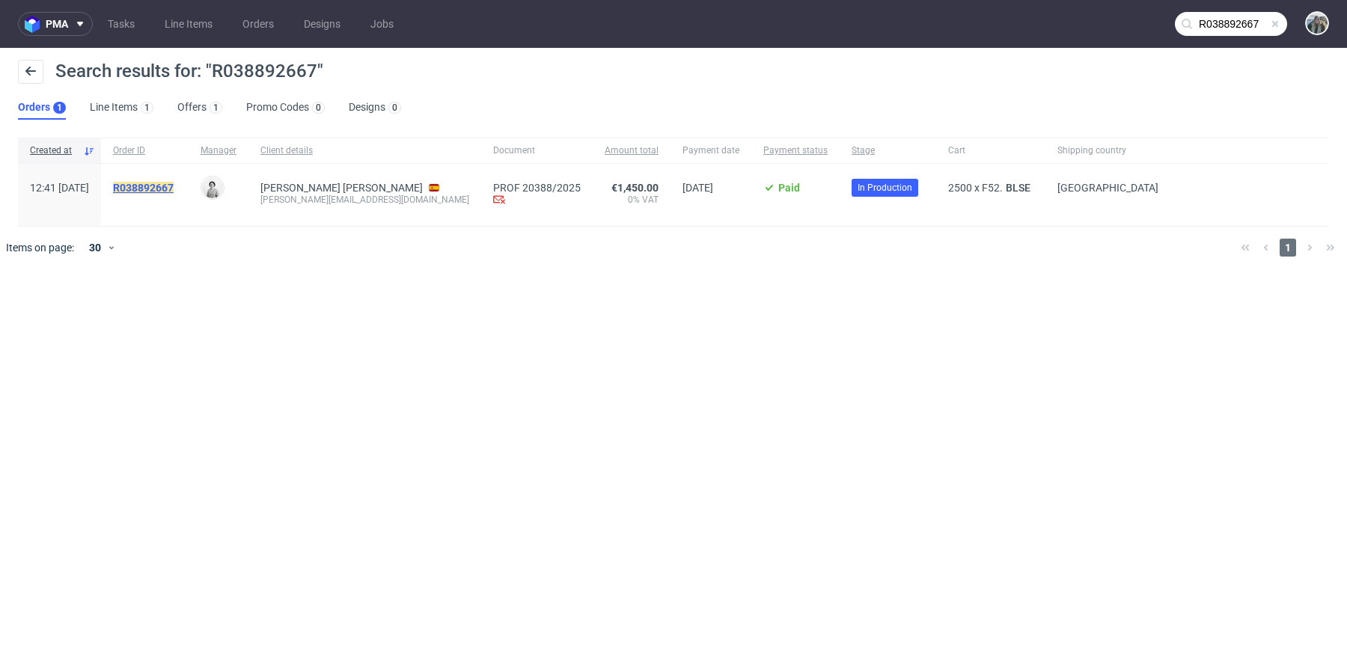
click at [174, 190] on mark "R038892667" at bounding box center [143, 188] width 61 height 12
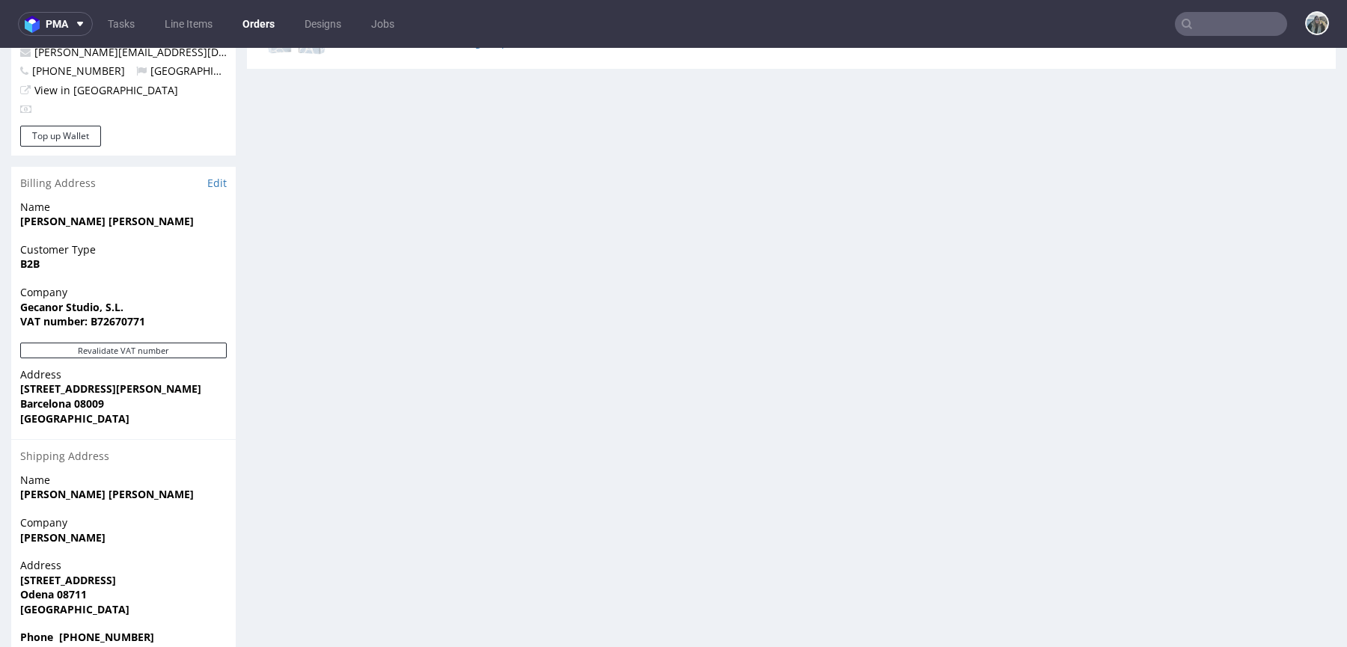
scroll to position [683, 0]
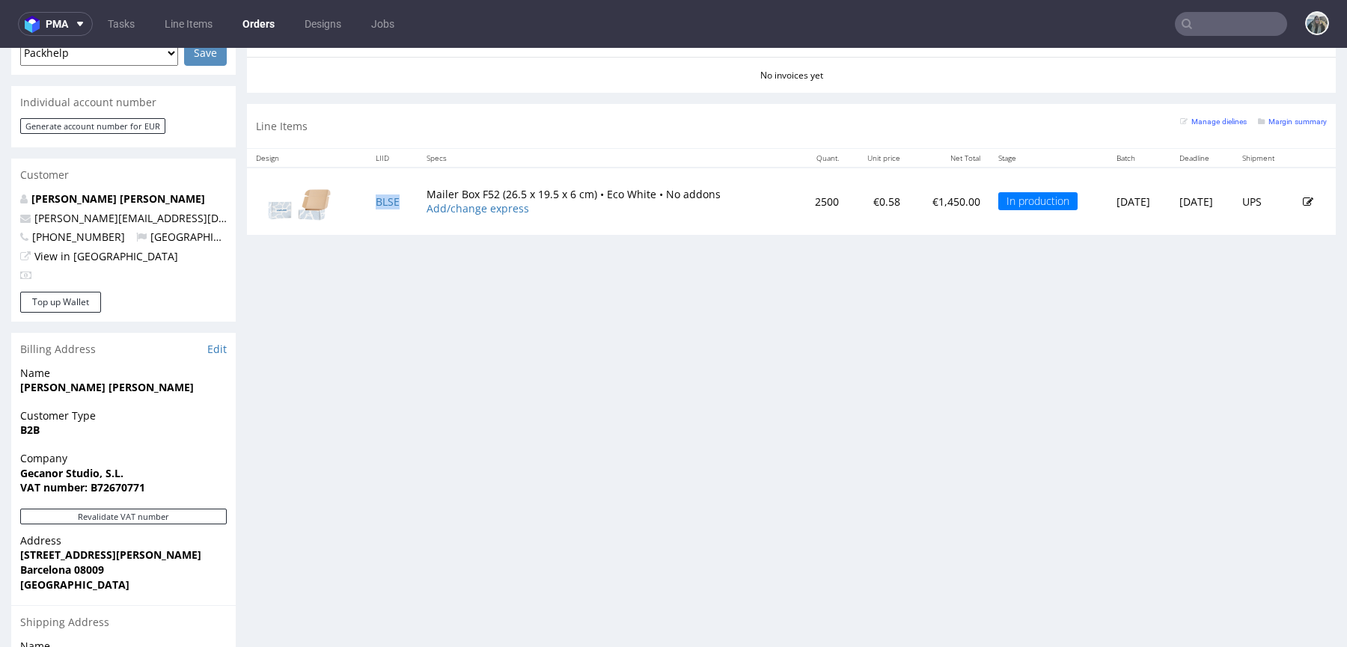
click at [385, 209] on td "BLSE" at bounding box center [392, 201] width 51 height 67
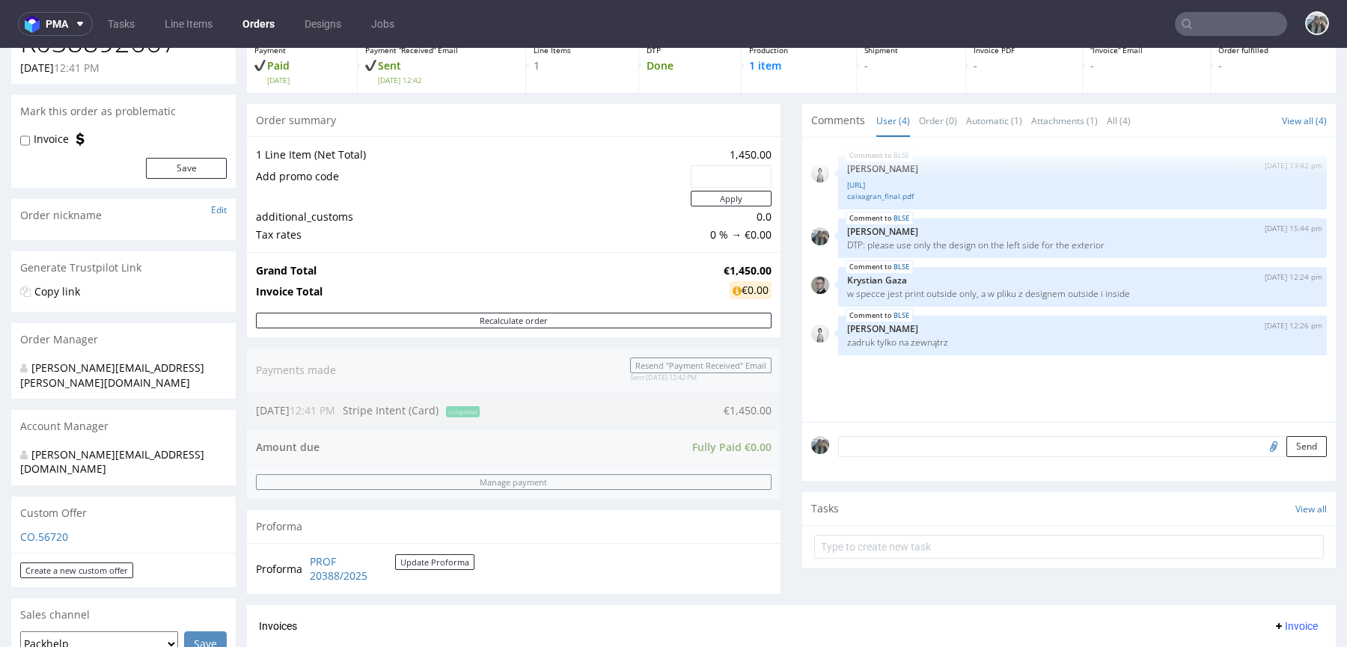
scroll to position [0, 0]
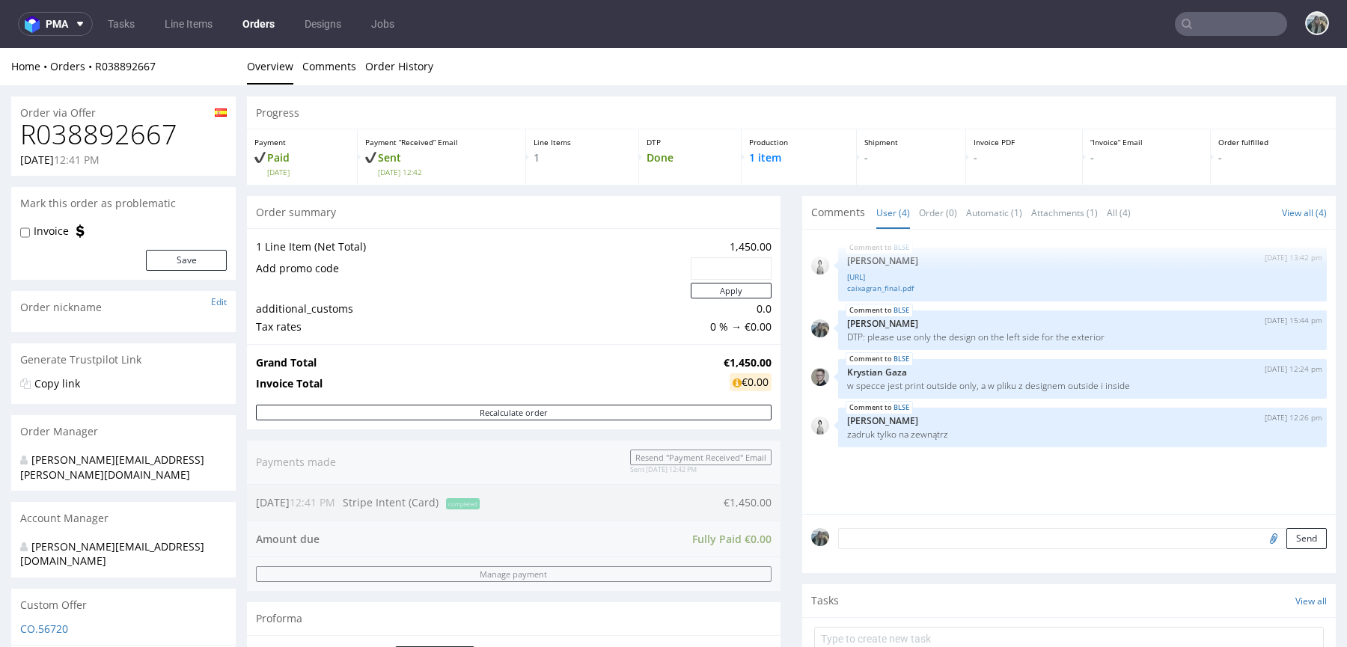
click at [137, 132] on h1 "R038892667" at bounding box center [123, 135] width 206 height 30
copy h1 "R038892667"
click at [1209, 29] on input "text" at bounding box center [1231, 24] width 112 height 24
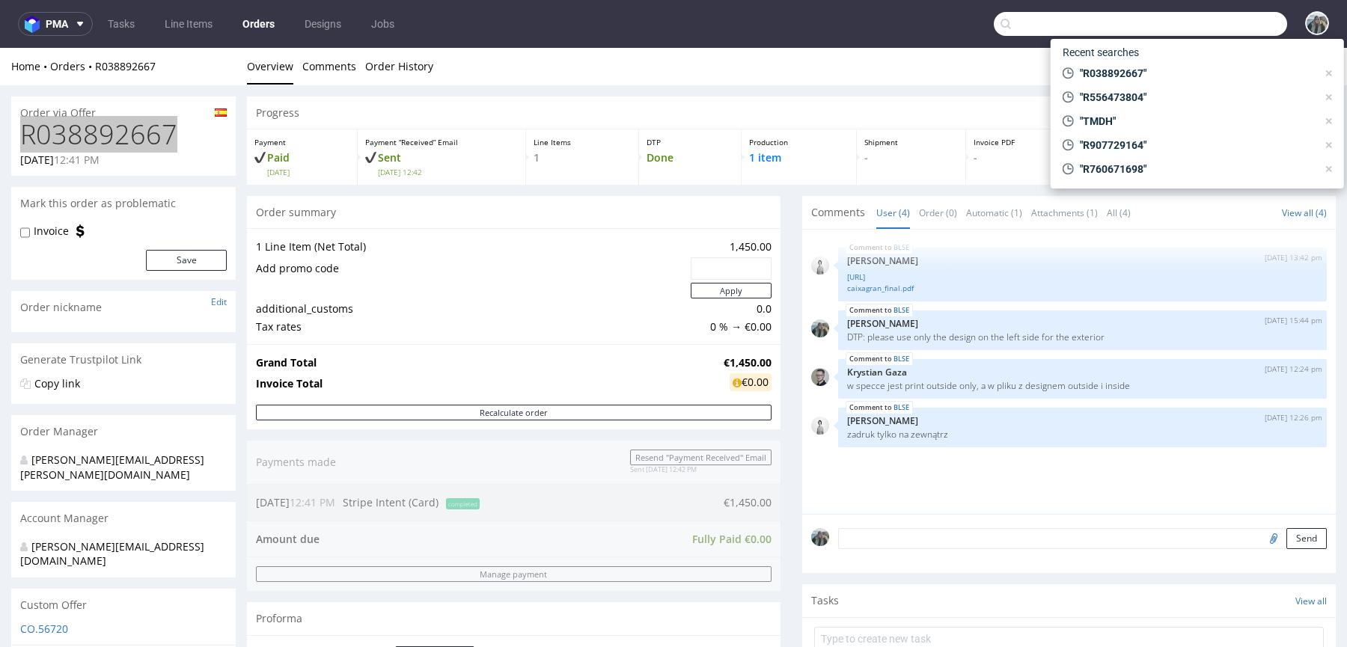
paste input "R680965254"
type input "R680965254"
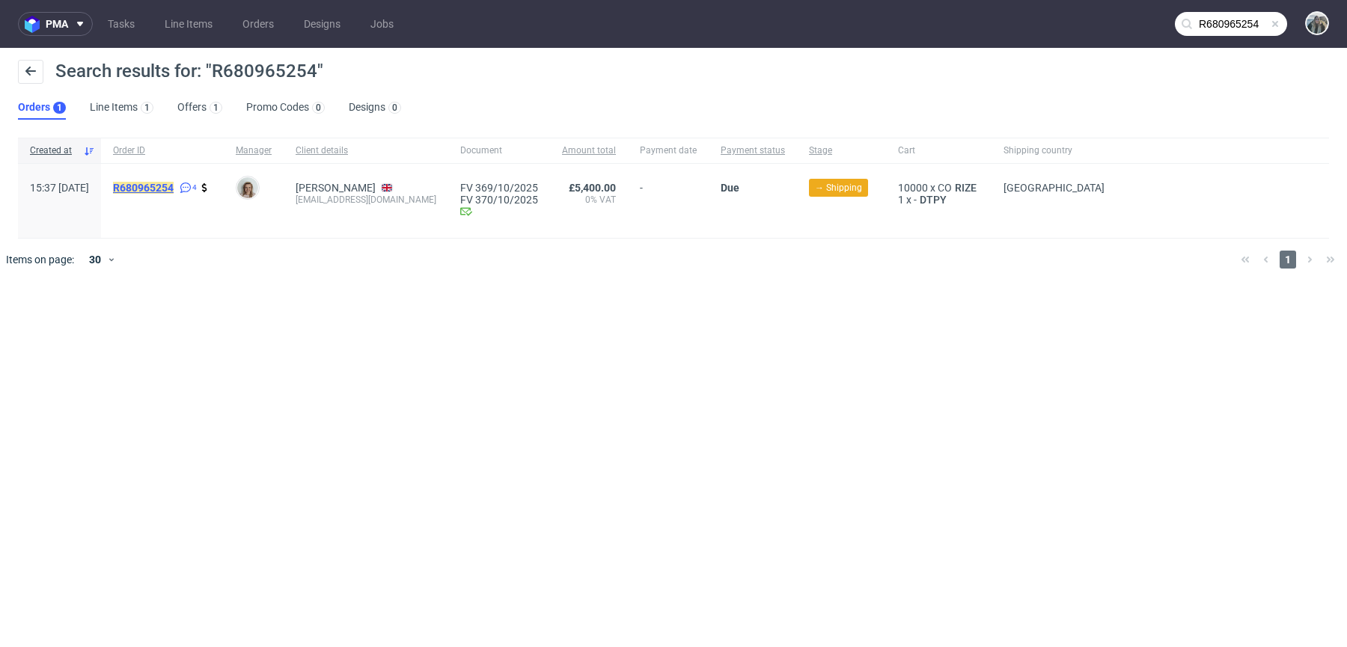
click at [165, 183] on mark "R680965254" at bounding box center [143, 188] width 61 height 12
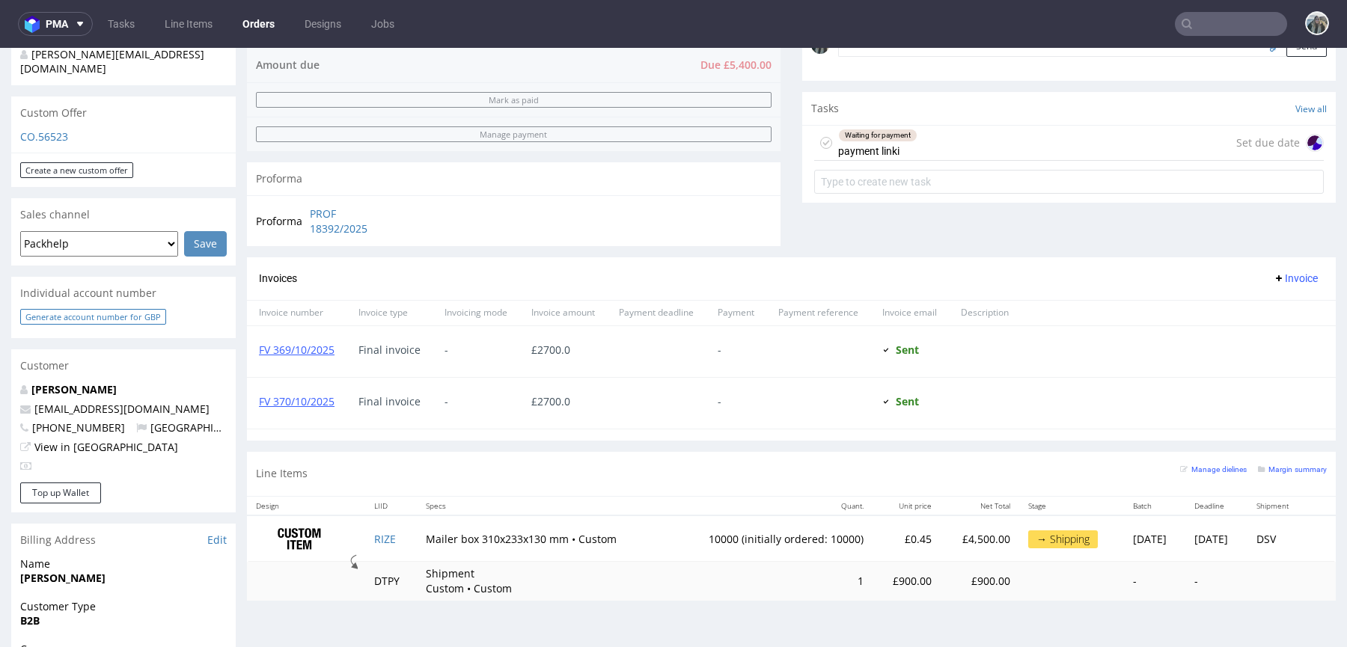
scroll to position [589, 0]
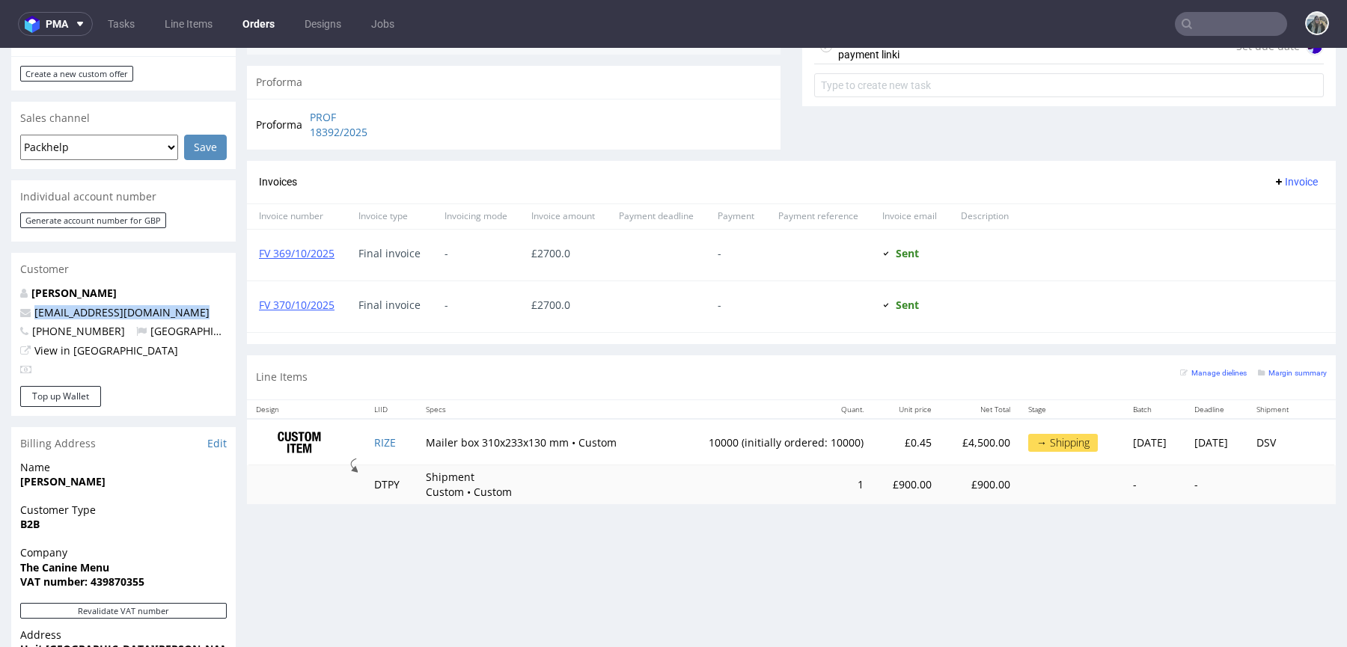
drag, startPoint x: 180, startPoint y: 274, endPoint x: 4, endPoint y: 301, distance: 178.7
click at [4, 301] on div "Order via Offer R680965254 29.08.2025 03:37 PM Mark this order as problematic I…" at bounding box center [673, 250] width 1347 height 1506
copy span "hello@thecaninemenu.co.uk"
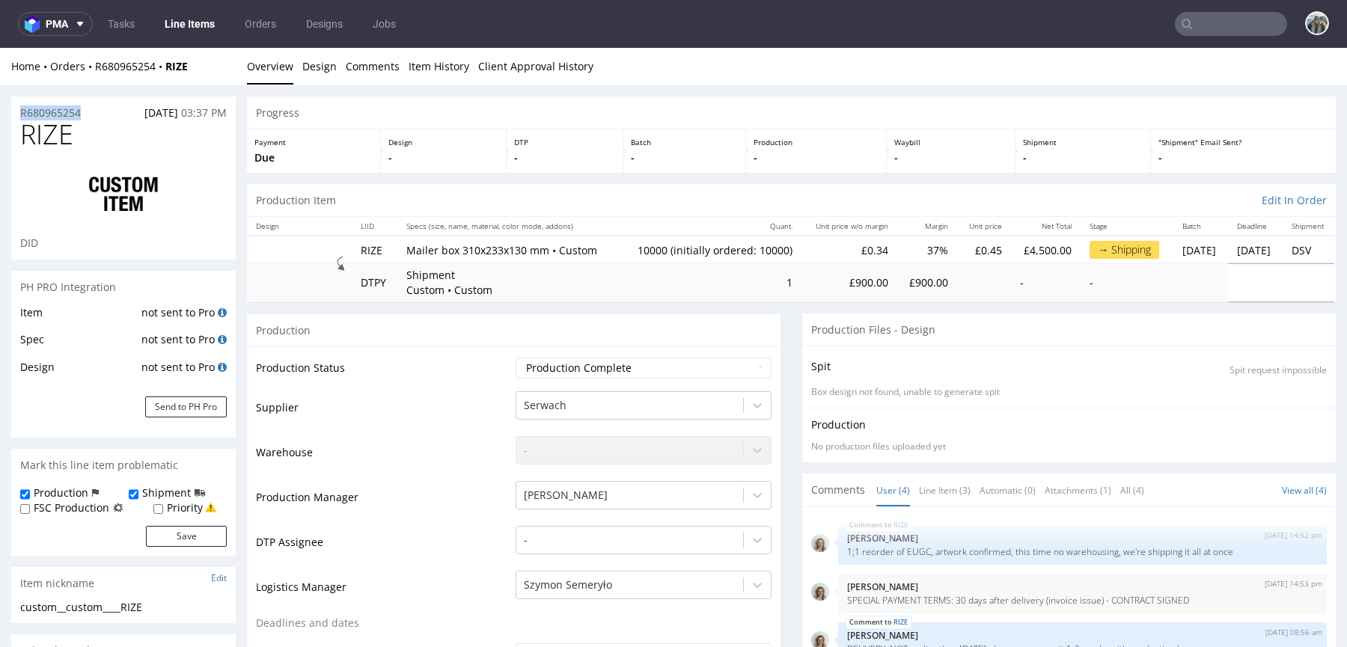
drag, startPoint x: 93, startPoint y: 117, endPoint x: 0, endPoint y: 117, distance: 92.8
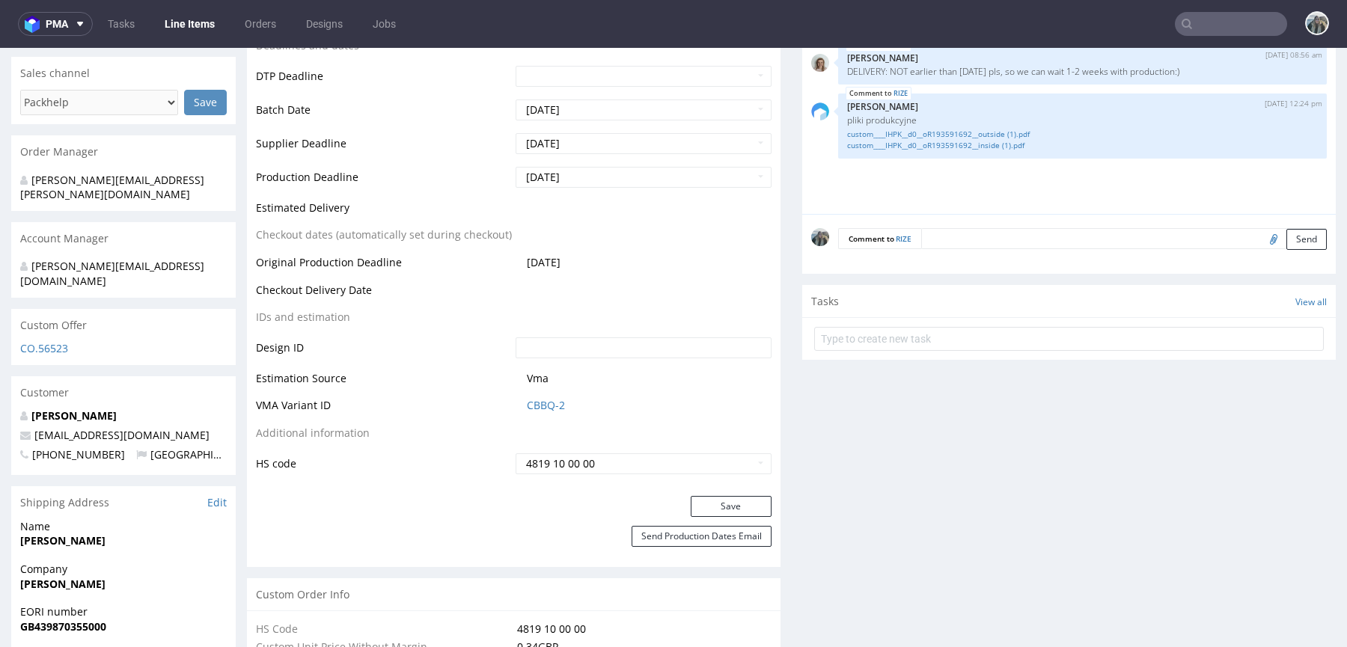
scroll to position [615, 0]
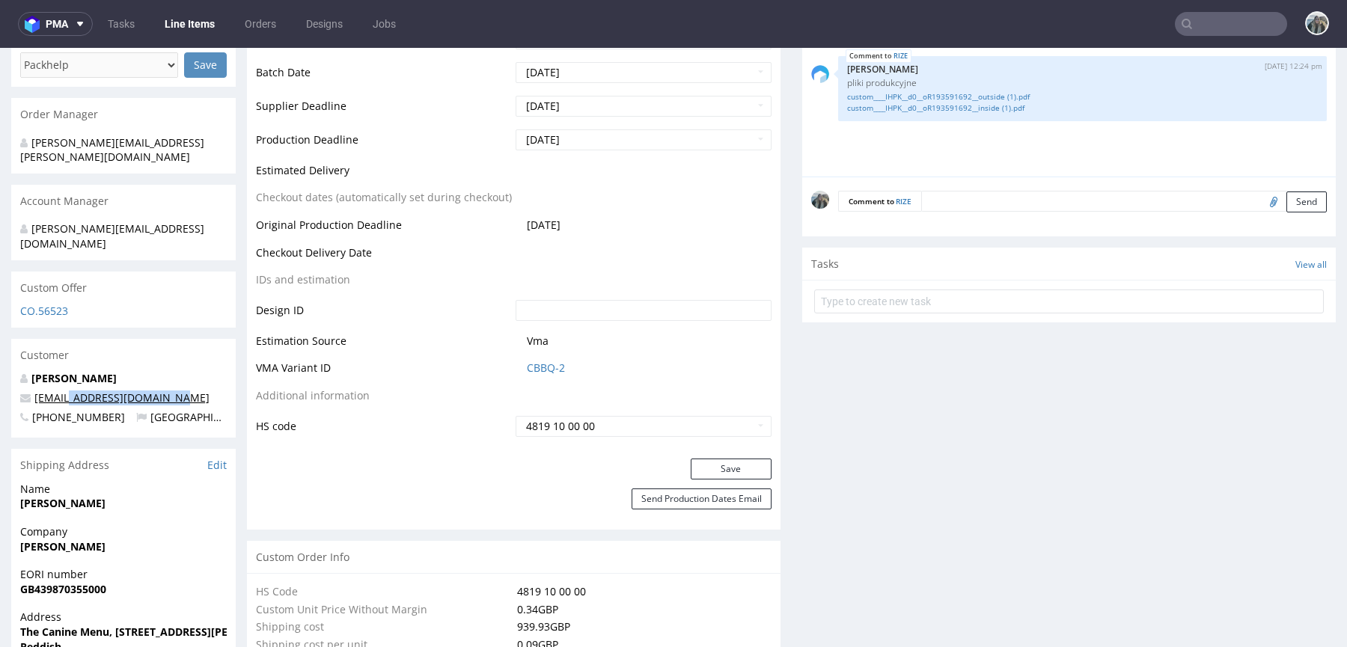
drag, startPoint x: 177, startPoint y: 370, endPoint x: 63, endPoint y: 368, distance: 114.5
click at [63, 391] on p "hello@thecaninemenu.co.uk" at bounding box center [123, 398] width 206 height 15
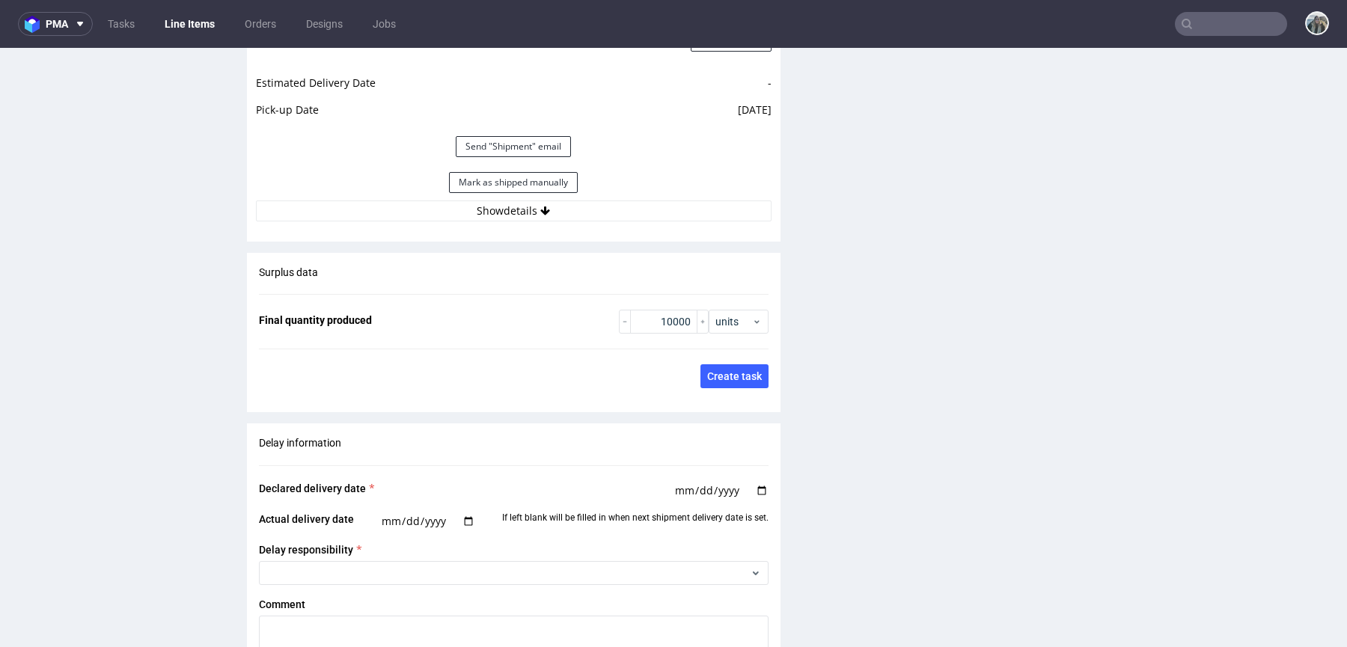
scroll to position [2291, 0]
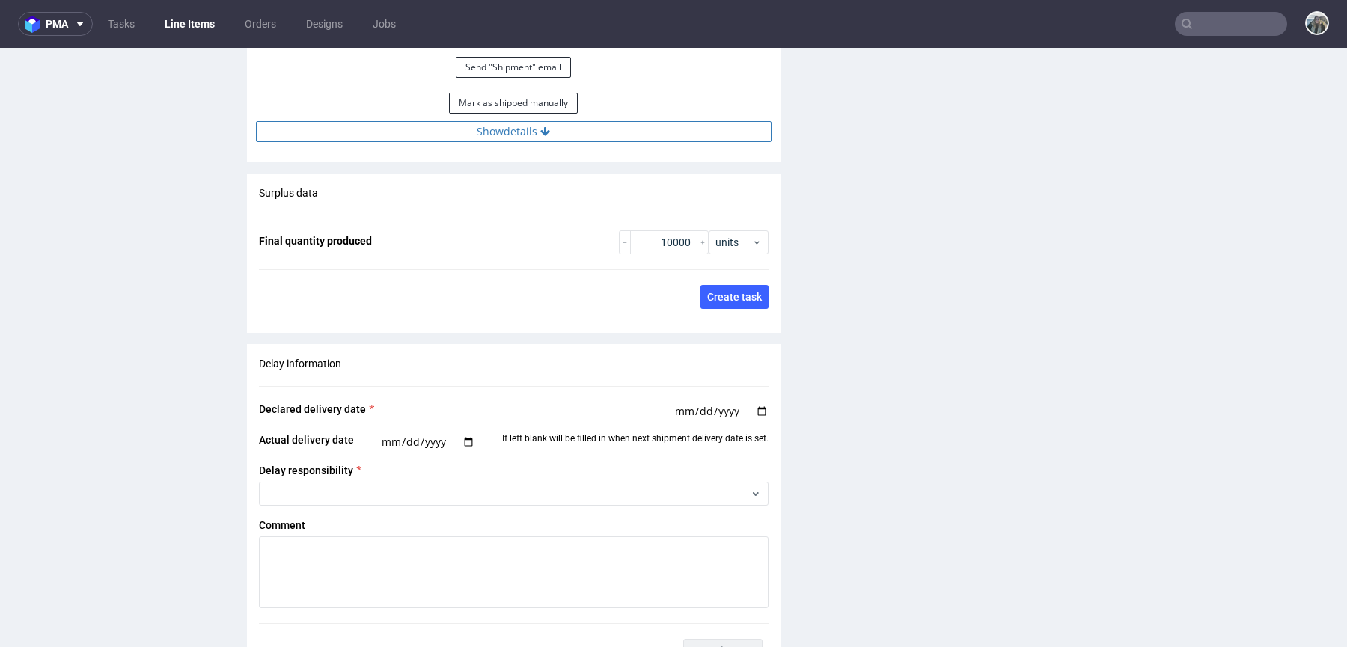
click at [573, 129] on button "Show details" at bounding box center [513, 131] width 515 height 21
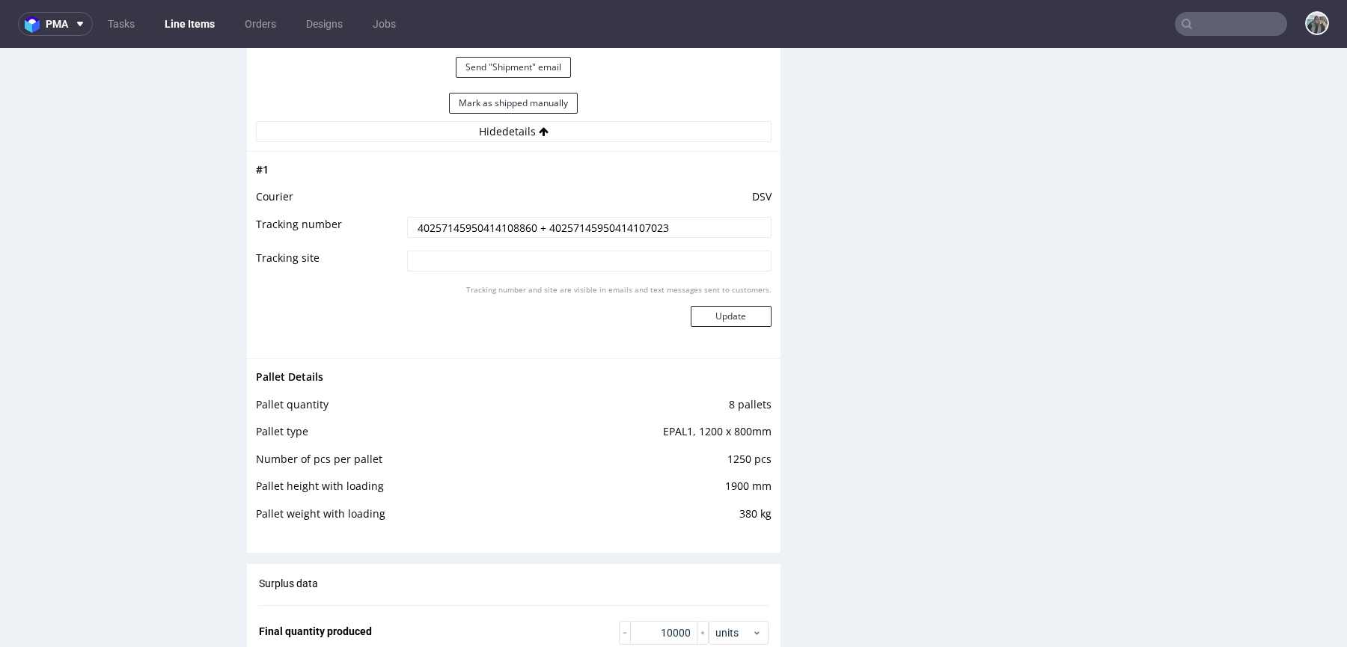
click at [541, 224] on input "40257145950414108860 + 40257145950414107023" at bounding box center [589, 227] width 364 height 21
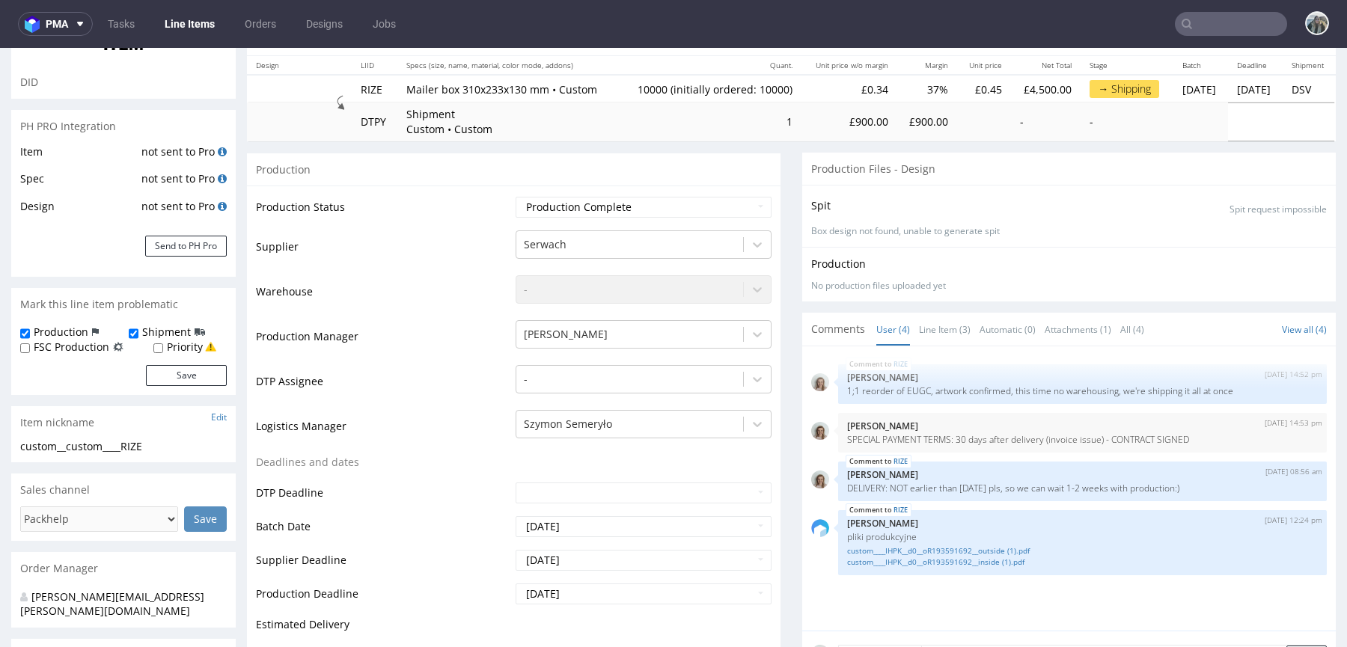
scroll to position [0, 0]
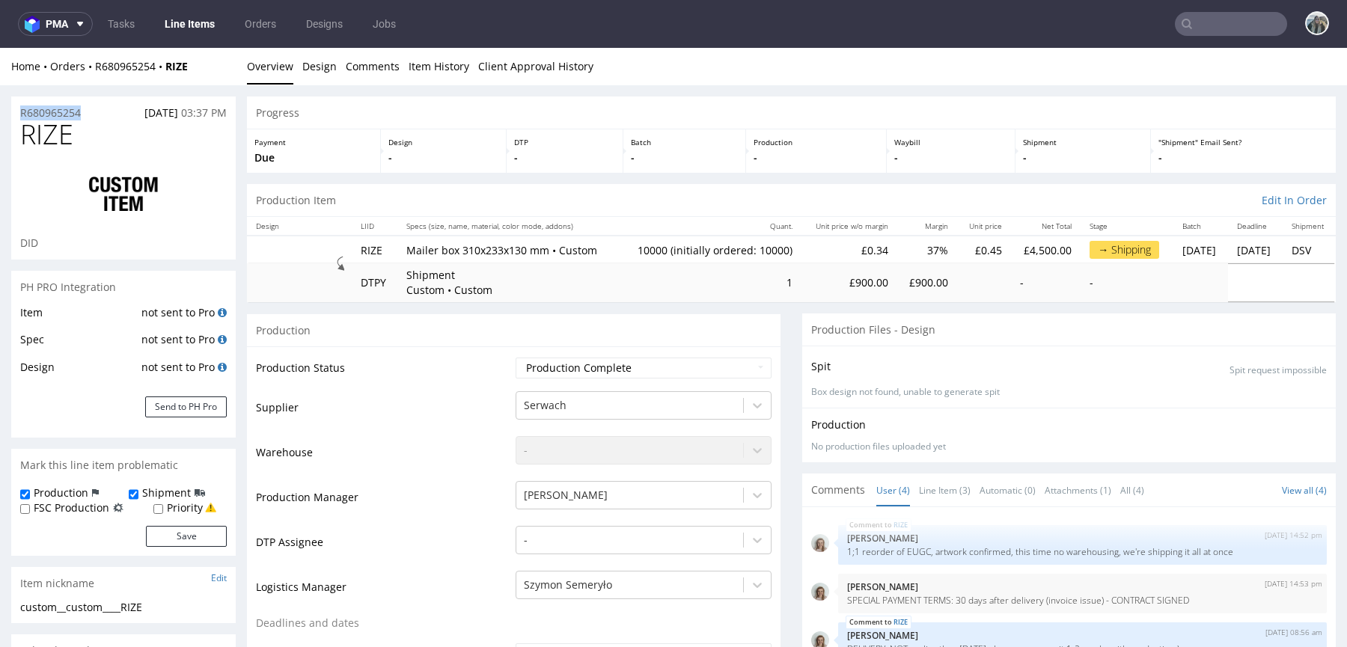
drag, startPoint x: 96, startPoint y: 114, endPoint x: 0, endPoint y: 113, distance: 95.8
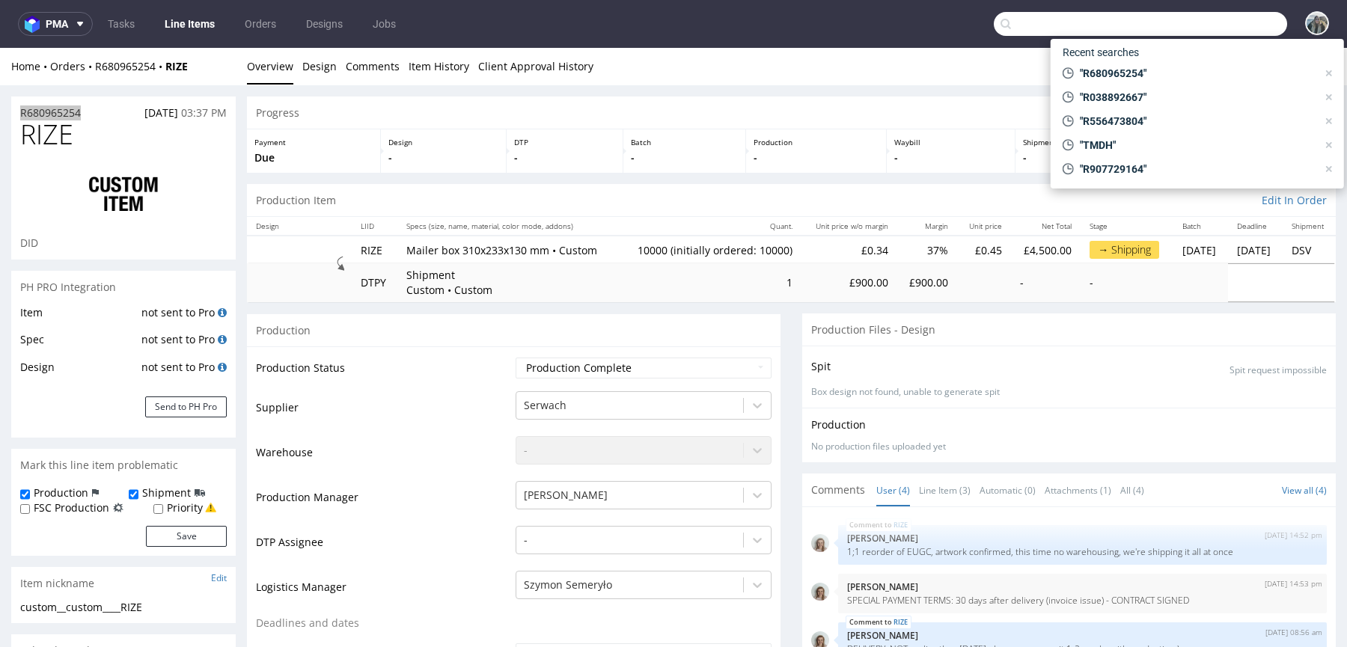
click at [1222, 27] on input "text" at bounding box center [1140, 24] width 293 height 24
paste input "R354455382"
type input "R354455382"
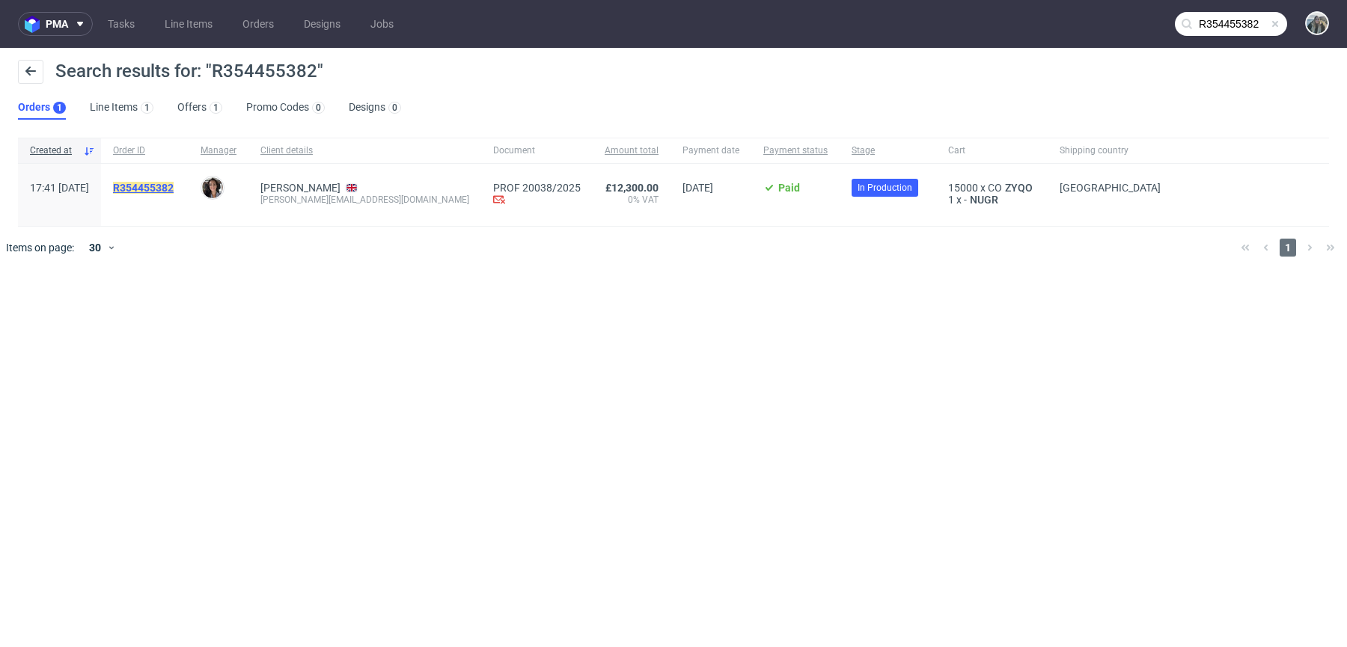
click at [174, 191] on mark "R354455382" at bounding box center [143, 188] width 61 height 12
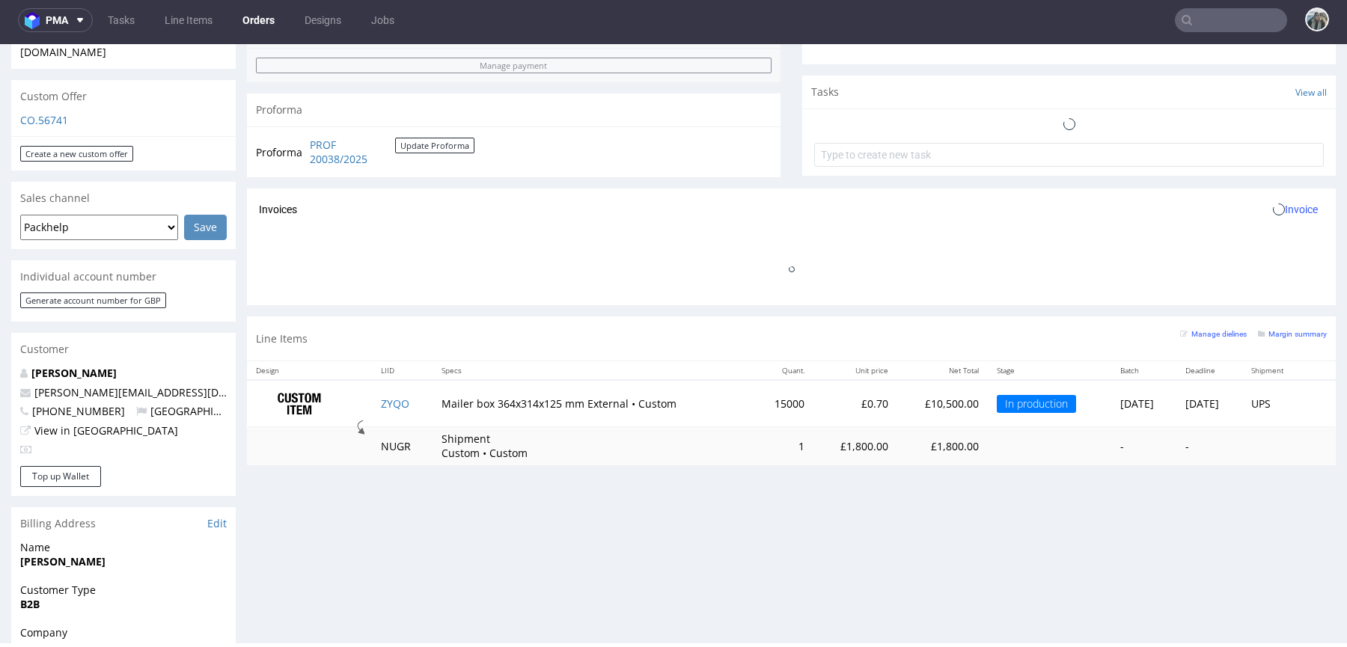
scroll to position [554, 0]
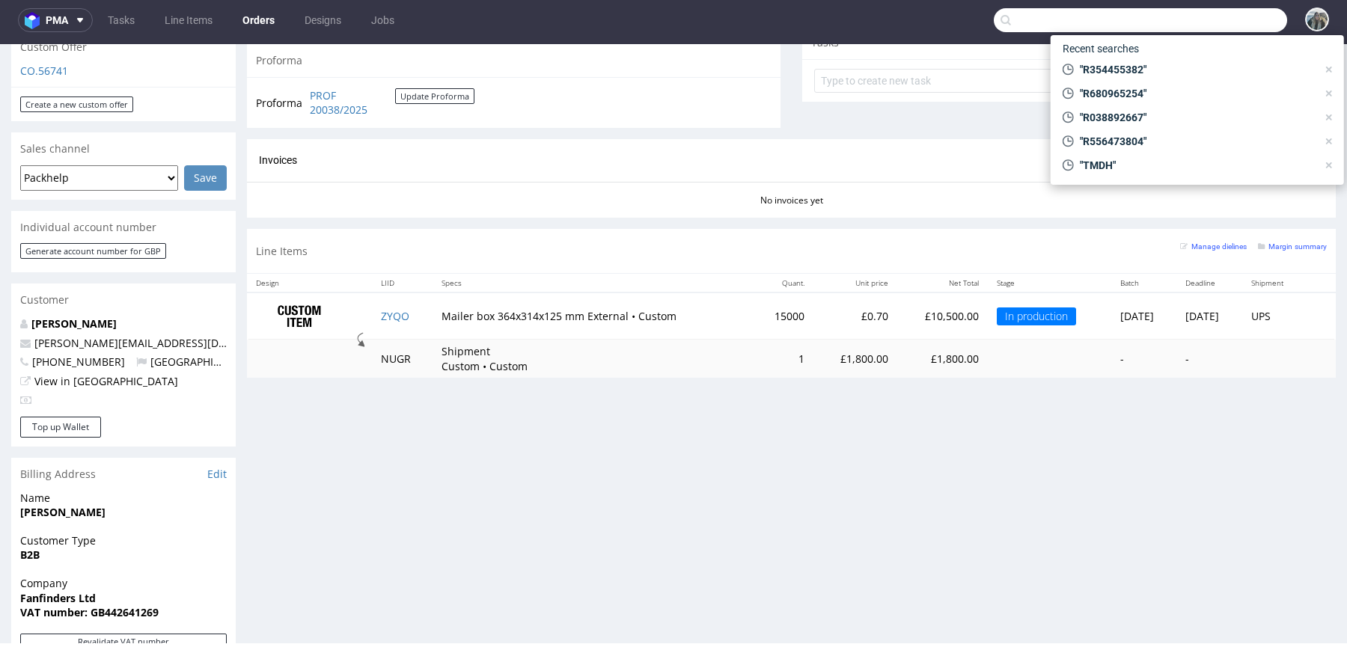
click at [1207, 11] on input "text" at bounding box center [1140, 20] width 293 height 24
paste input "R991655589"
type input "R991655589"
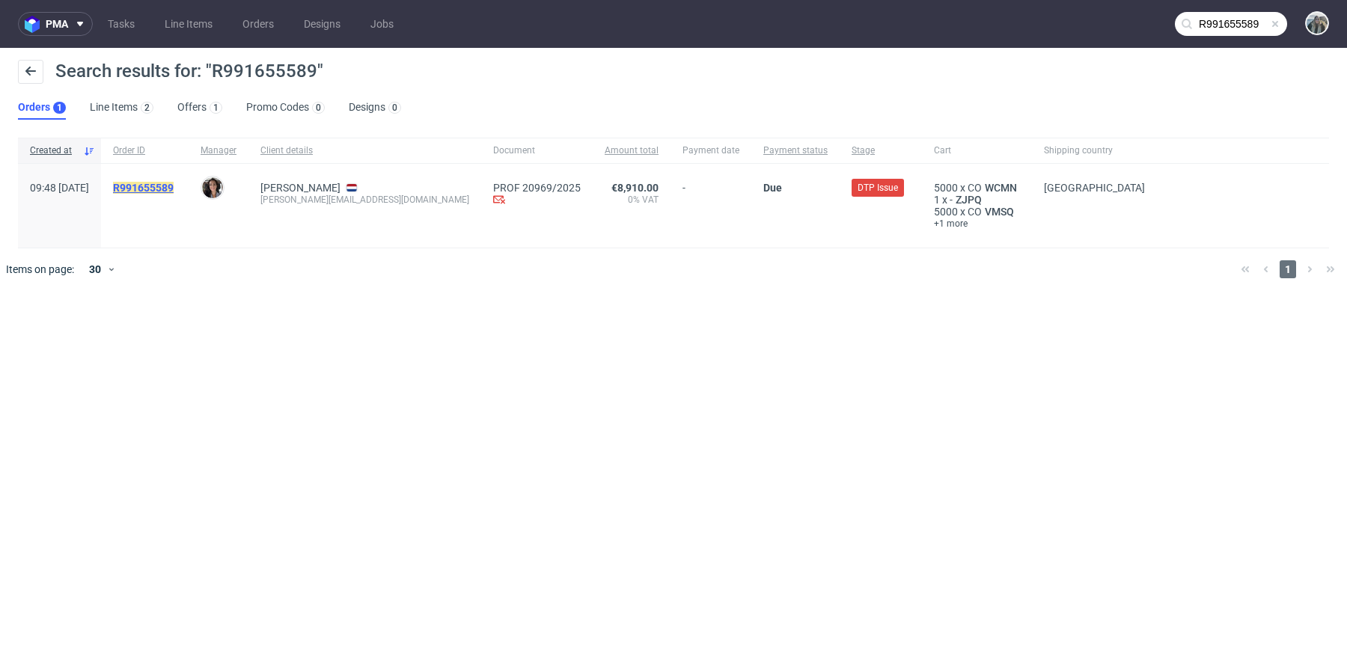
click at [174, 189] on mark "R991655589" at bounding box center [143, 188] width 61 height 12
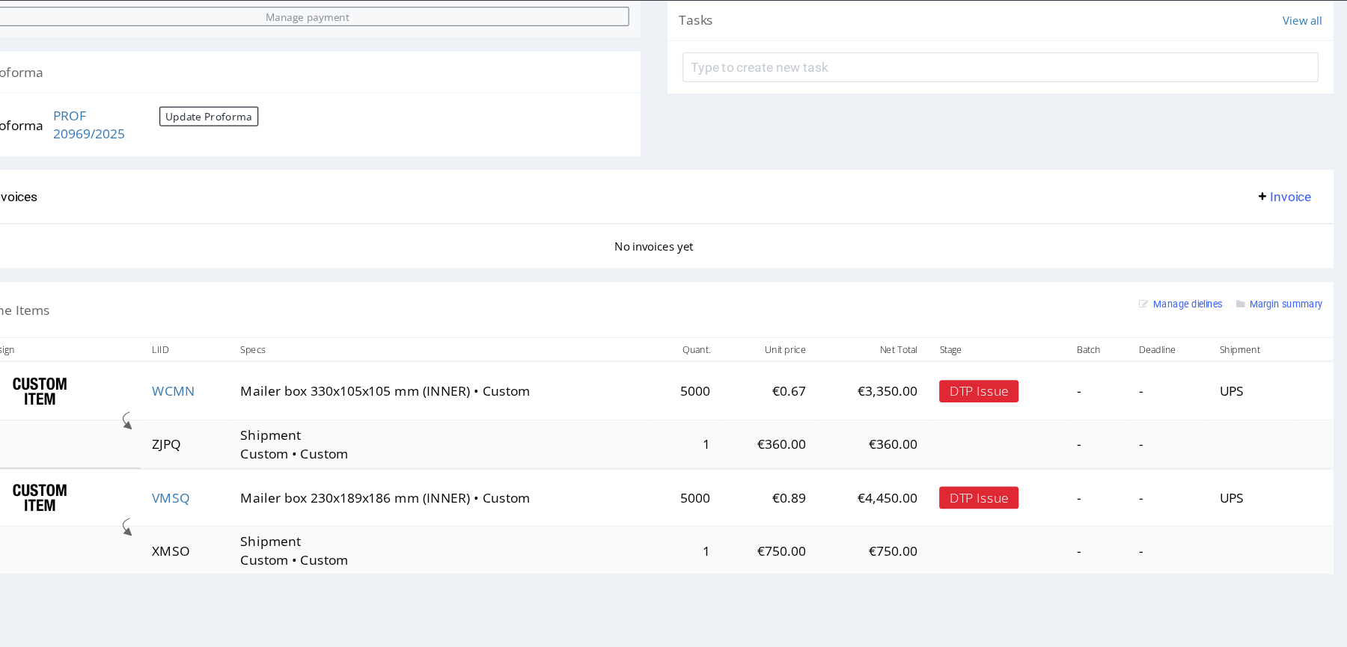
scroll to position [575, 0]
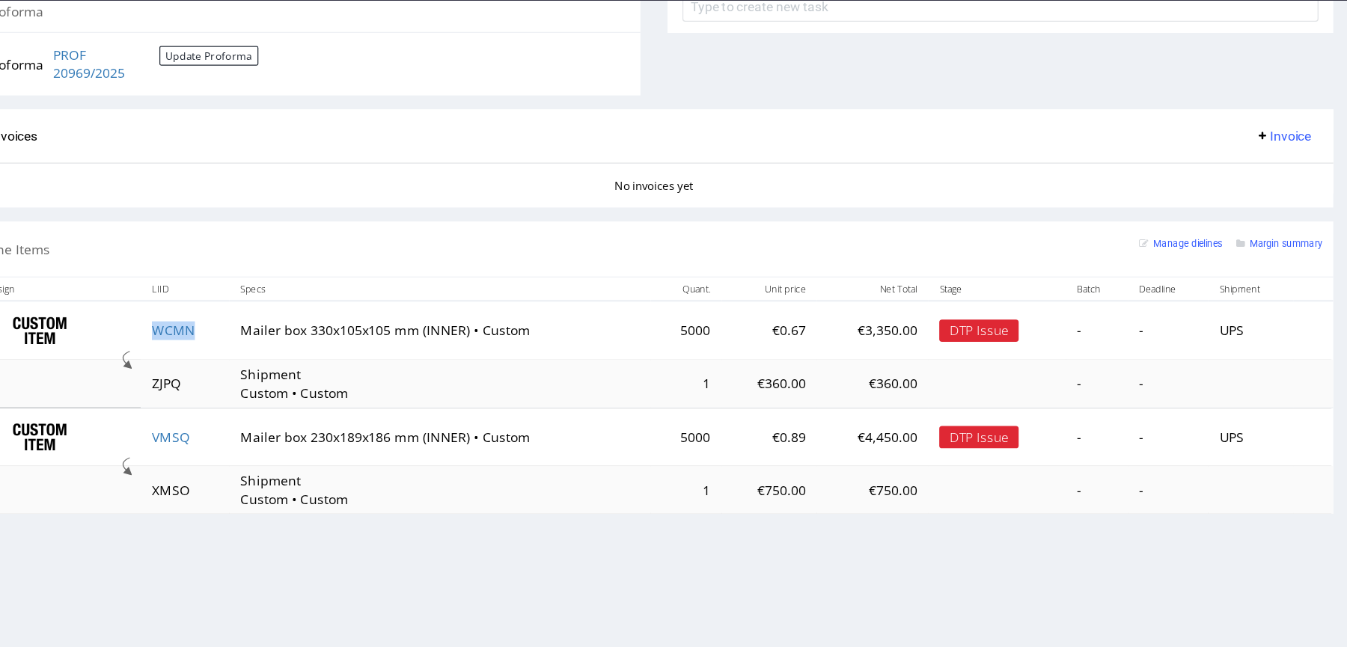
click at [86, 263] on td "WCMN" at bounding box center [81, 264] width 71 height 47
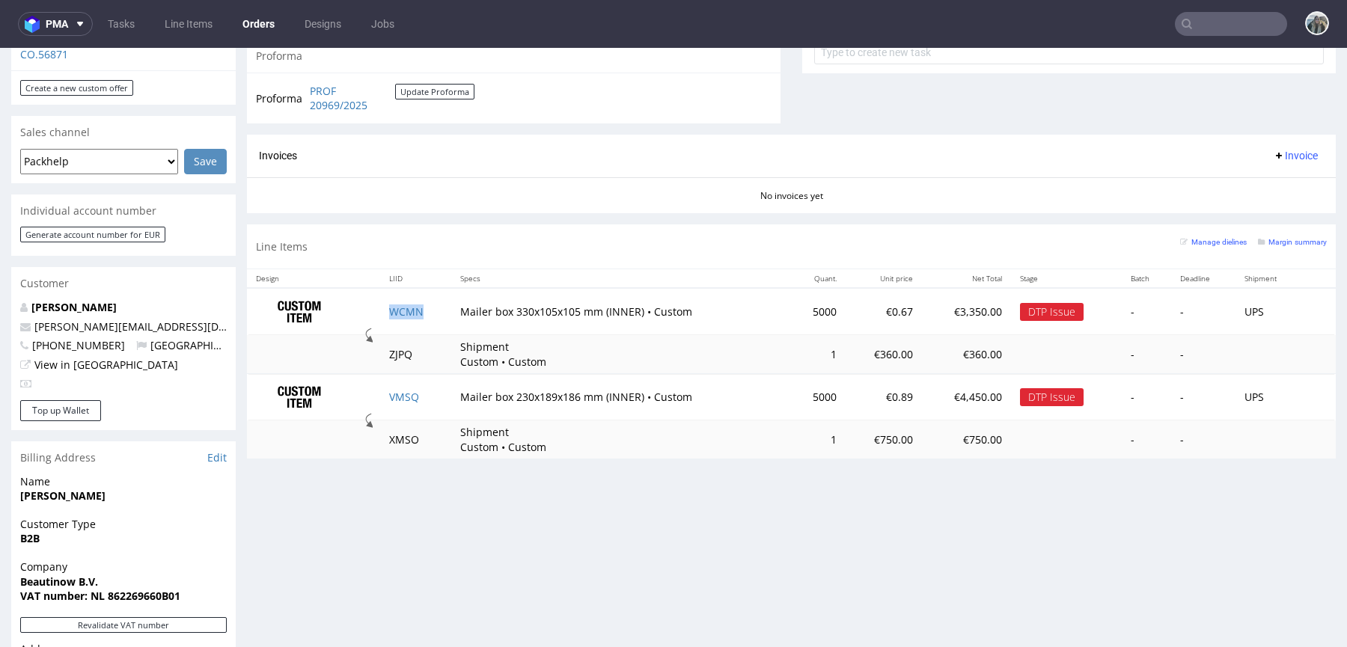
scroll to position [0, 0]
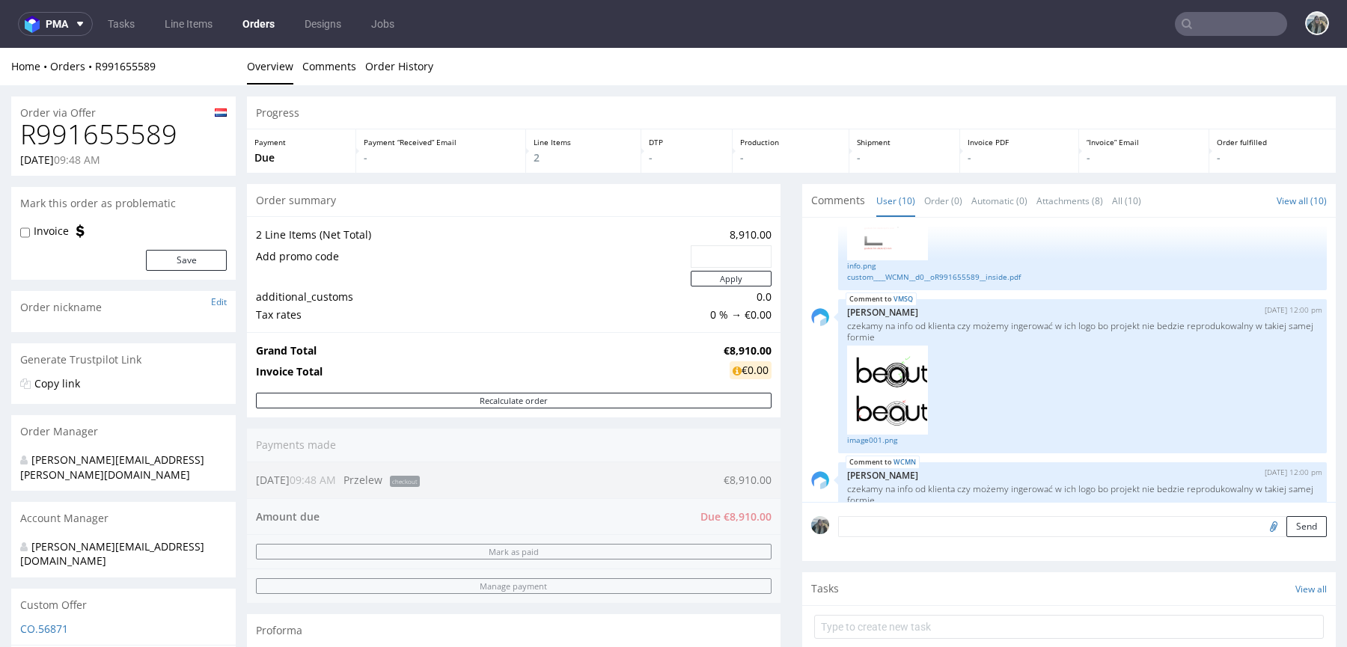
click at [99, 138] on h1 "R991655589" at bounding box center [123, 135] width 206 height 30
copy h1 "R991655589"
click at [153, 136] on h1 "R991655589" at bounding box center [123, 135] width 206 height 30
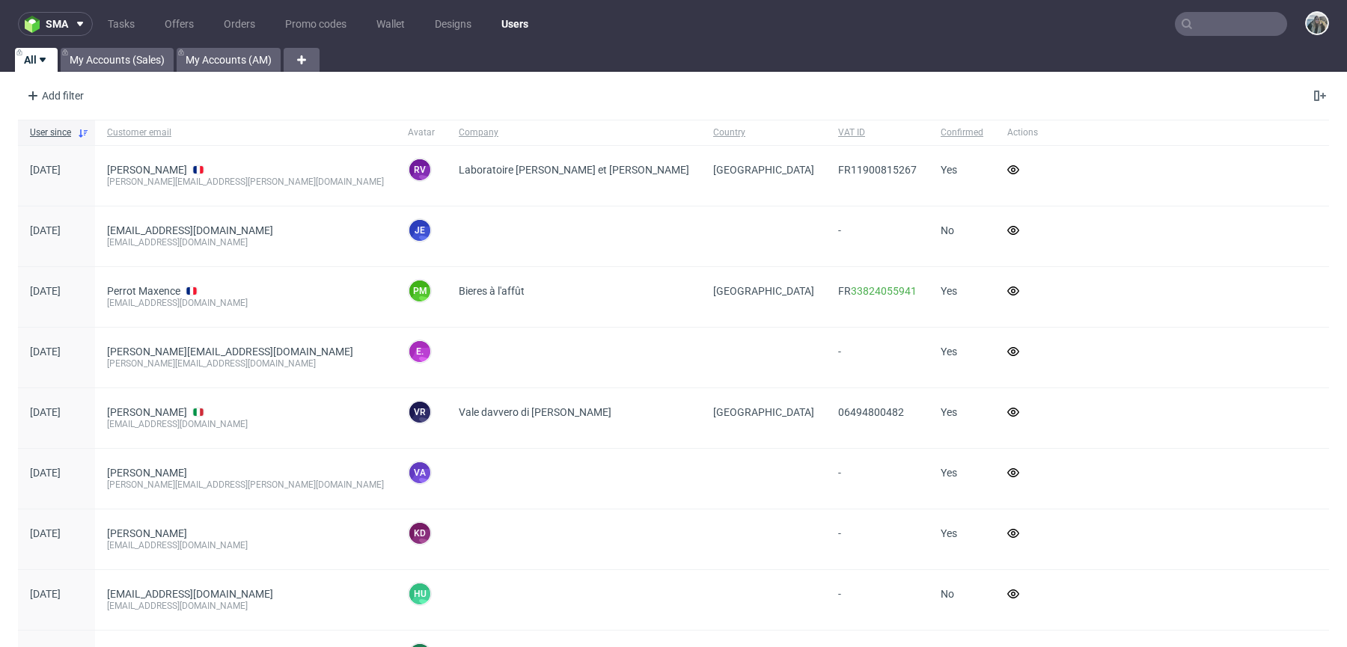
click at [1201, 39] on nav "sma Tasks Offers Orders Promo codes Wallet Designs Users" at bounding box center [673, 24] width 1347 height 48
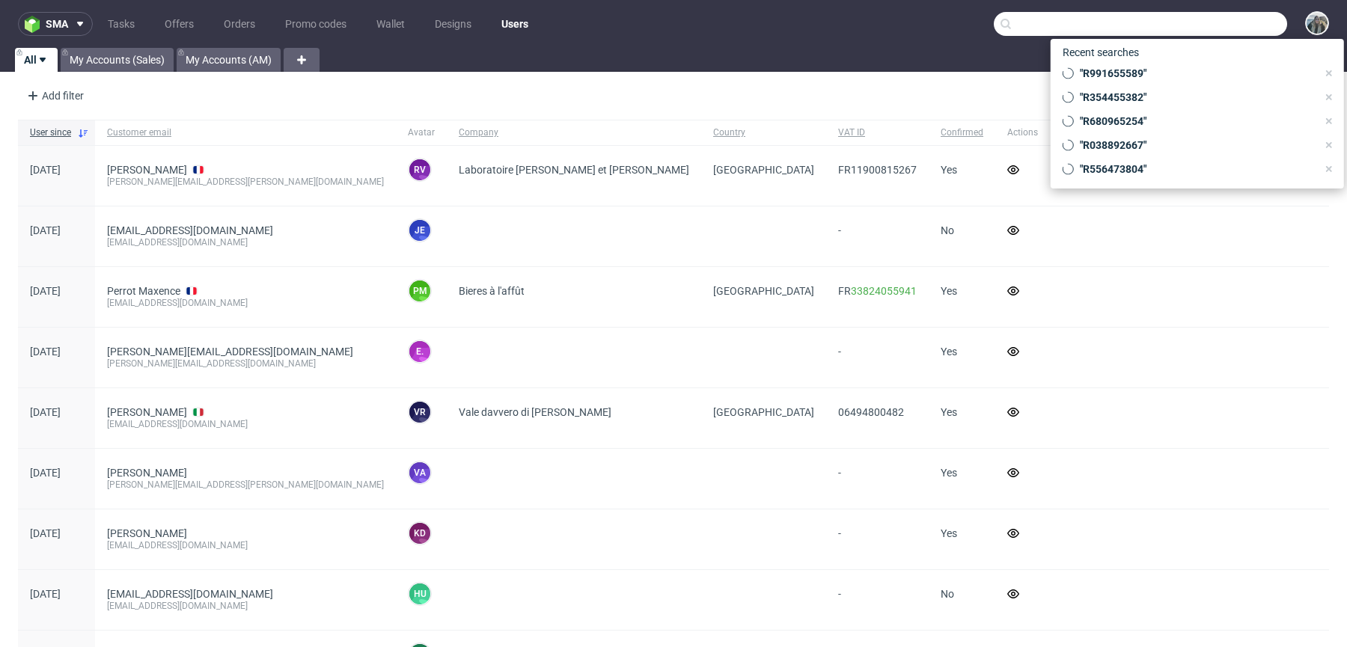
click at [1204, 28] on input "text" at bounding box center [1140, 24] width 293 height 24
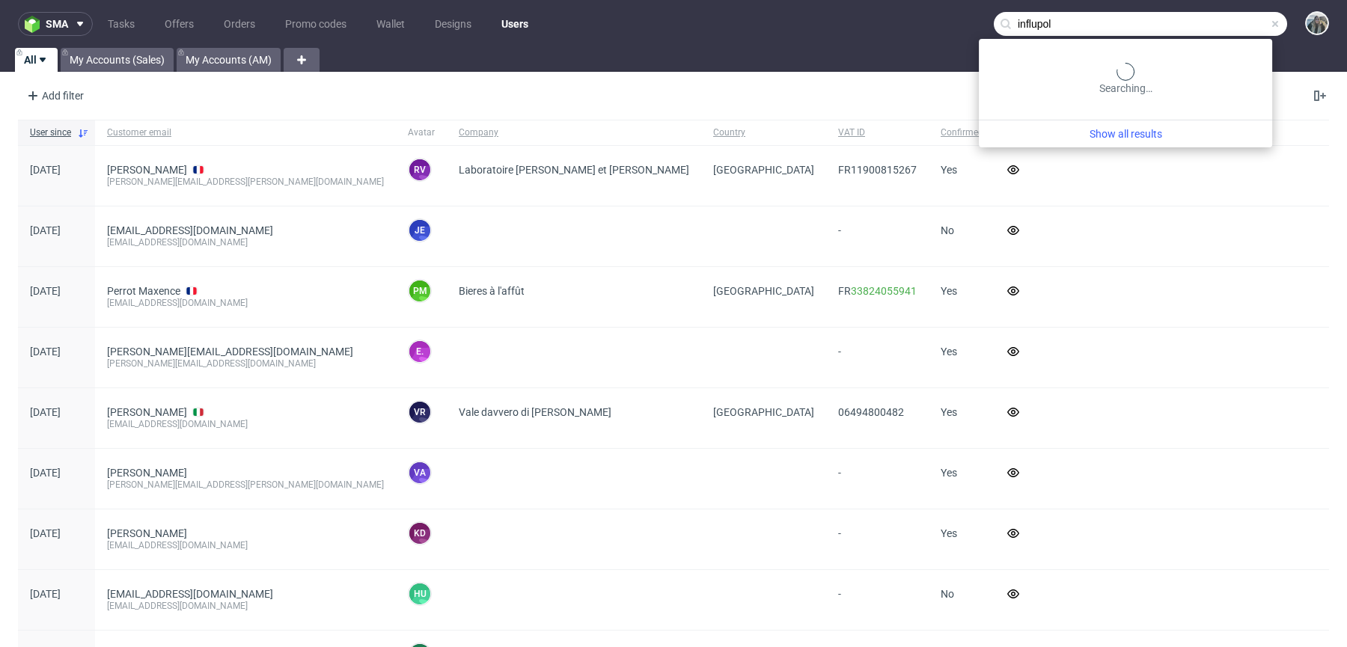
type input "influpol"
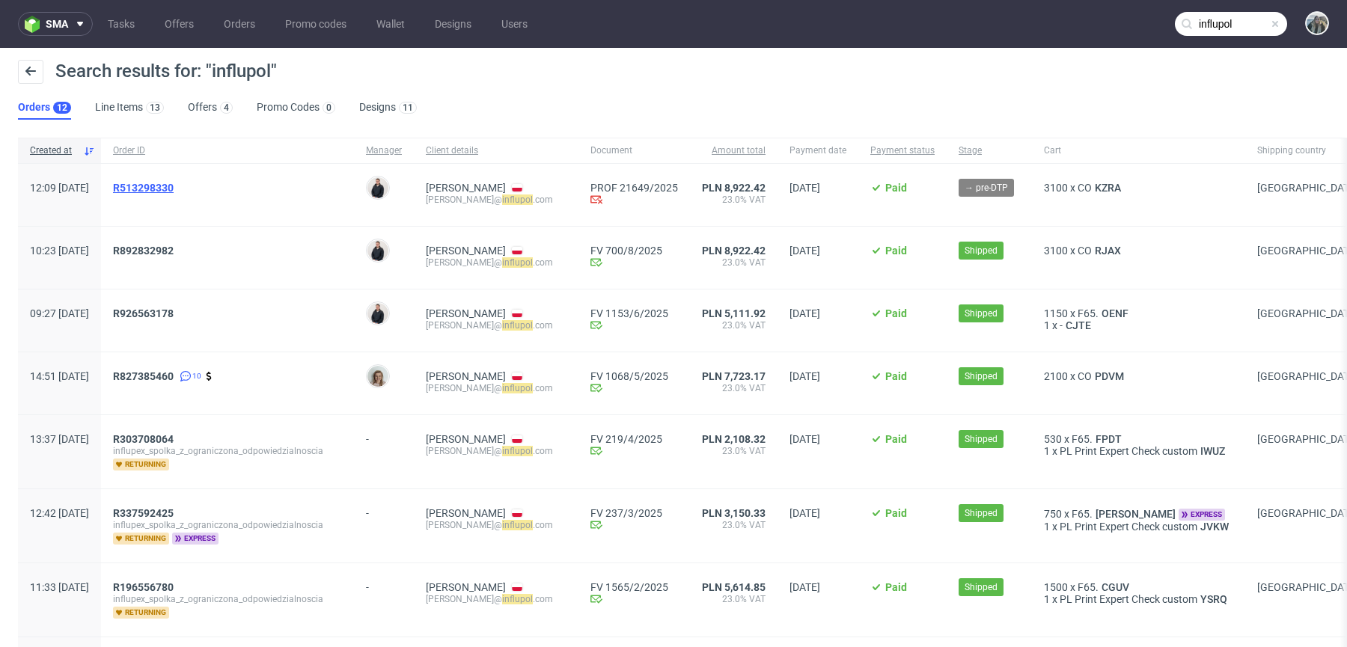
click at [174, 190] on span "R513298330" at bounding box center [143, 188] width 61 height 12
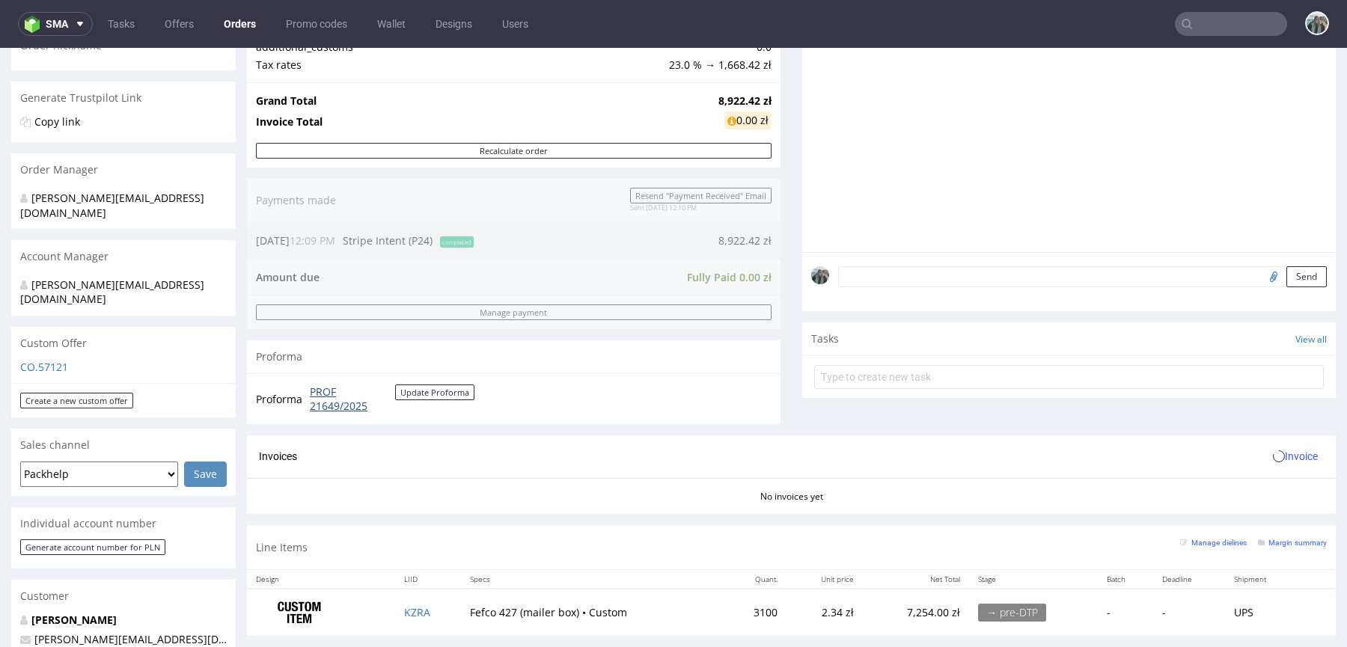
scroll to position [301, 0]
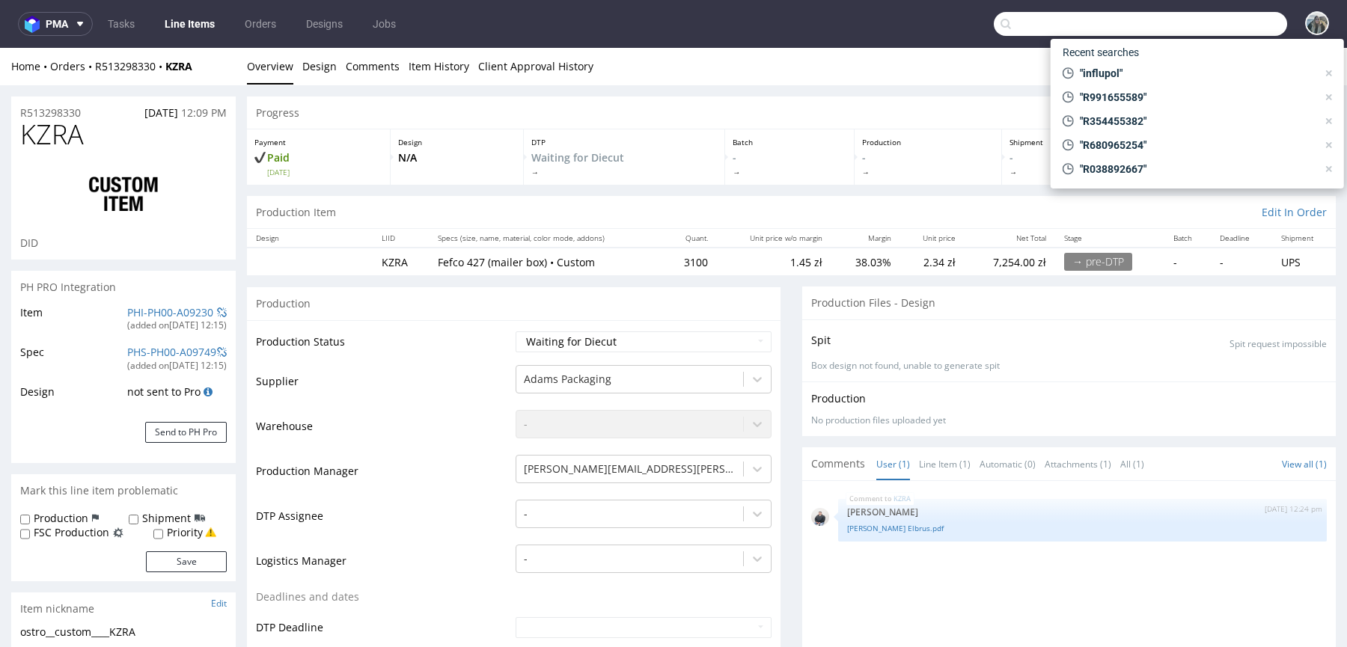
click at [1206, 26] on input "text" at bounding box center [1140, 24] width 293 height 24
paste input "Avea"
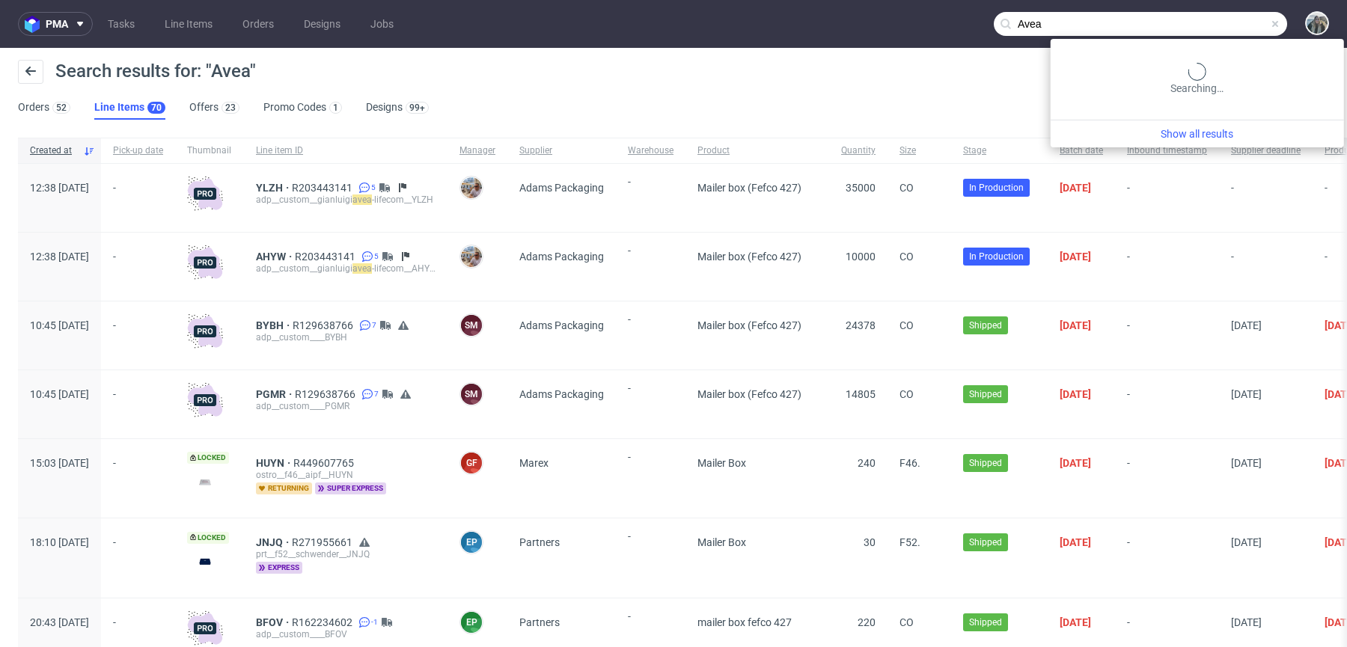
click at [1207, 25] on input "Avea" at bounding box center [1140, 24] width 293 height 24
type input "Avea life"
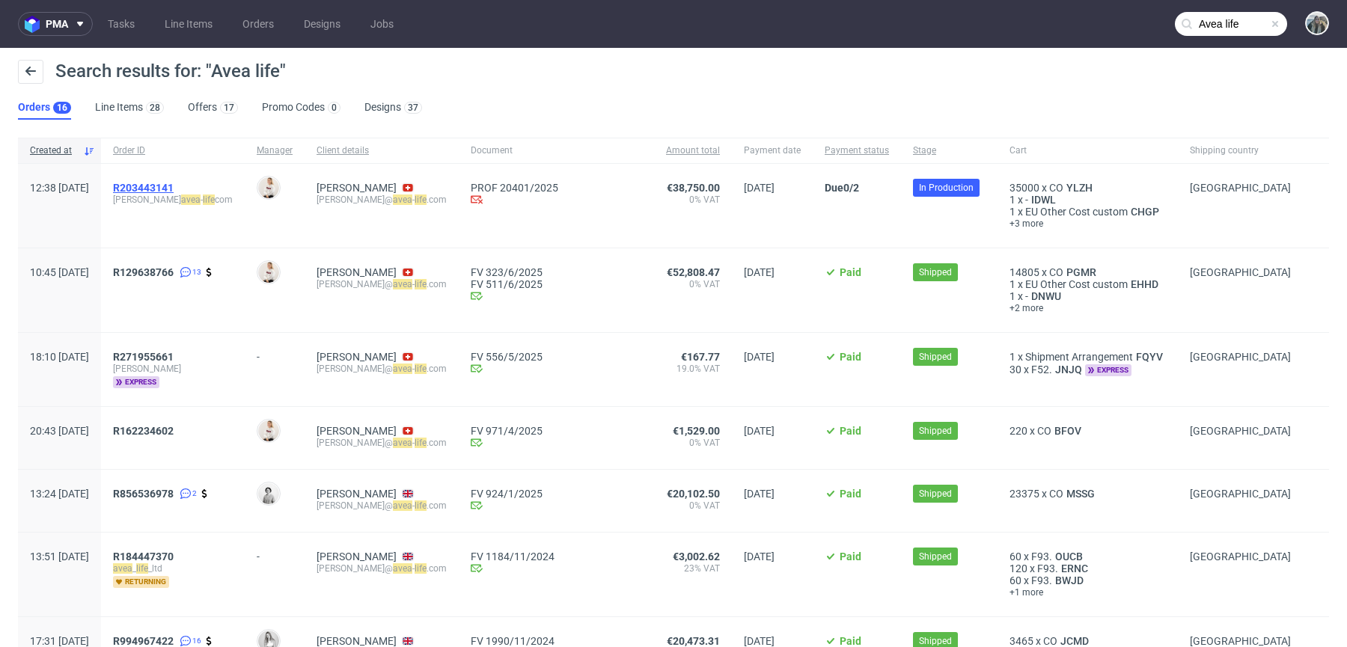
click at [174, 183] on span "R203443141" at bounding box center [143, 188] width 61 height 12
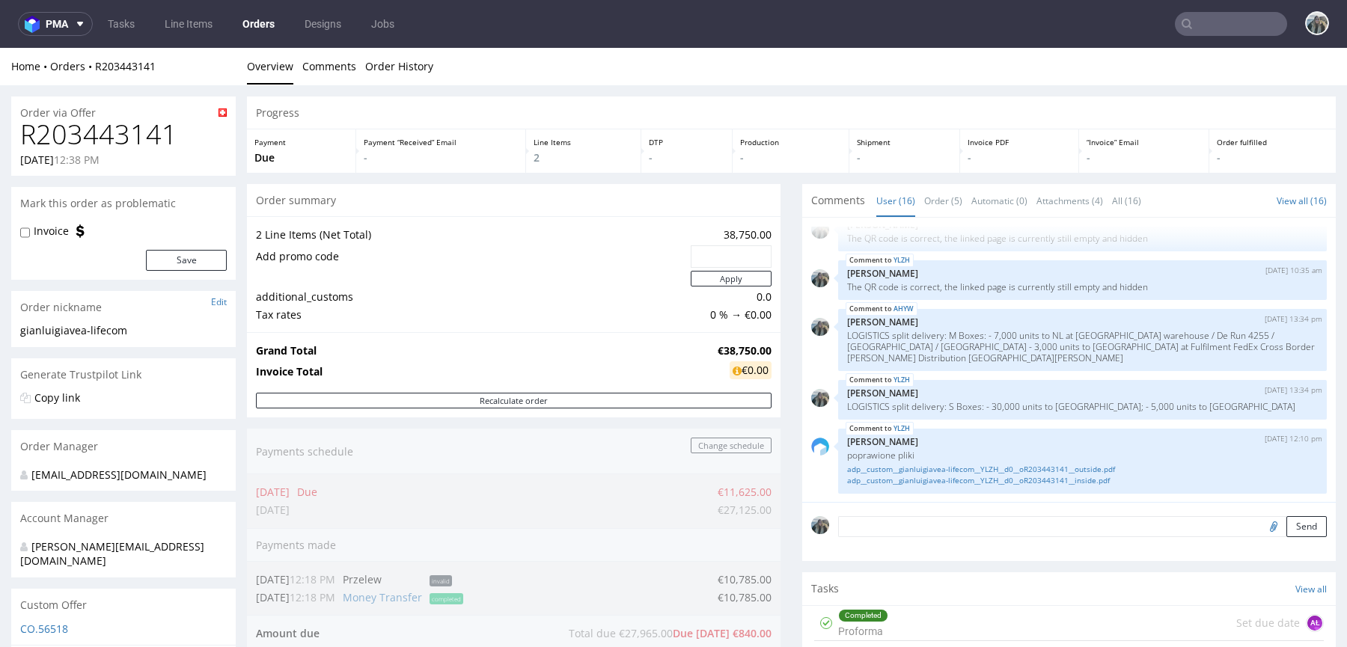
click at [144, 134] on h1 "R203443141" at bounding box center [123, 135] width 206 height 30
copy h1 "R203443141"
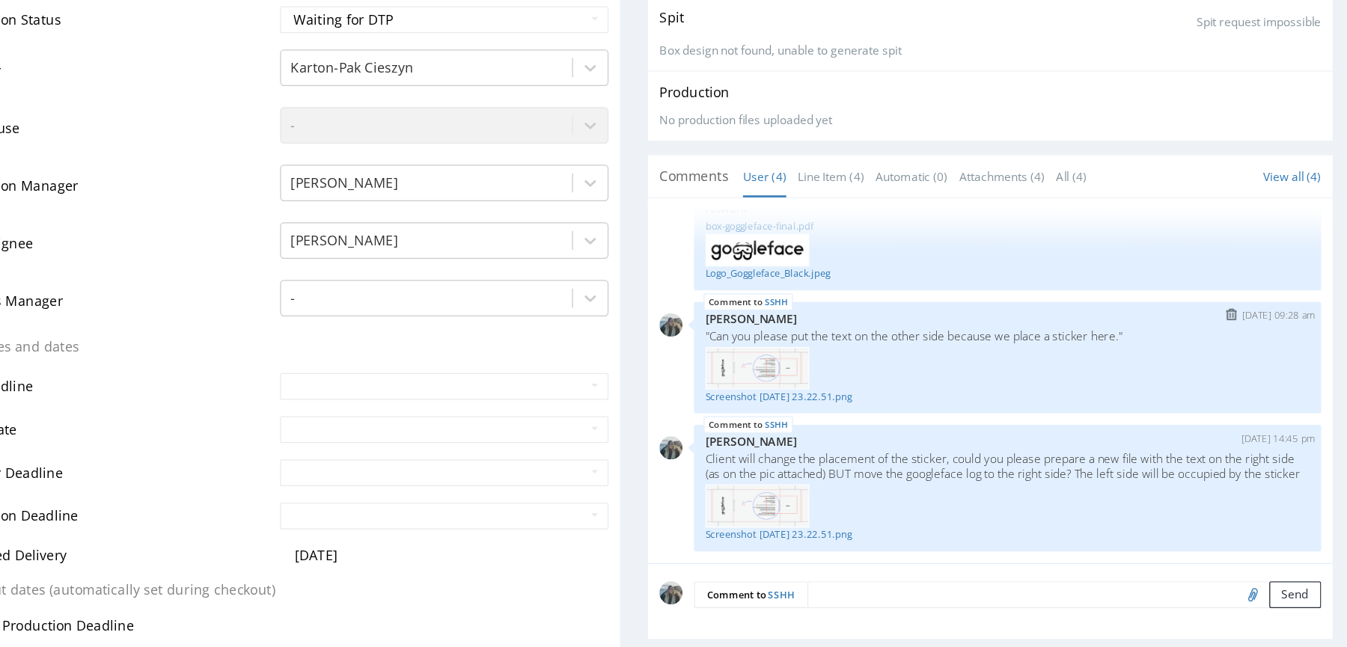
scroll to position [108, 0]
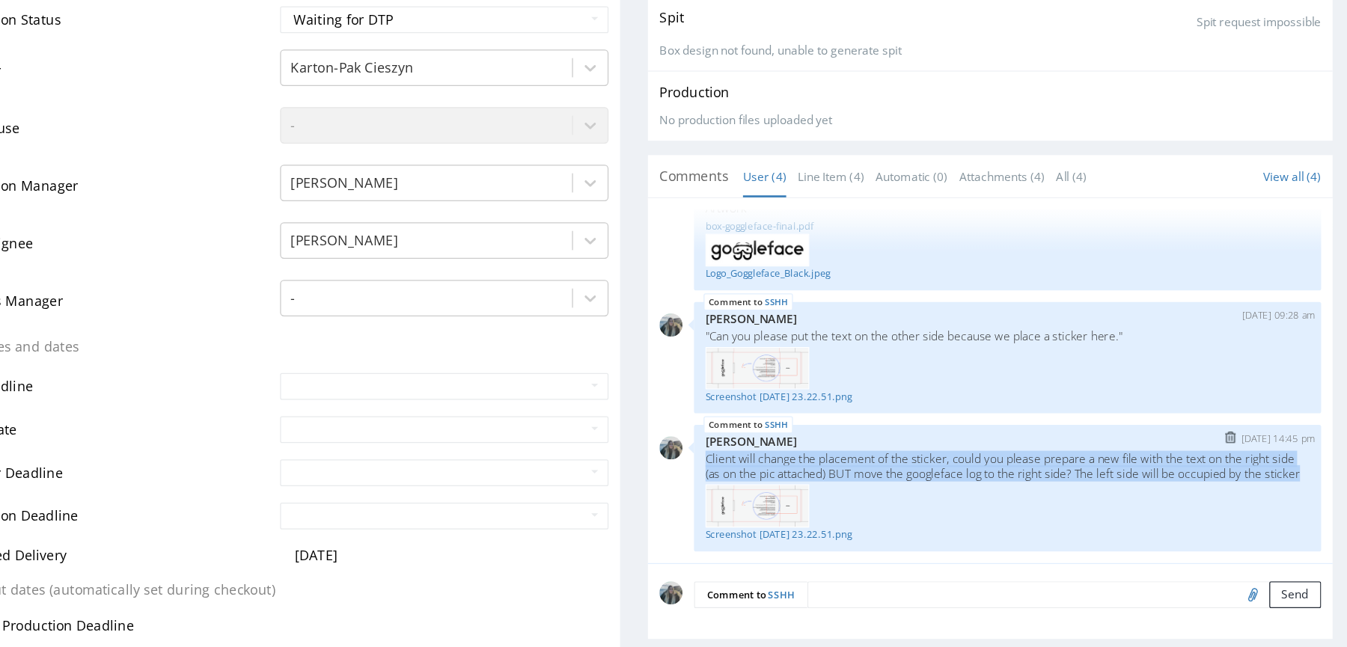
drag, startPoint x: 508, startPoint y: 357, endPoint x: 453, endPoint y: 328, distance: 62.2
click at [456, 328] on div "SSHH 8th Oct 25 | 14:45 pm Zeniuk Magdalena Client will change the placement of…" at bounding box center [700, 367] width 489 height 99
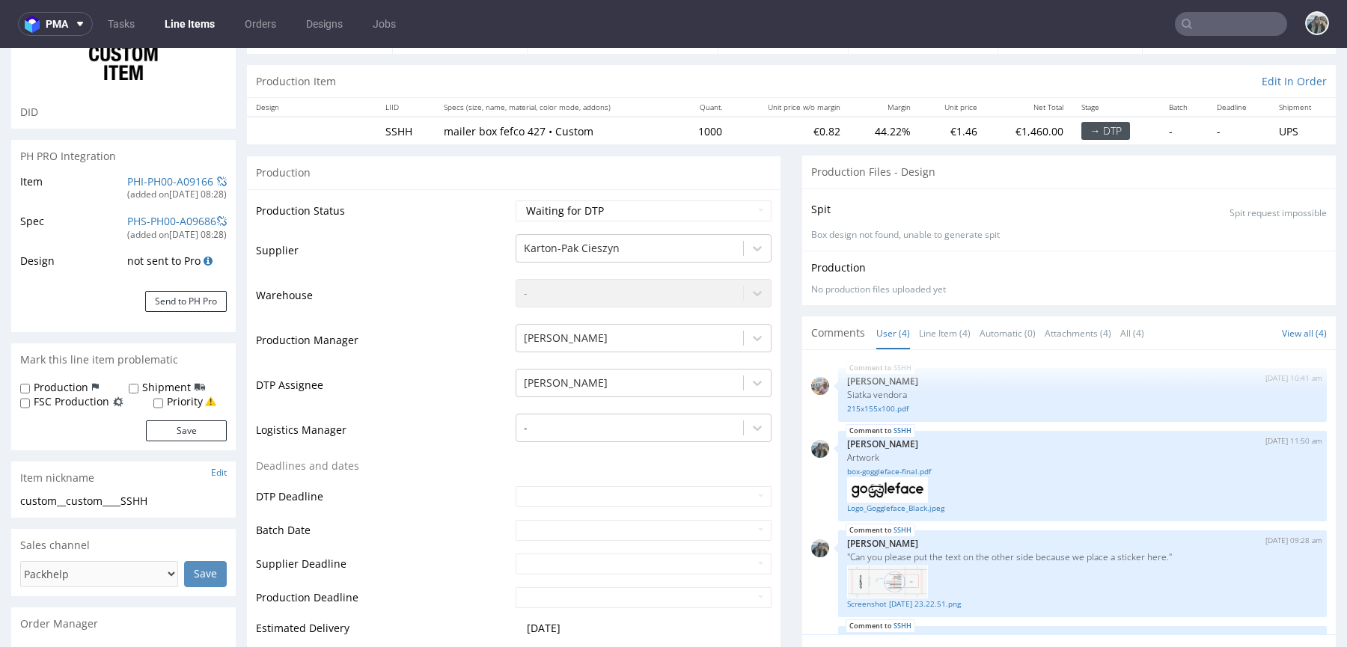
scroll to position [0, 0]
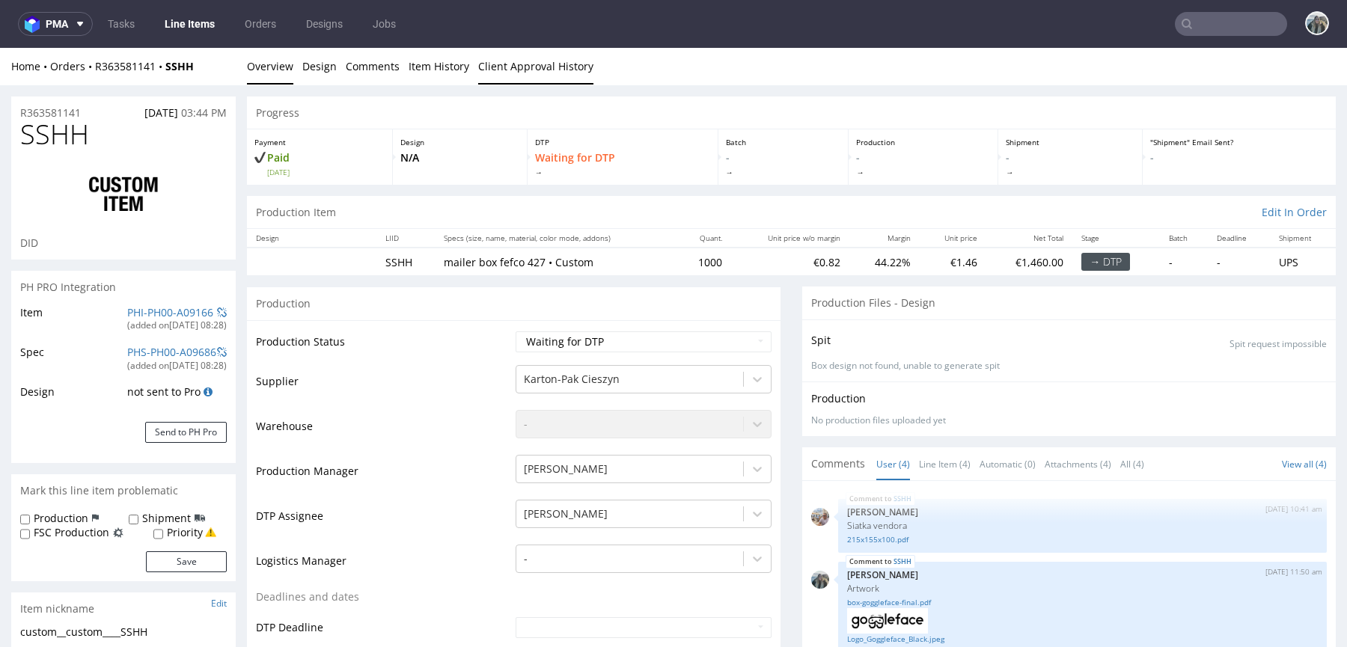
click at [498, 53] on link "Client Approval History" at bounding box center [535, 66] width 115 height 37
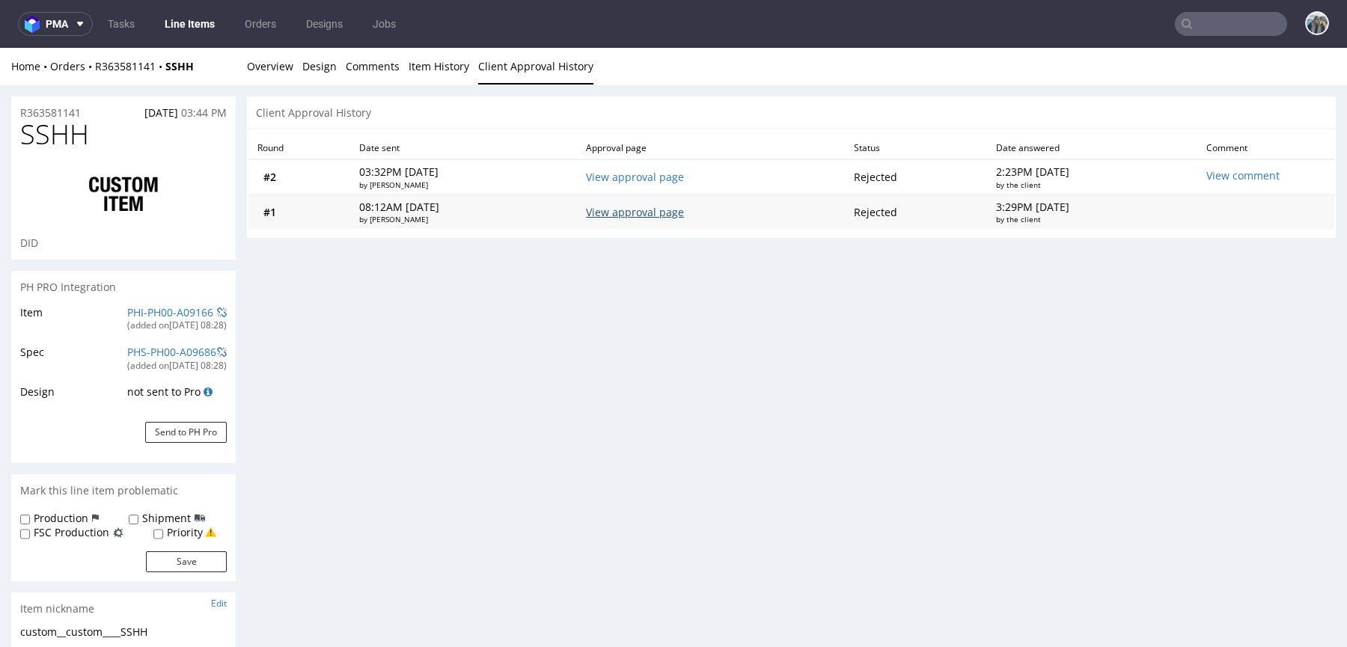
click at [646, 212] on link "View approval page" at bounding box center [635, 212] width 98 height 14
click at [263, 67] on link "Overview" at bounding box center [270, 66] width 46 height 37
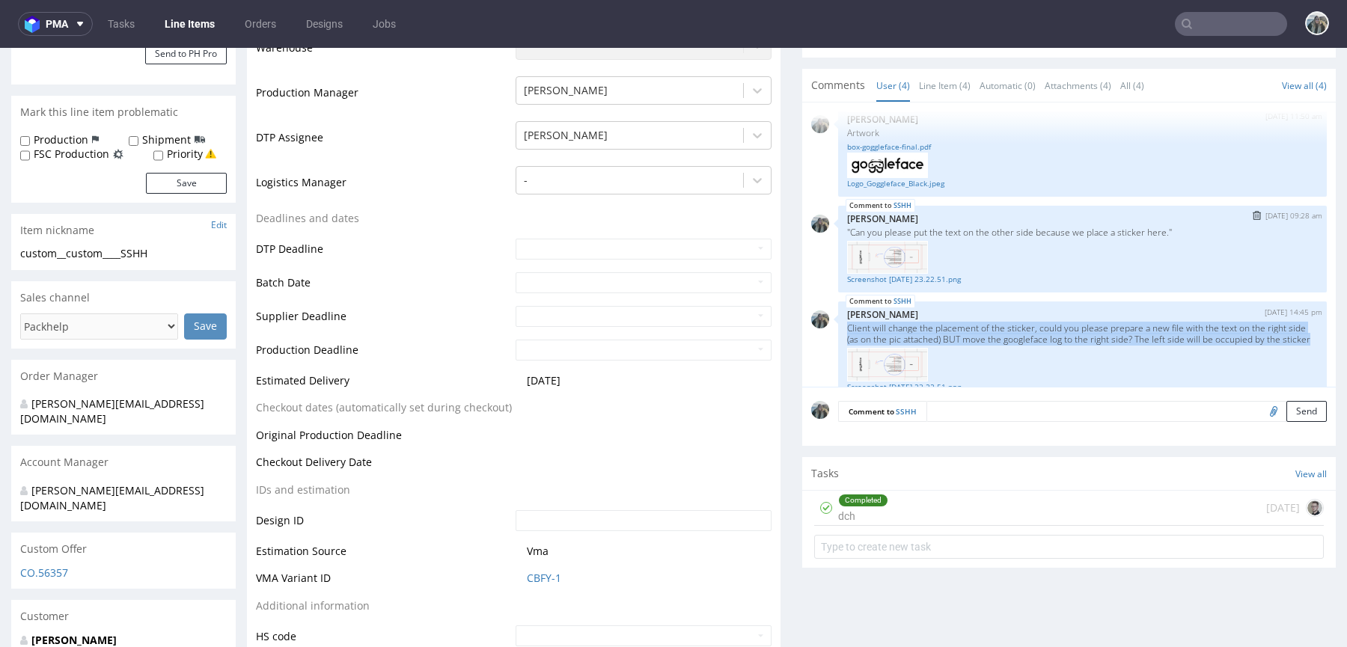
scroll to position [109, 0]
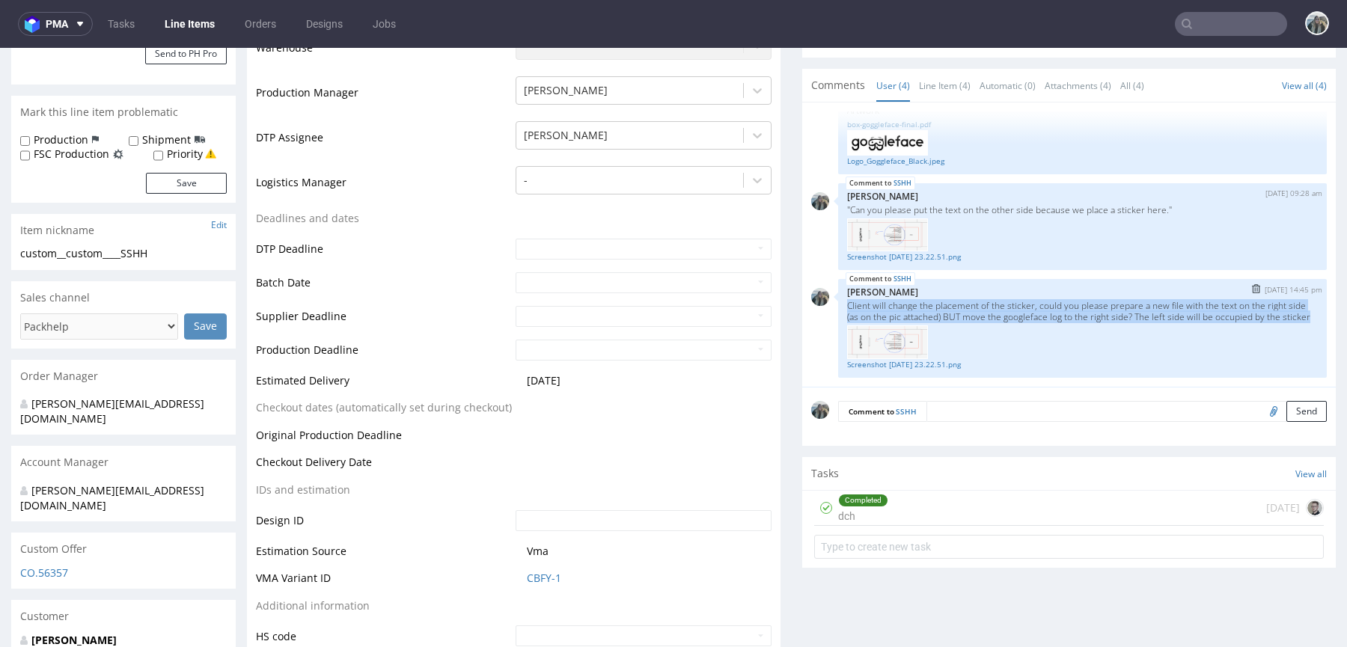
click at [881, 309] on p "Client will change the placement of the sticker, could you please prepare a new…" at bounding box center [1082, 311] width 471 height 22
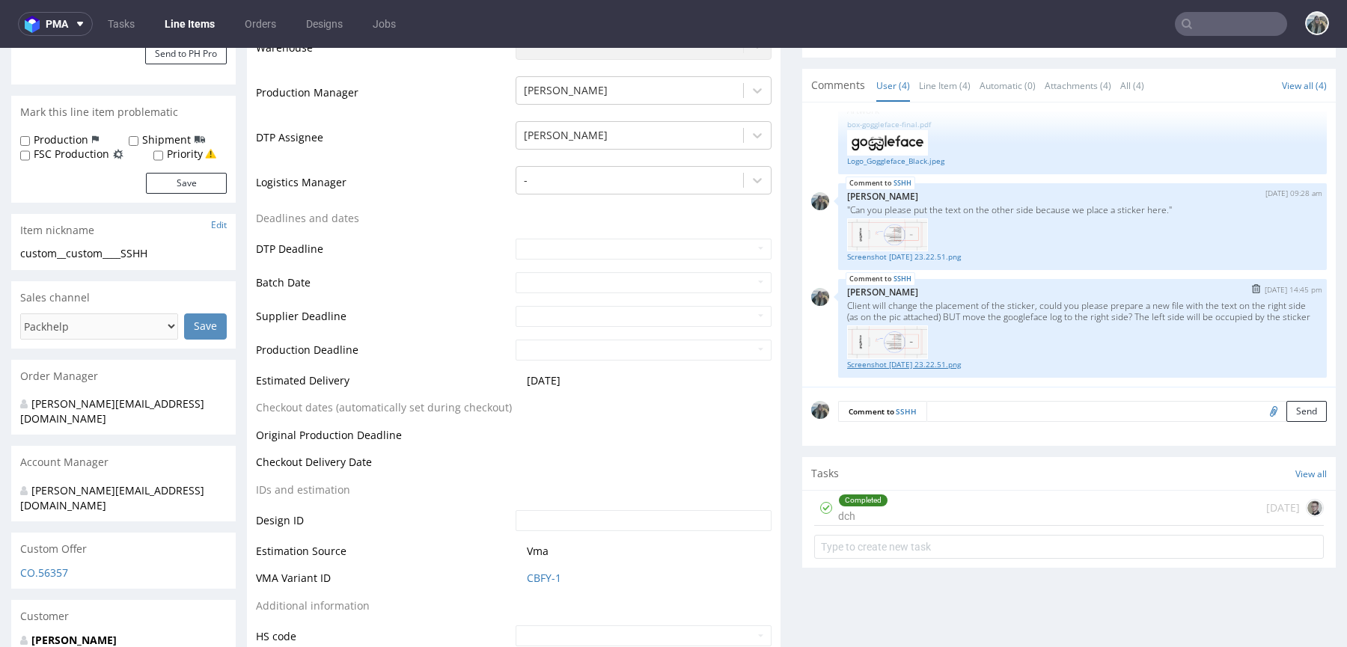
click at [892, 359] on link "Screenshot 2025-10-03 at 23.22.51.png" at bounding box center [1082, 364] width 471 height 11
